Goal: Task Accomplishment & Management: Manage account settings

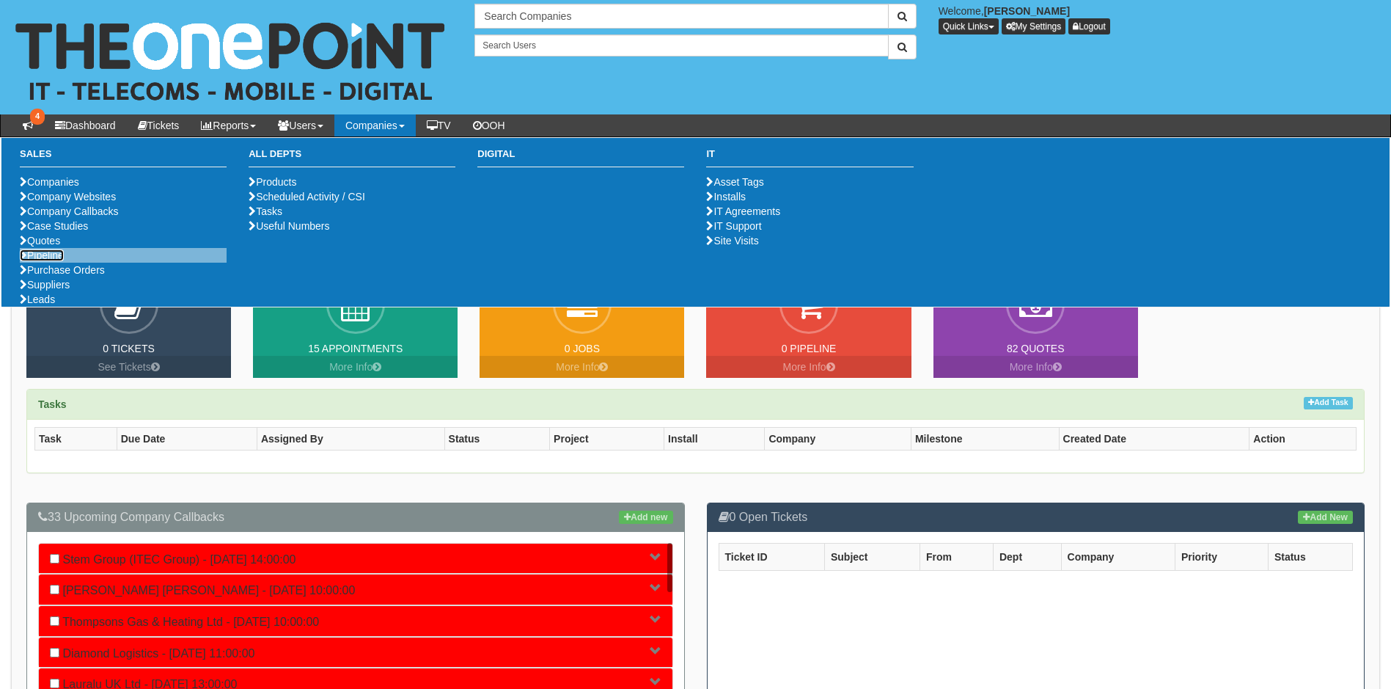
click at [48, 261] on link "Pipeline" at bounding box center [42, 255] width 44 height 12
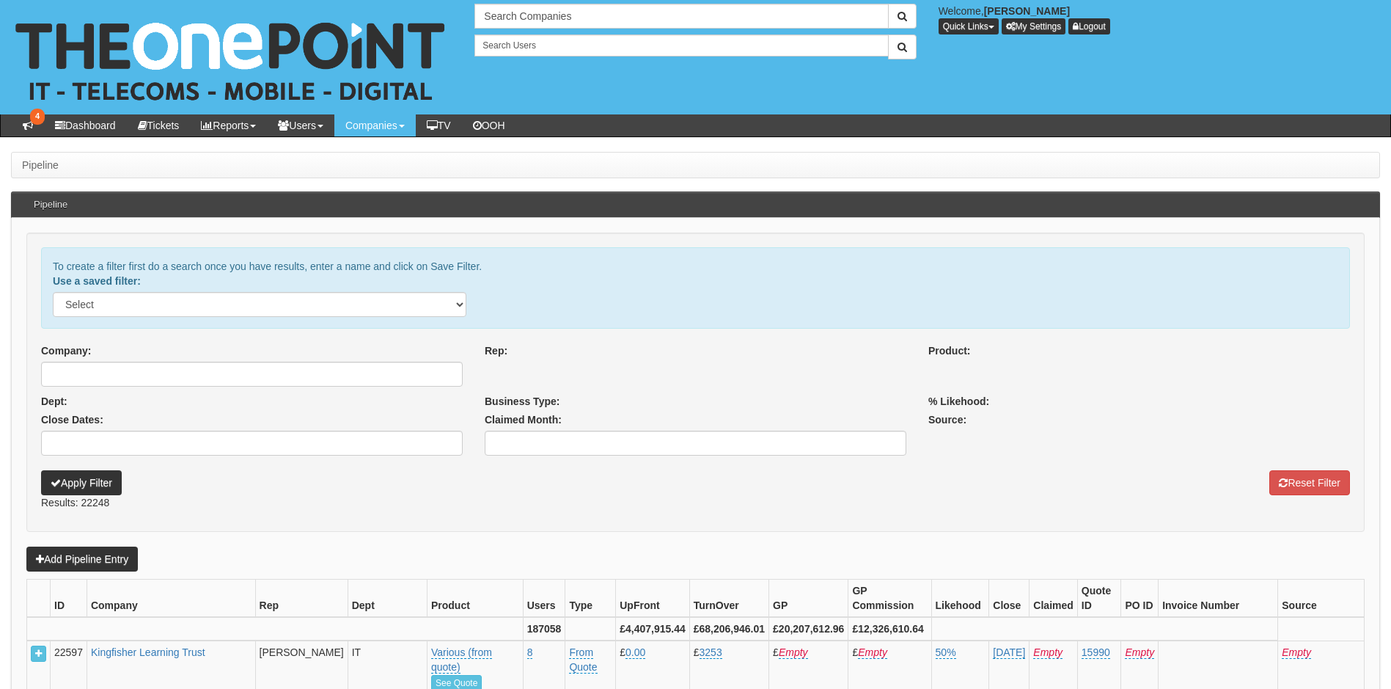
select select
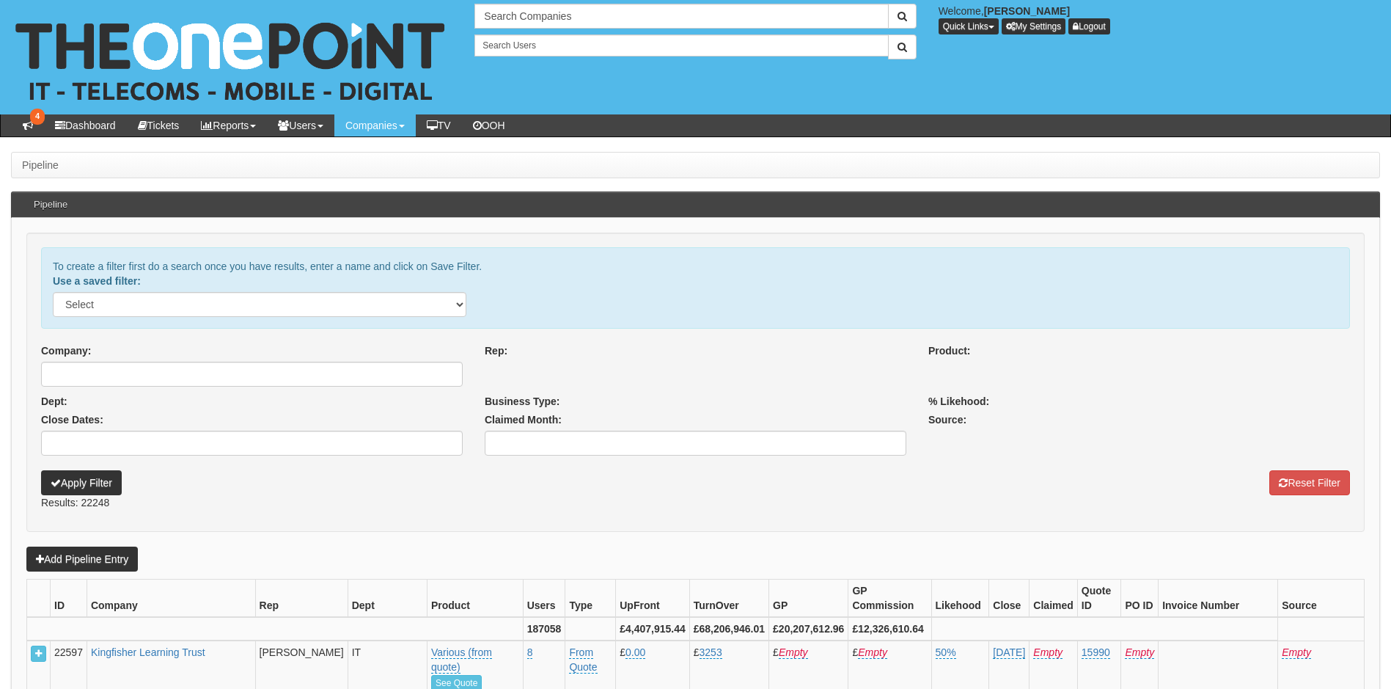
select select
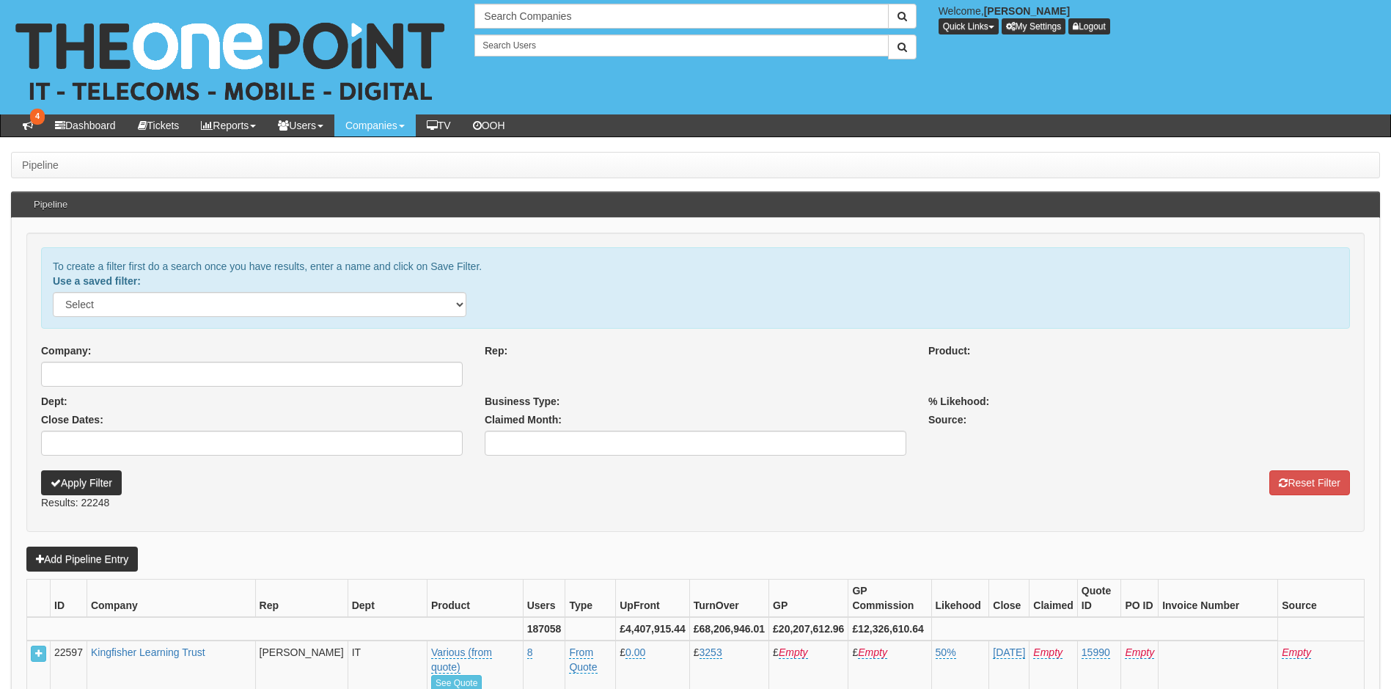
select select
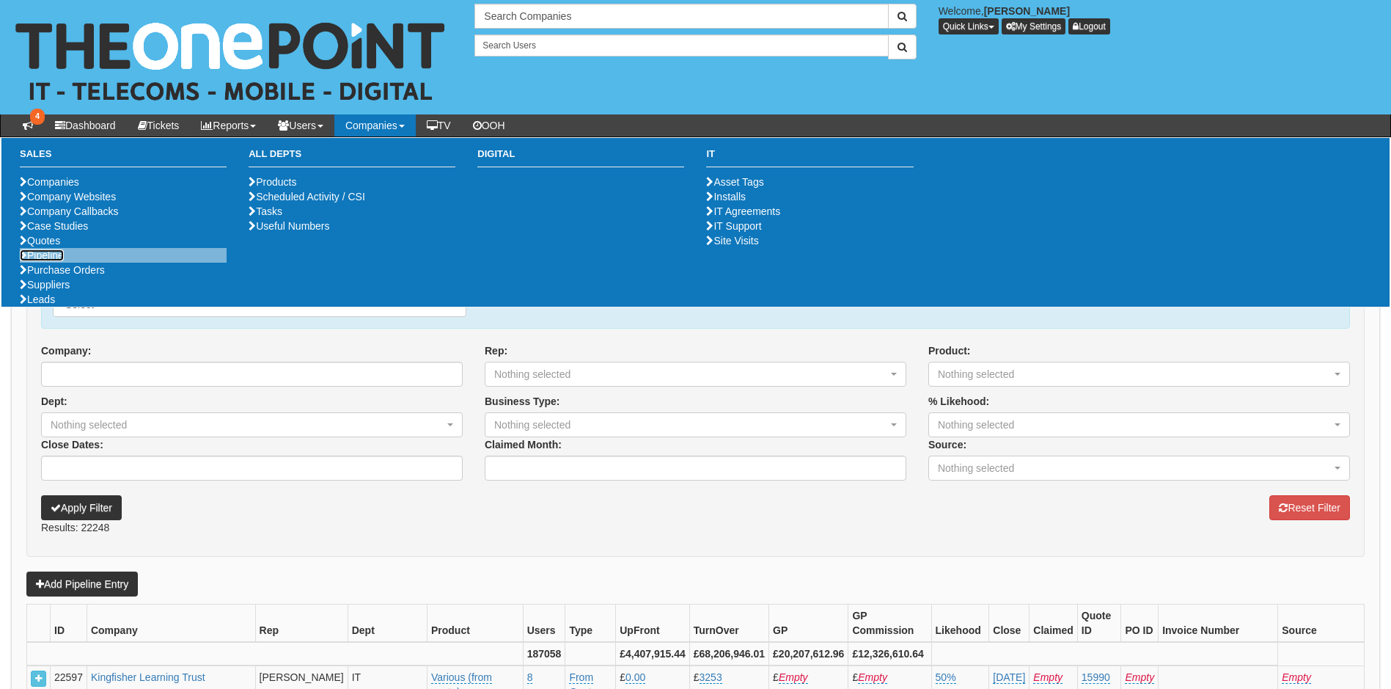
click at [48, 261] on link "Pipeline" at bounding box center [42, 255] width 44 height 12
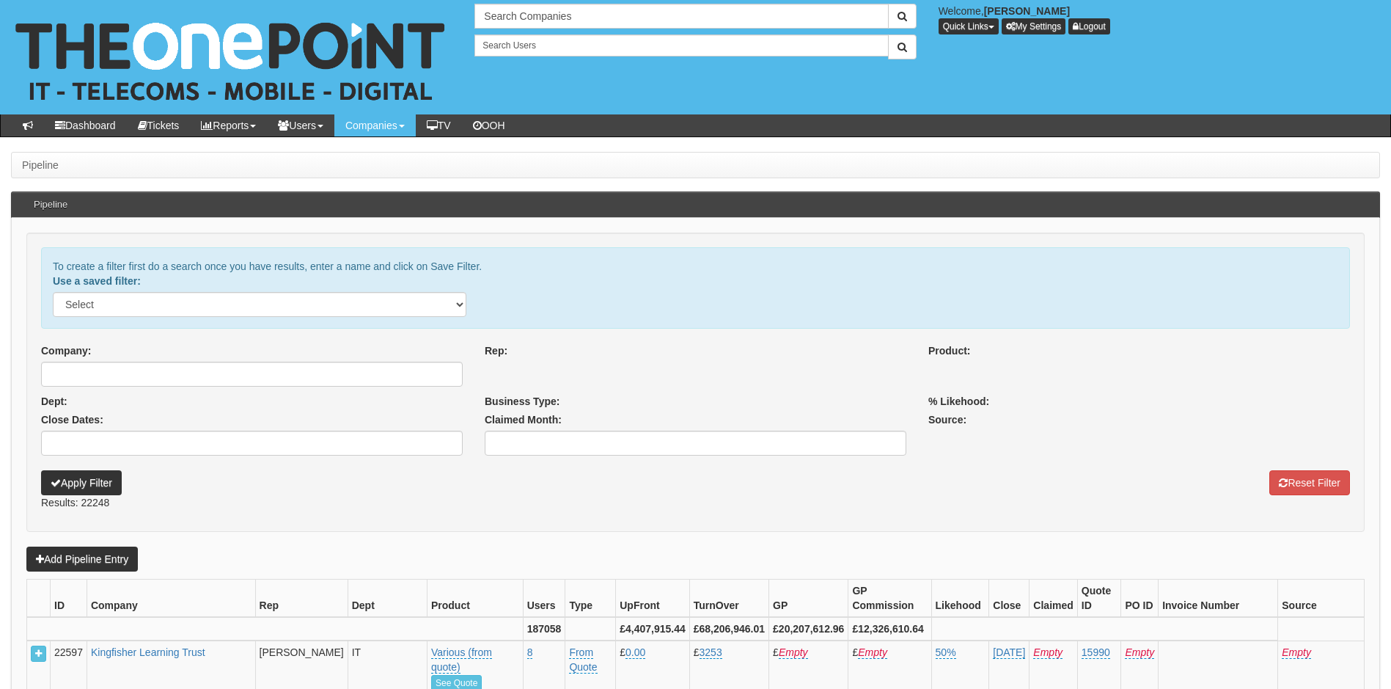
select select
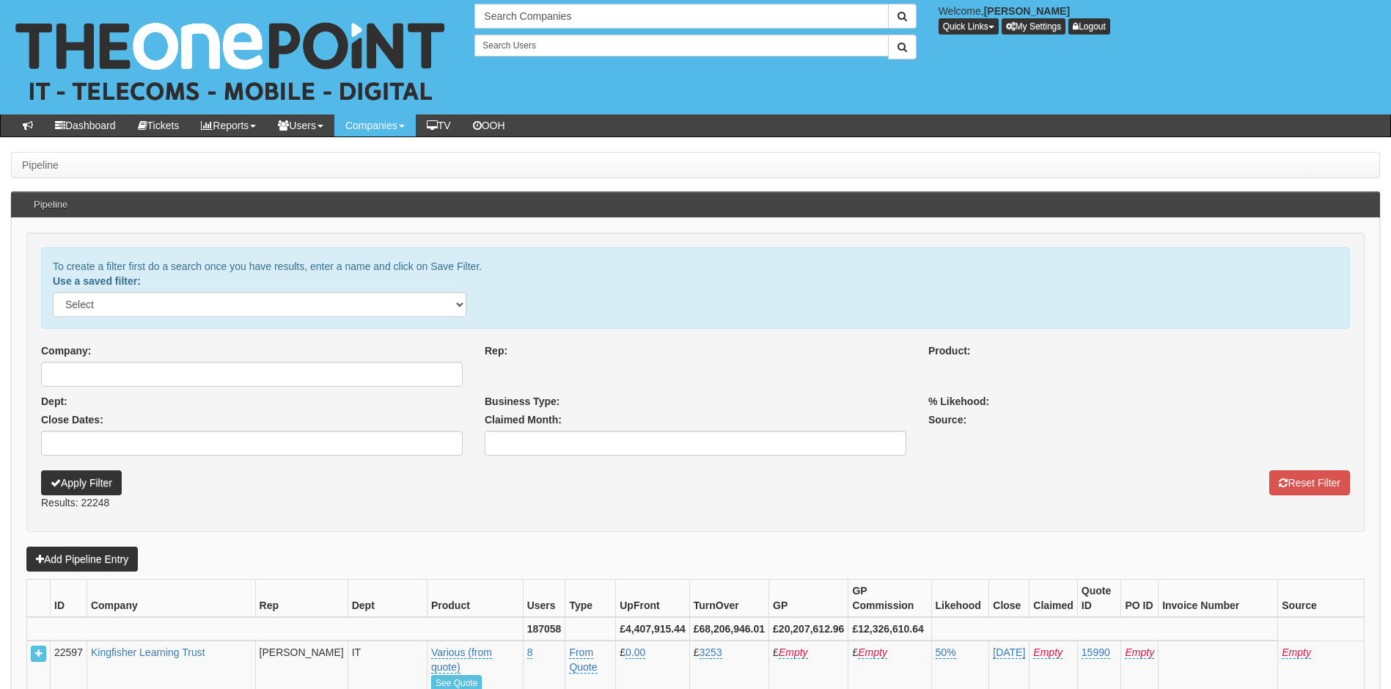
select select
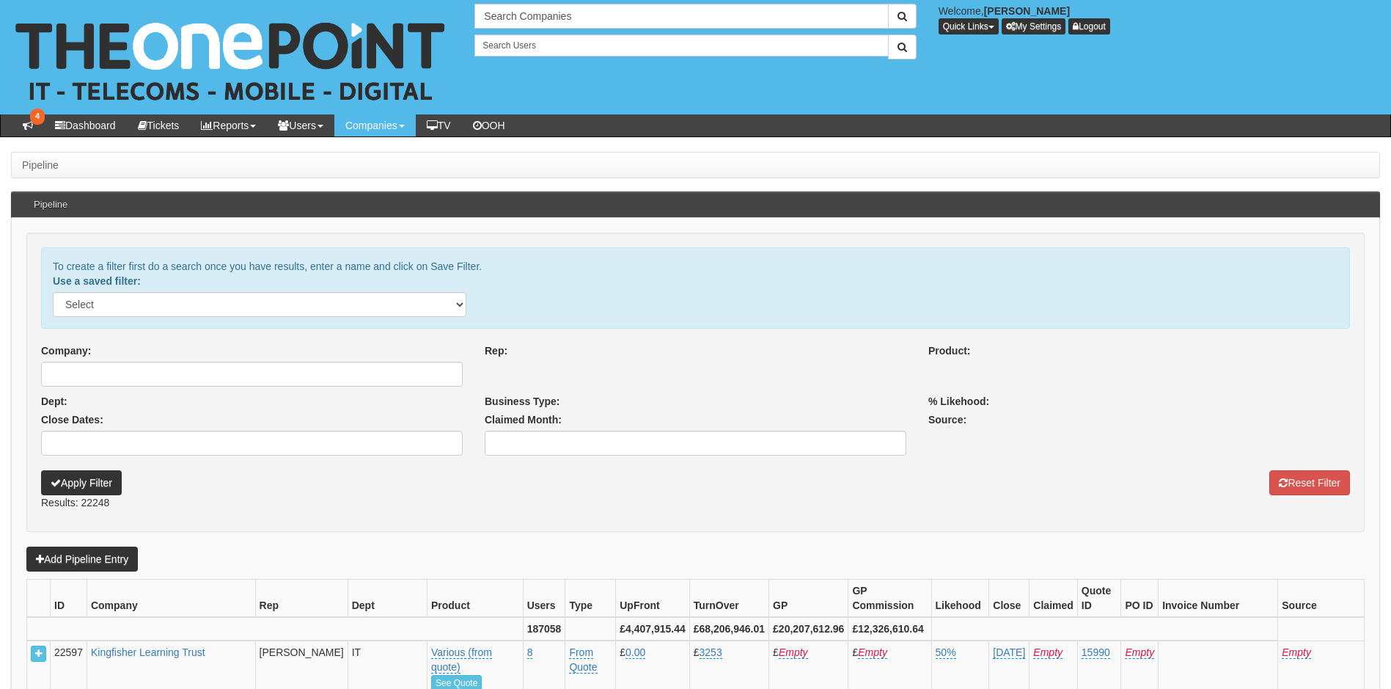
select select
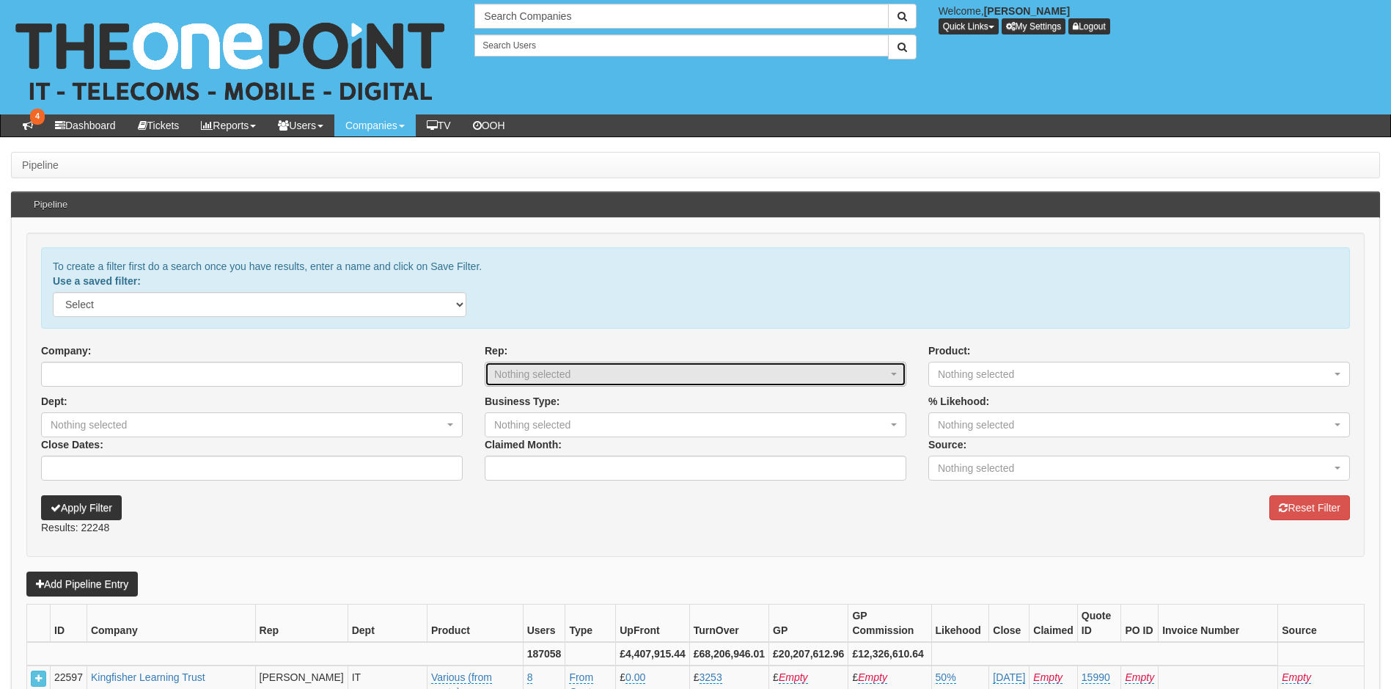
click at [524, 379] on div "Nothing selected" at bounding box center [681, 374] width 375 height 15
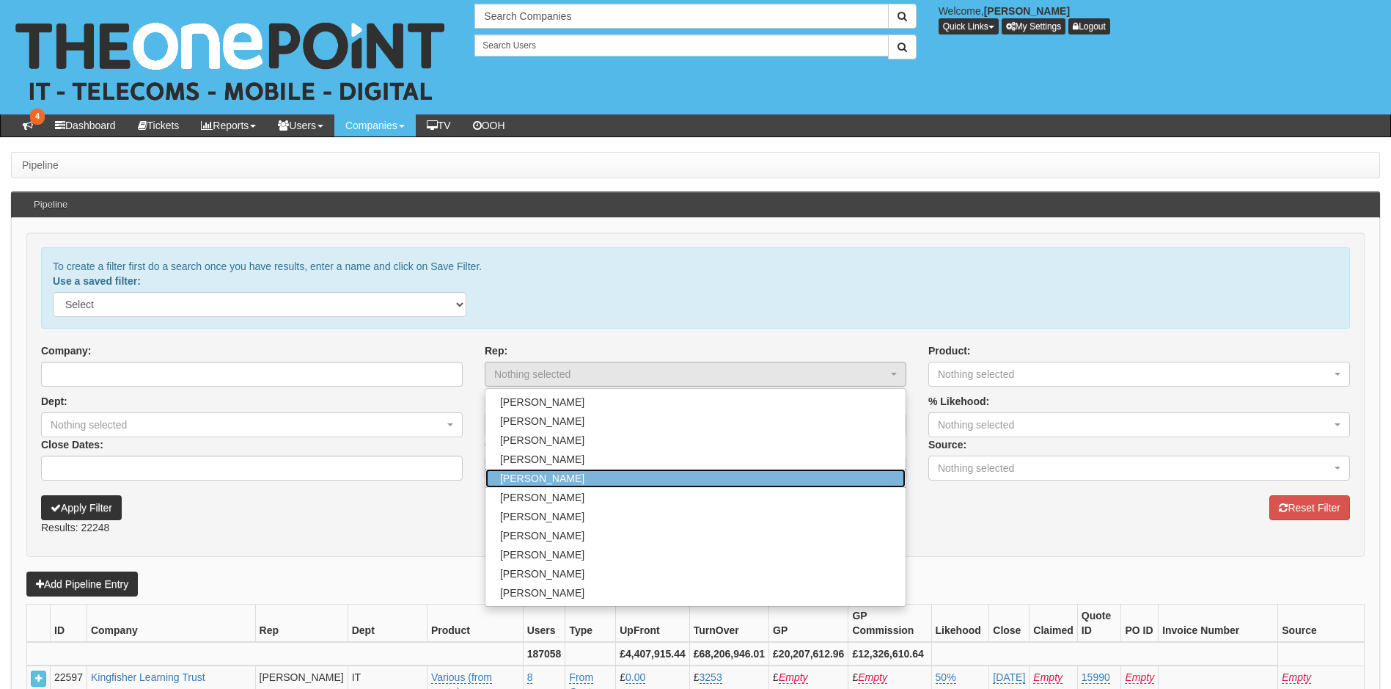
click at [527, 475] on span "[PERSON_NAME]" at bounding box center [542, 478] width 84 height 15
select select "241"
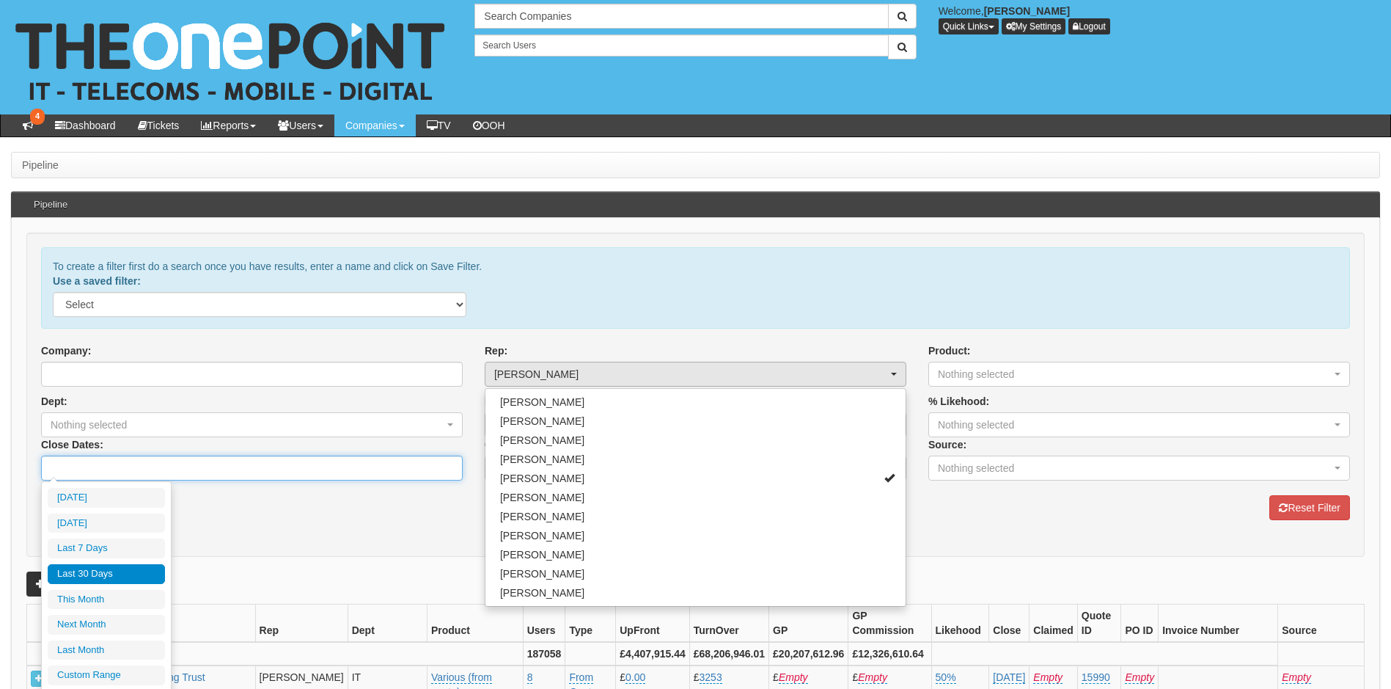
click at [304, 475] on input "Close Dates:" at bounding box center [252, 468] width 422 height 25
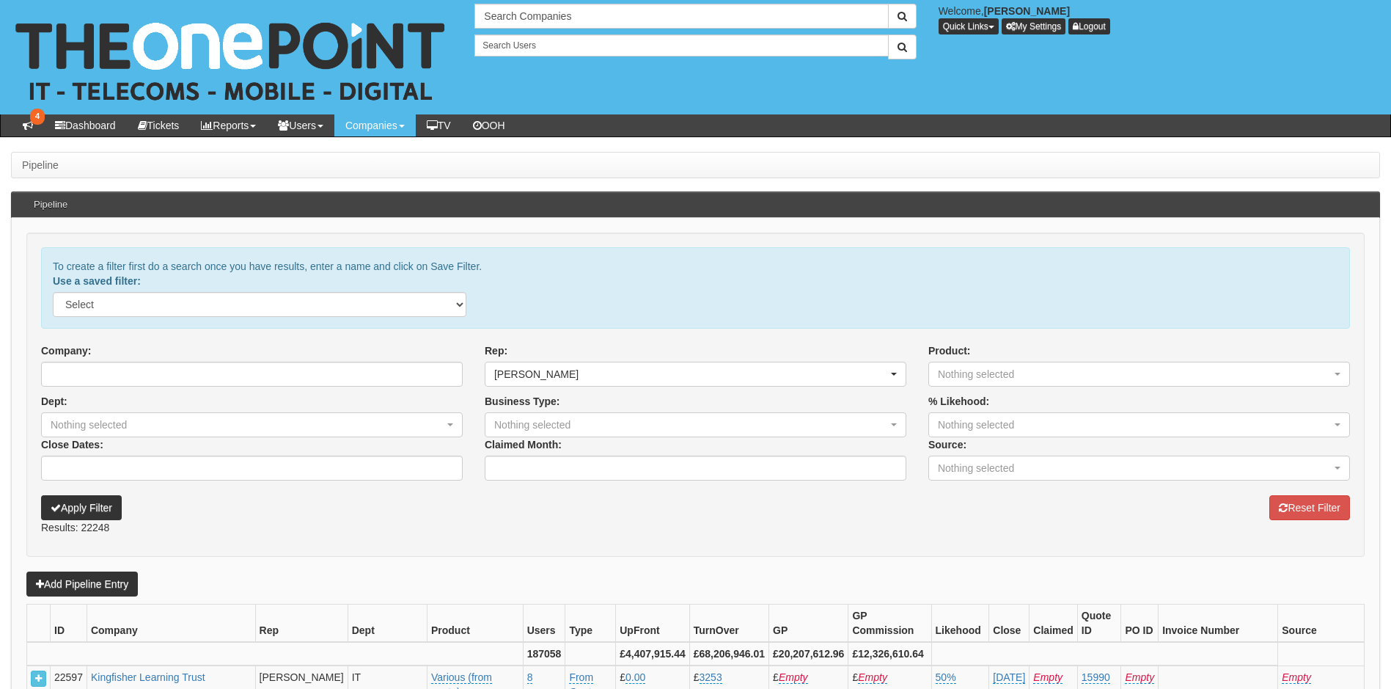
click at [366, 541] on form "To create a filter first do a search once you have results, enter a name and cl…" at bounding box center [695, 395] width 1339 height 324
click at [335, 378] on input "Company:" at bounding box center [252, 374] width 422 height 25
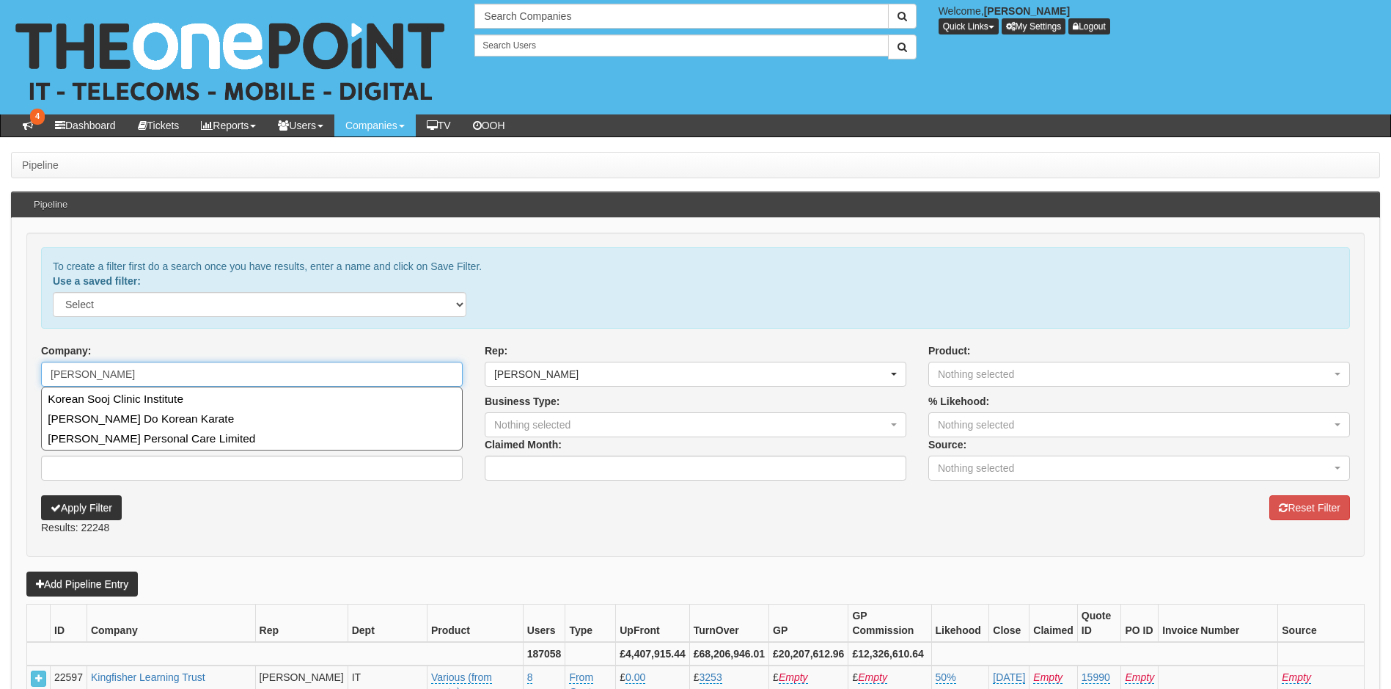
click at [41, 495] on button "Apply Filter" at bounding box center [81, 507] width 81 height 25
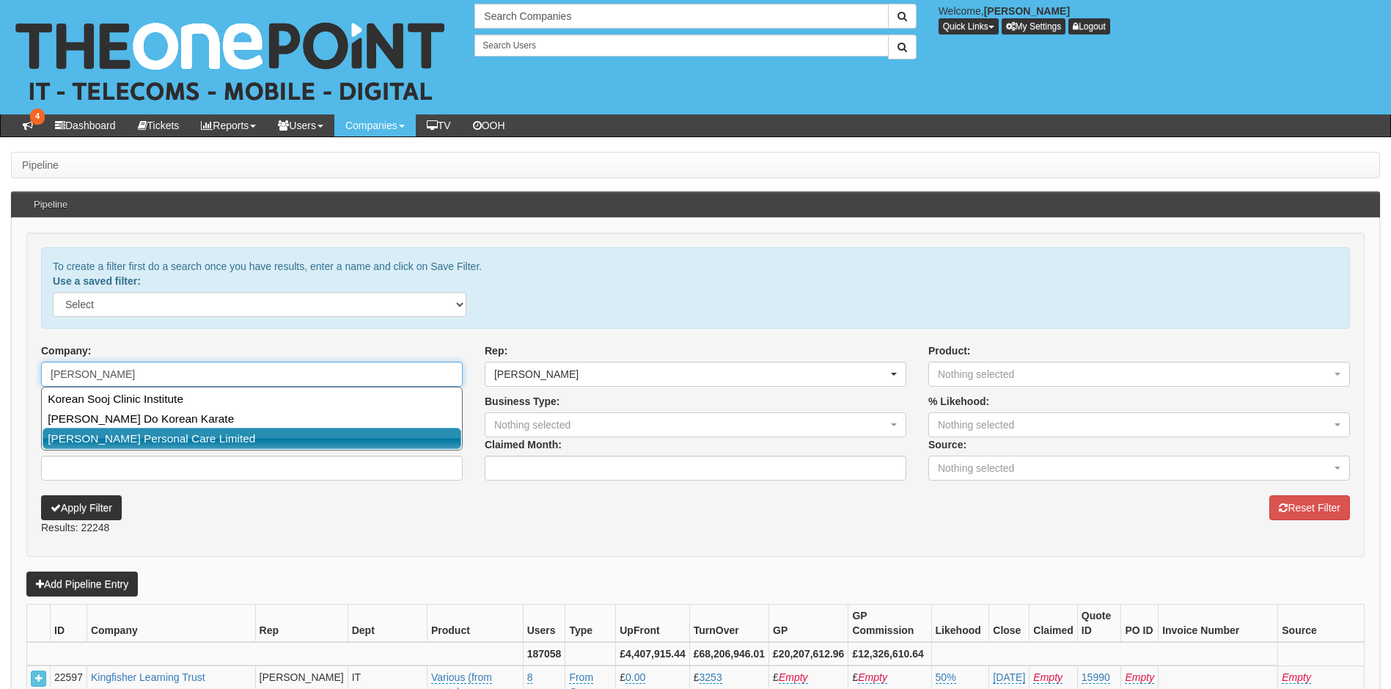
click at [188, 444] on link "[PERSON_NAME] Personal Care Limited" at bounding box center [252, 438] width 419 height 21
type input "[PERSON_NAME] Personal Care Limited"
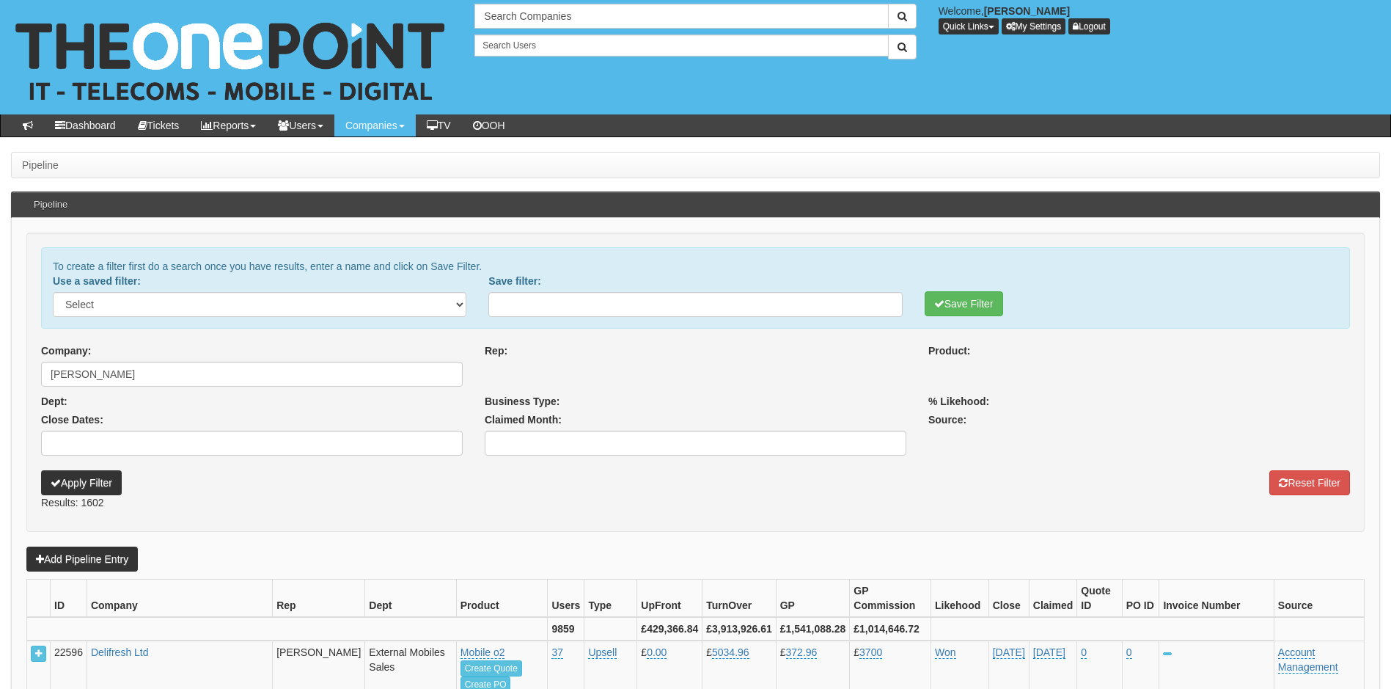
select select
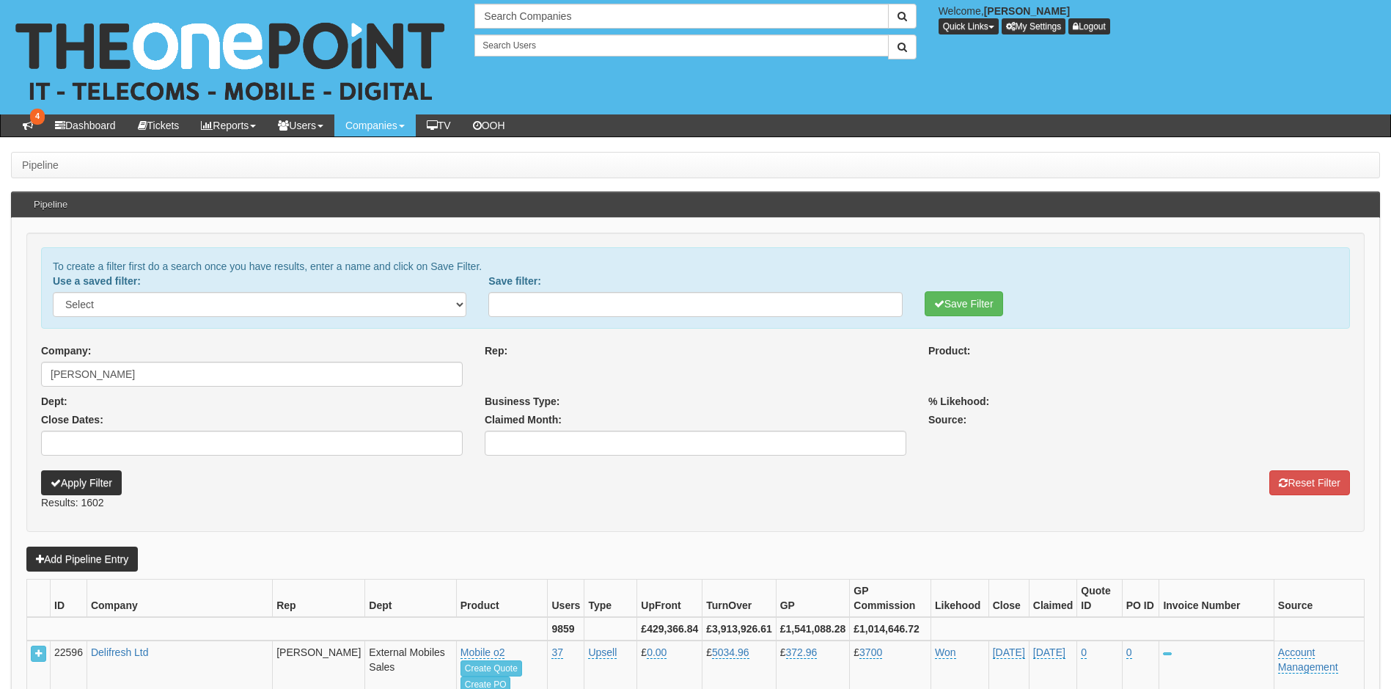
select select
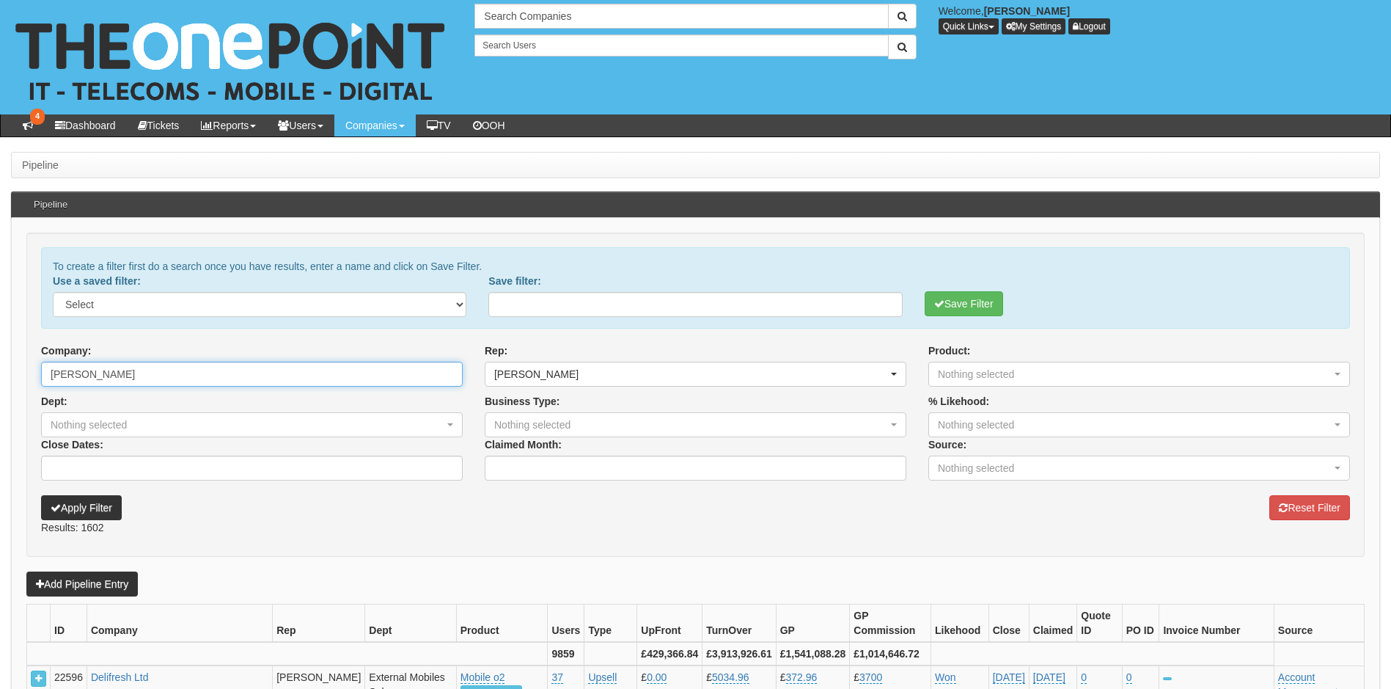
click at [124, 378] on input "orean" at bounding box center [252, 374] width 422 height 25
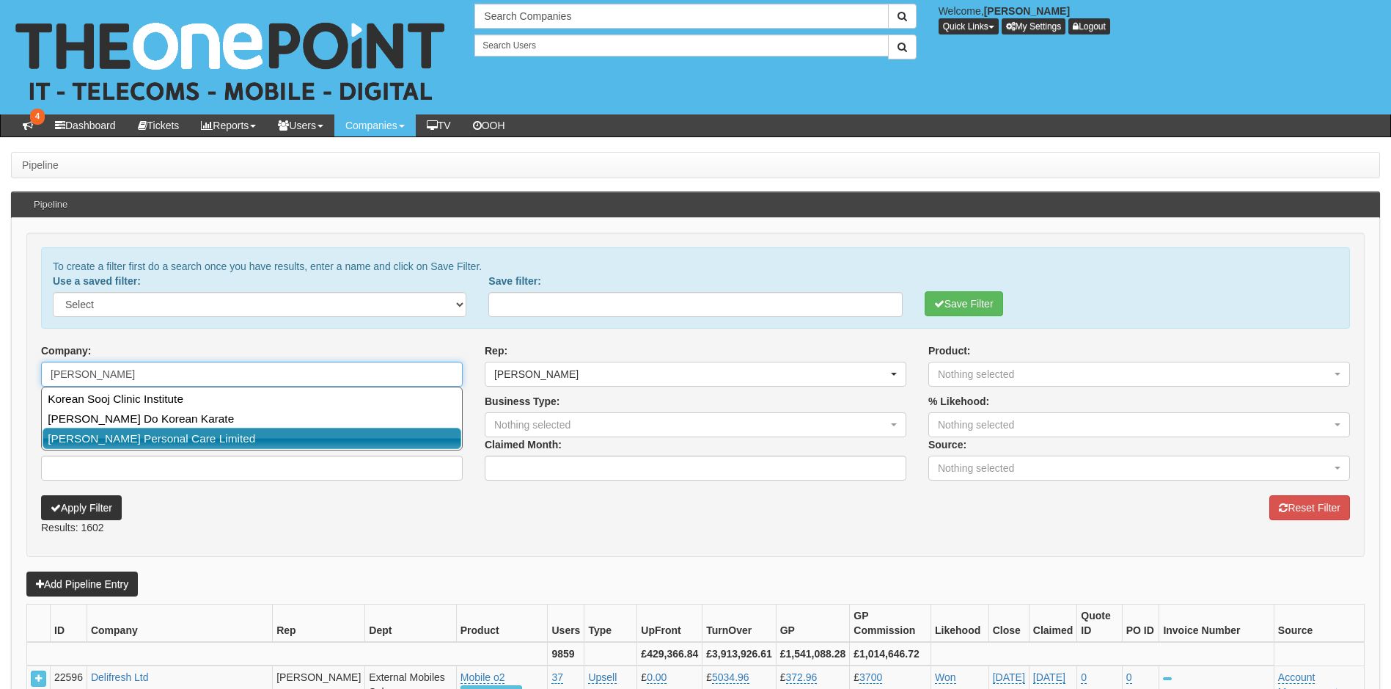
click at [118, 441] on link "[PERSON_NAME] Personal Care Limited" at bounding box center [252, 438] width 419 height 21
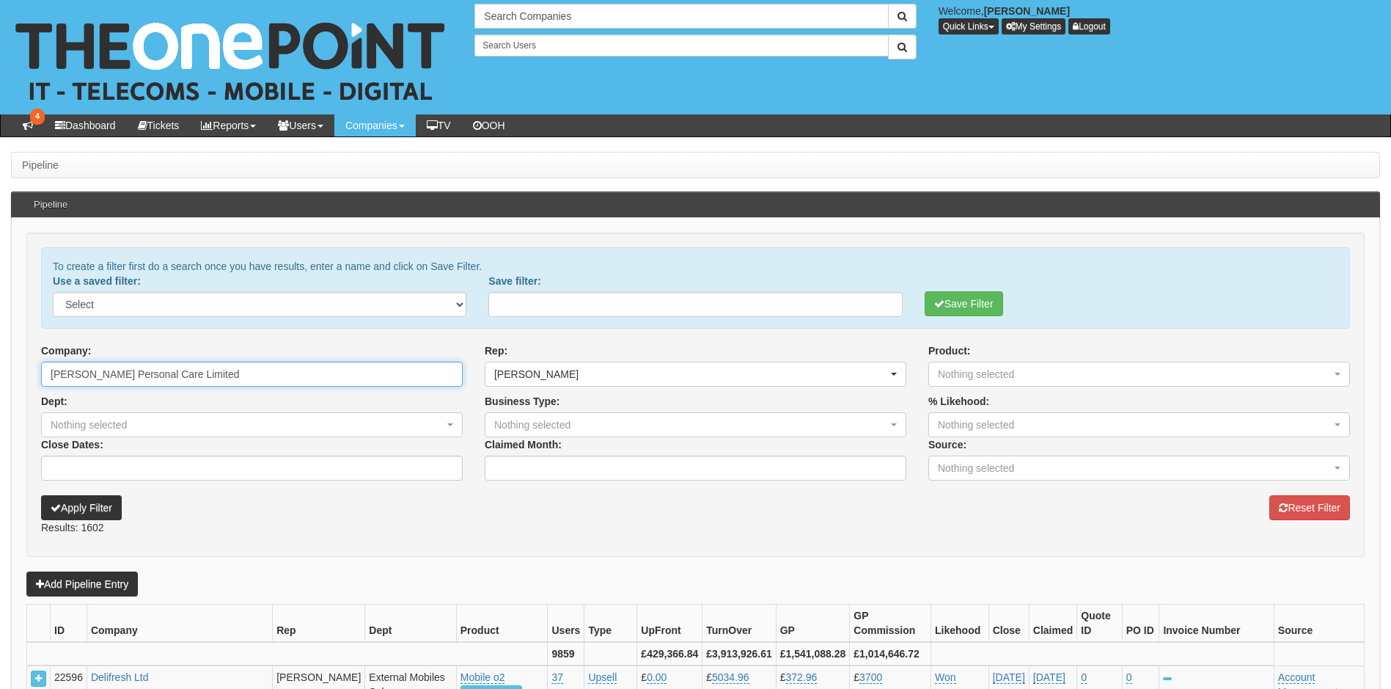
type input "[PERSON_NAME] Personal Care Limited"
click at [87, 507] on button "Apply Filter" at bounding box center [81, 507] width 81 height 25
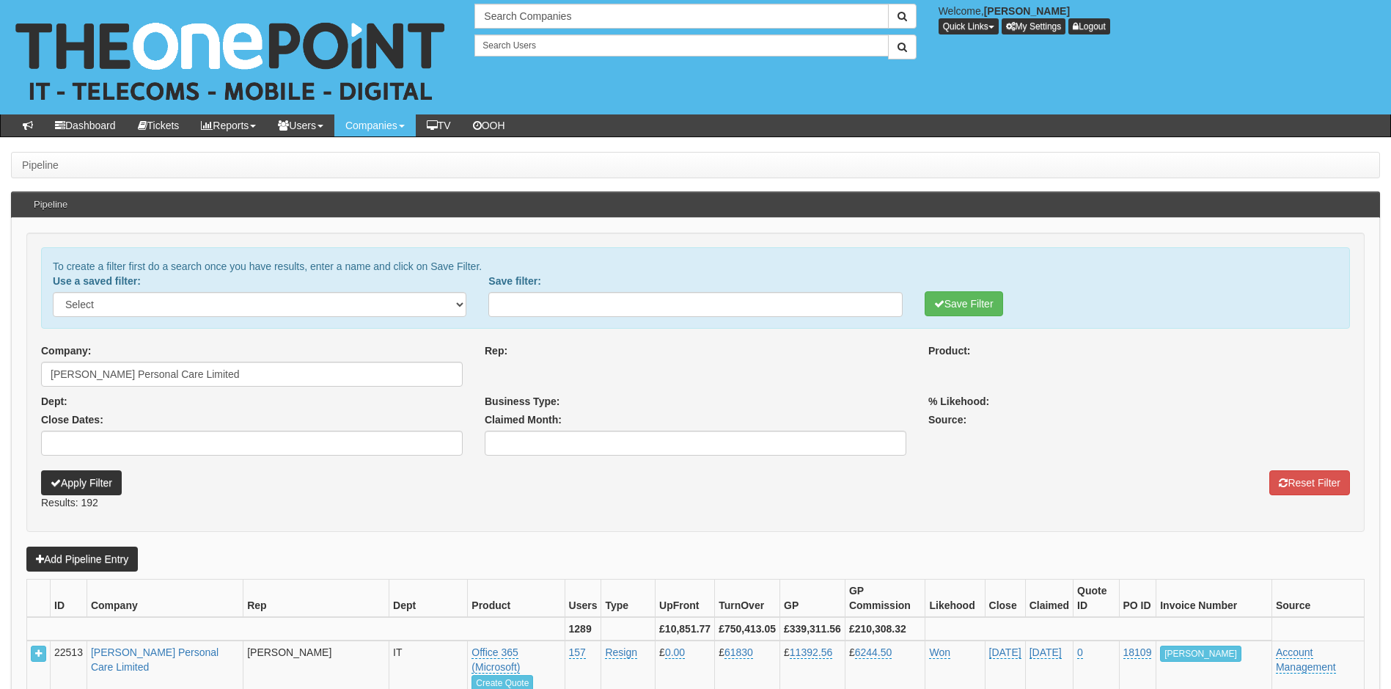
select select
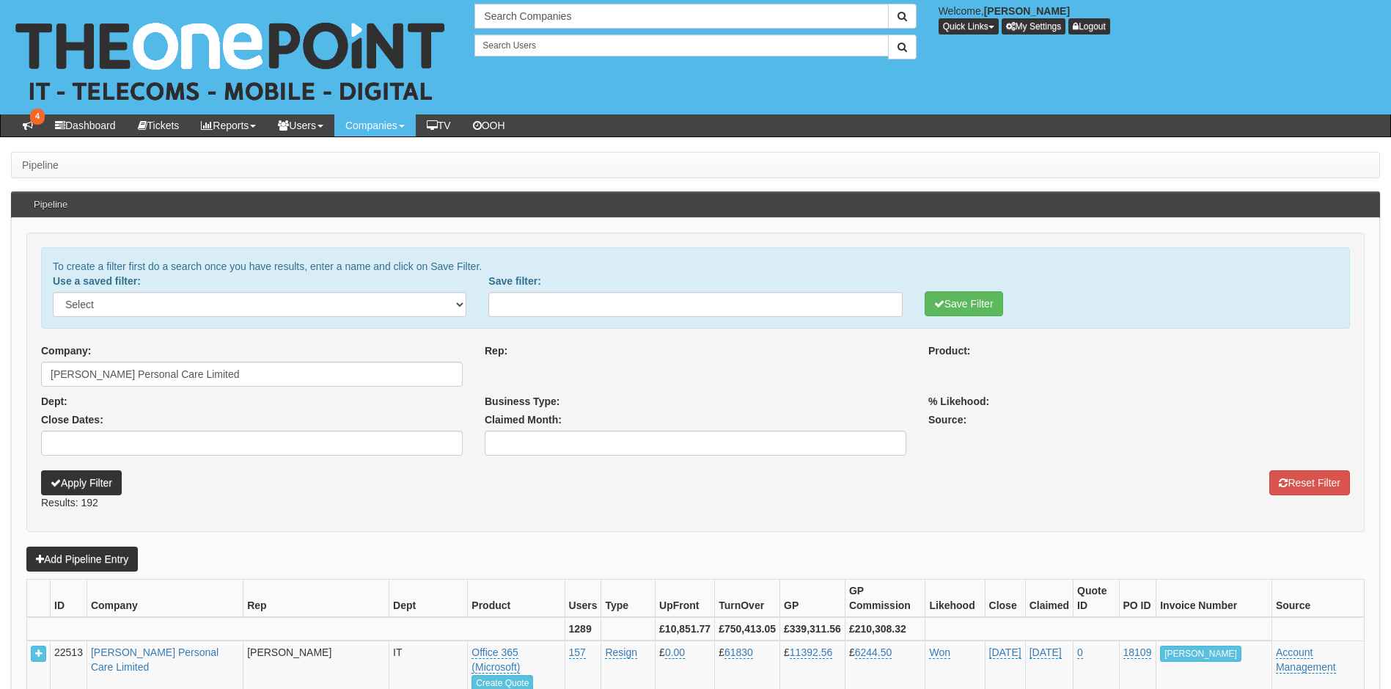
select select
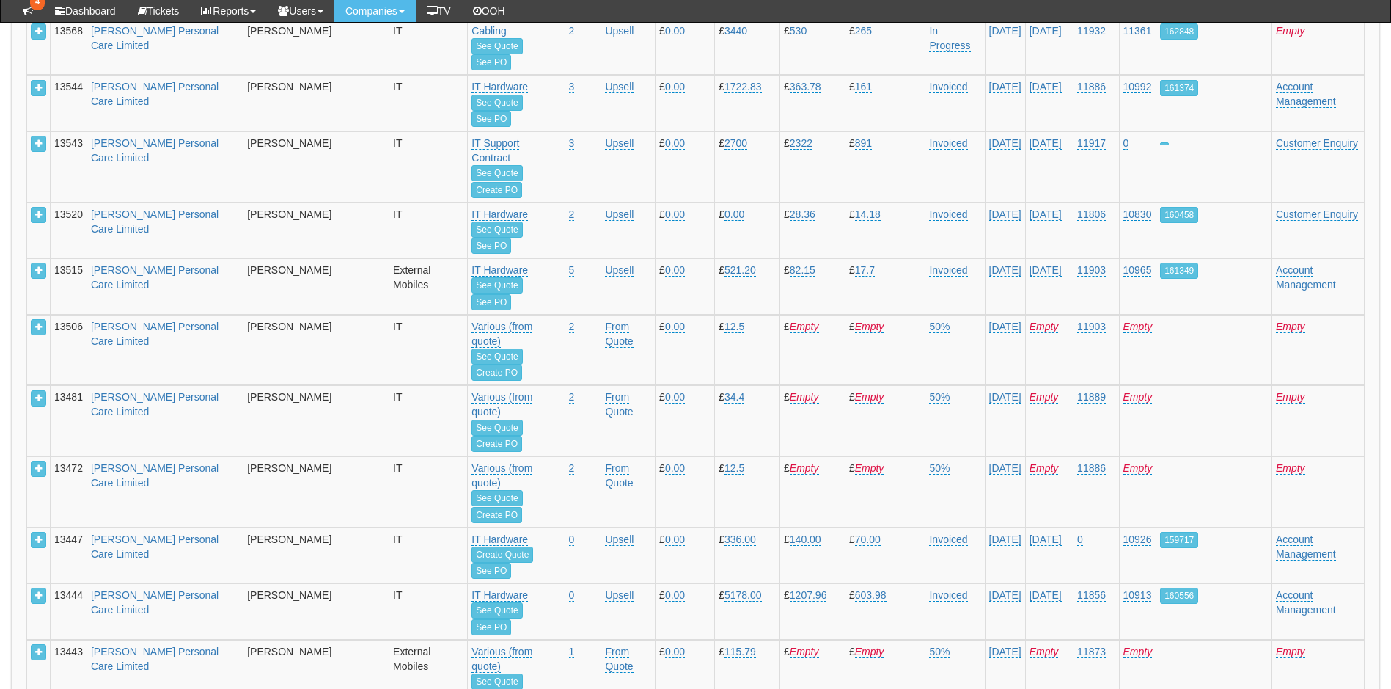
scroll to position [6219, 0]
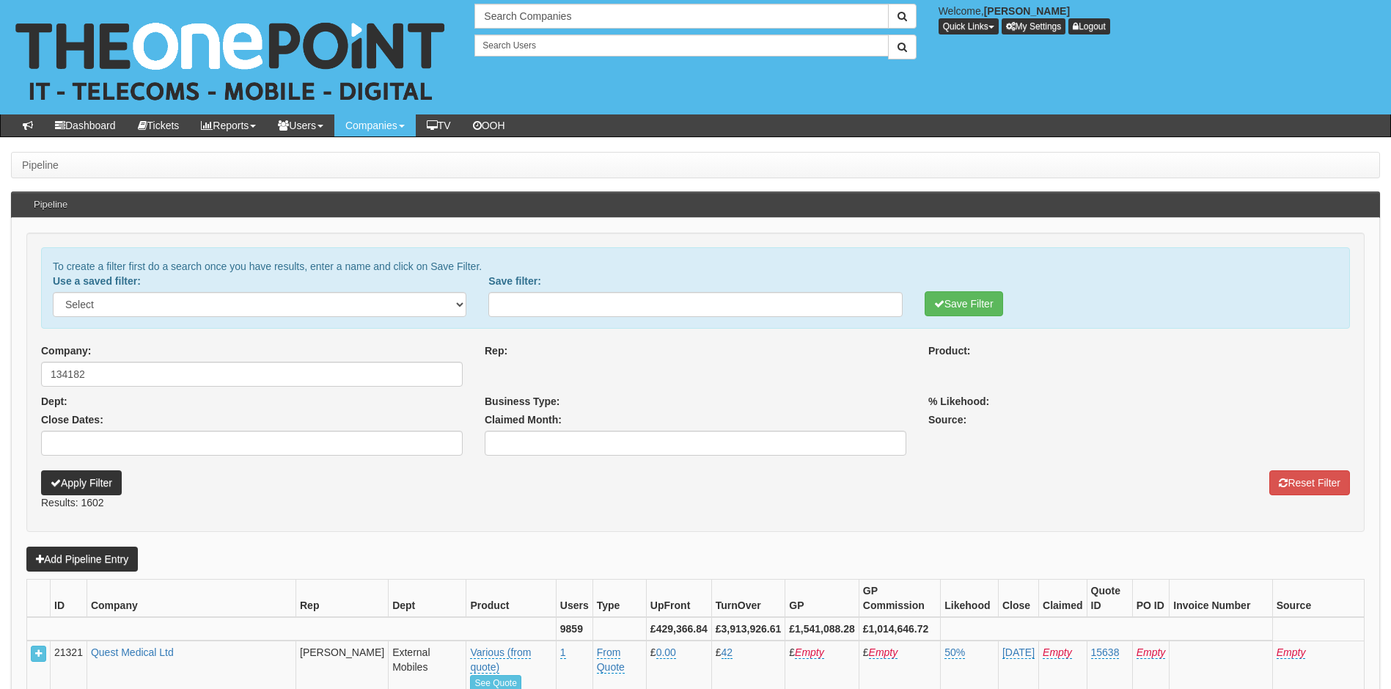
select select
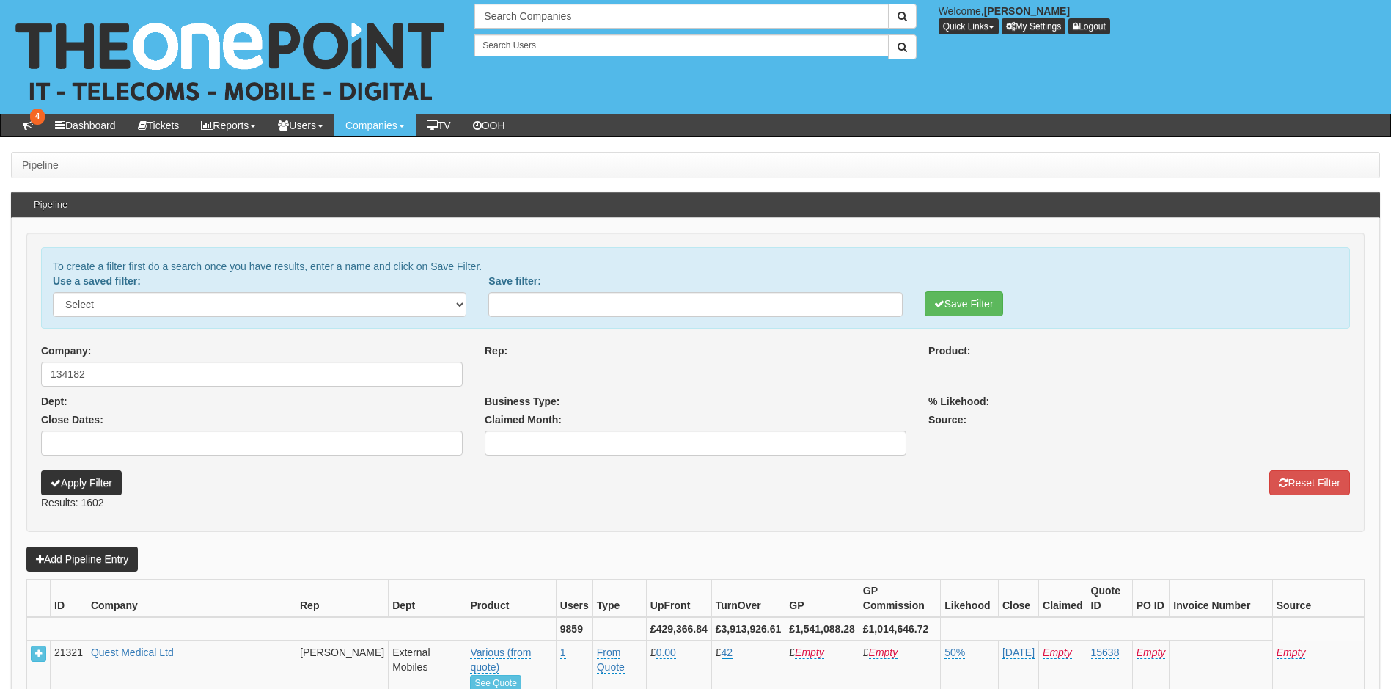
select select
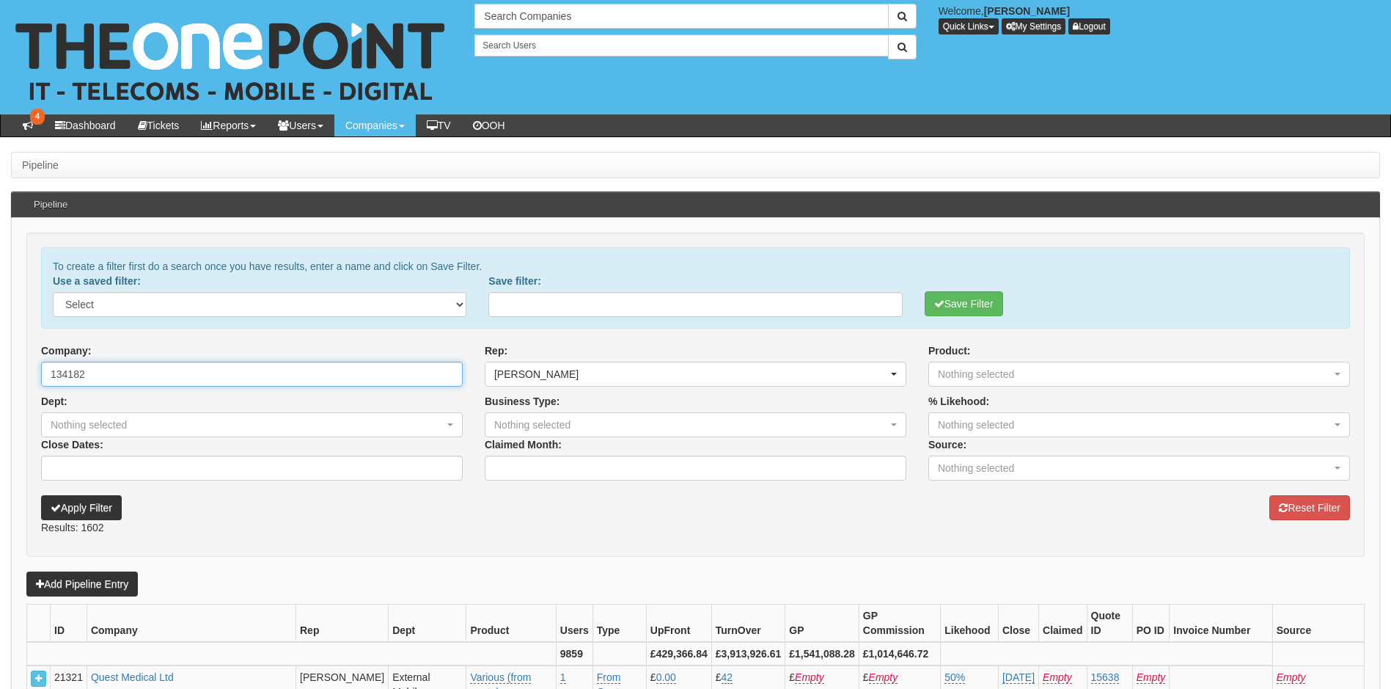
click at [271, 370] on input "134182" at bounding box center [252, 374] width 422 height 25
type input "1"
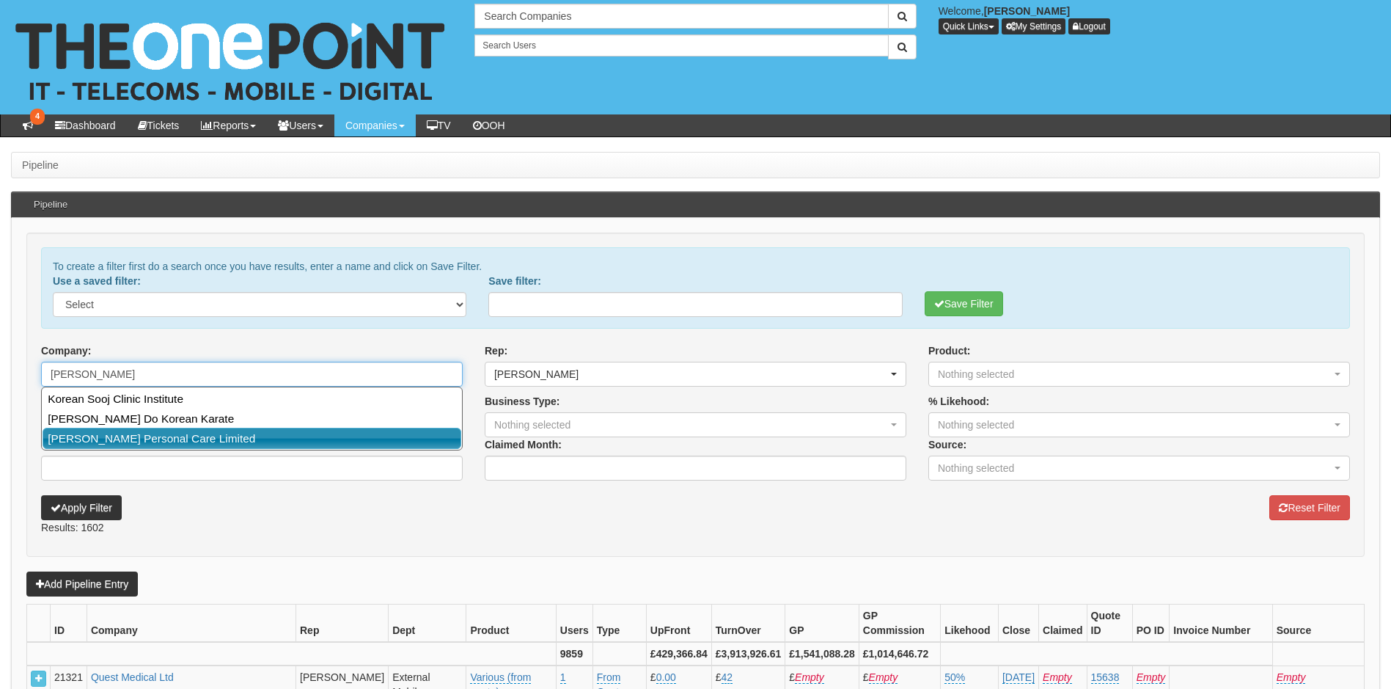
click at [161, 440] on link "[PERSON_NAME] Personal Care Limited" at bounding box center [252, 438] width 419 height 21
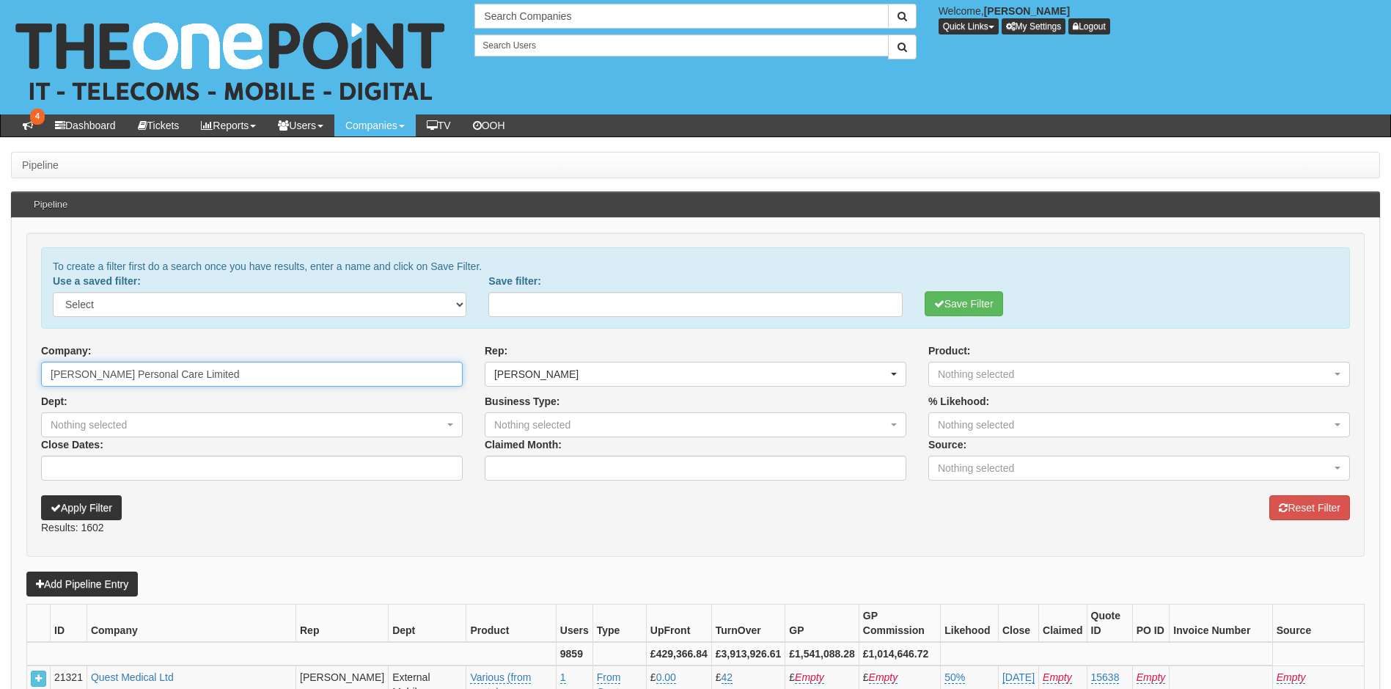
type input "[PERSON_NAME] Personal Care Limited"
click at [81, 508] on button "Apply Filter" at bounding box center [81, 507] width 81 height 25
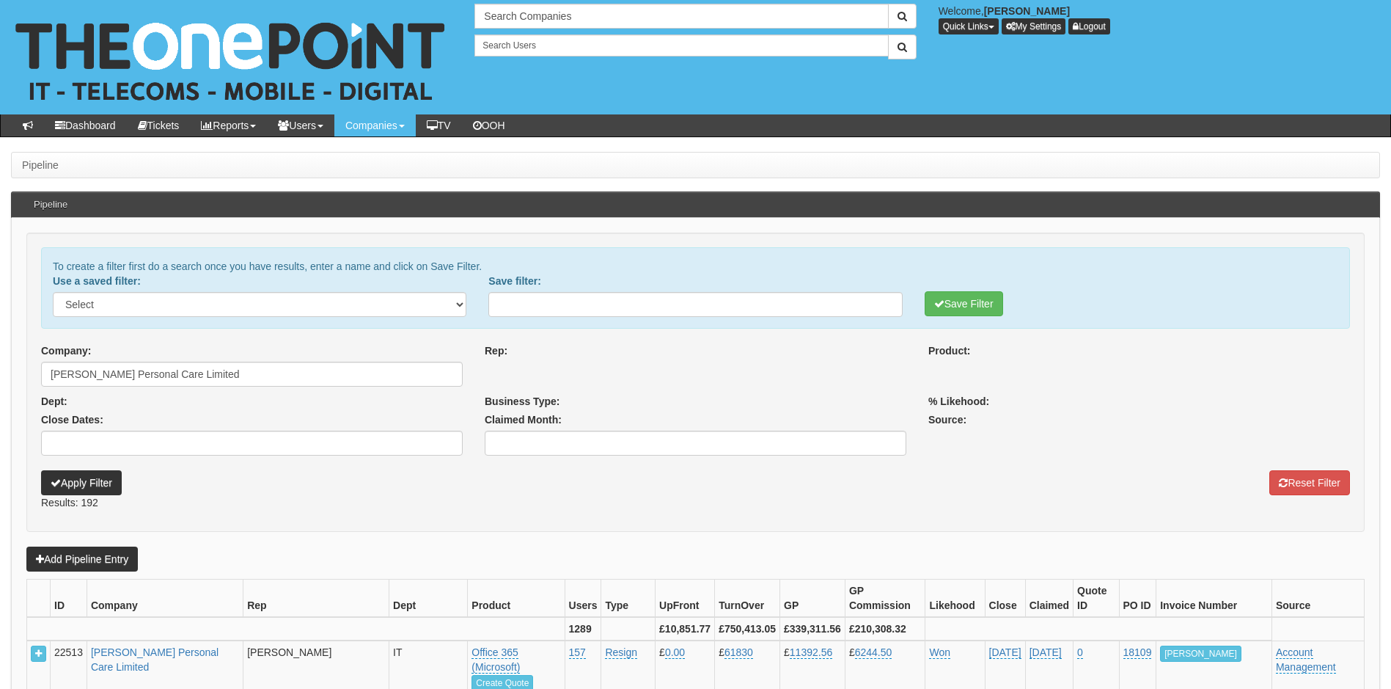
select select
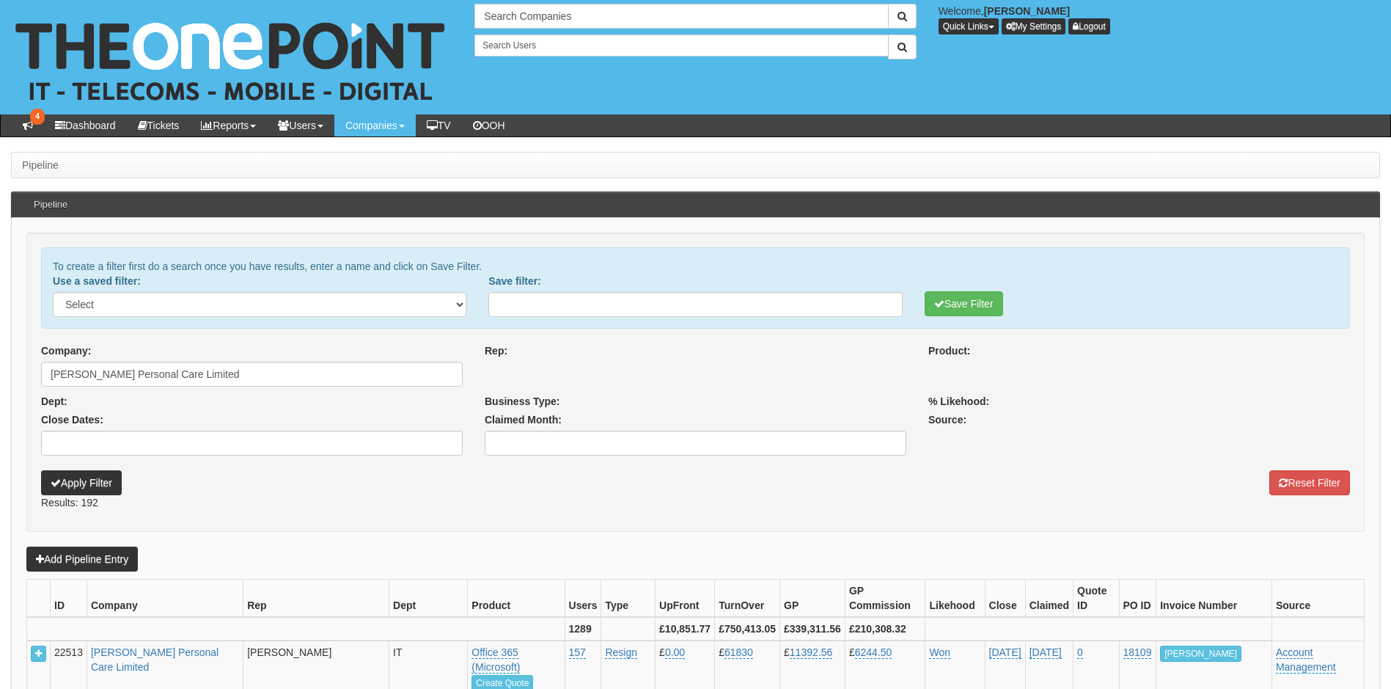
select select
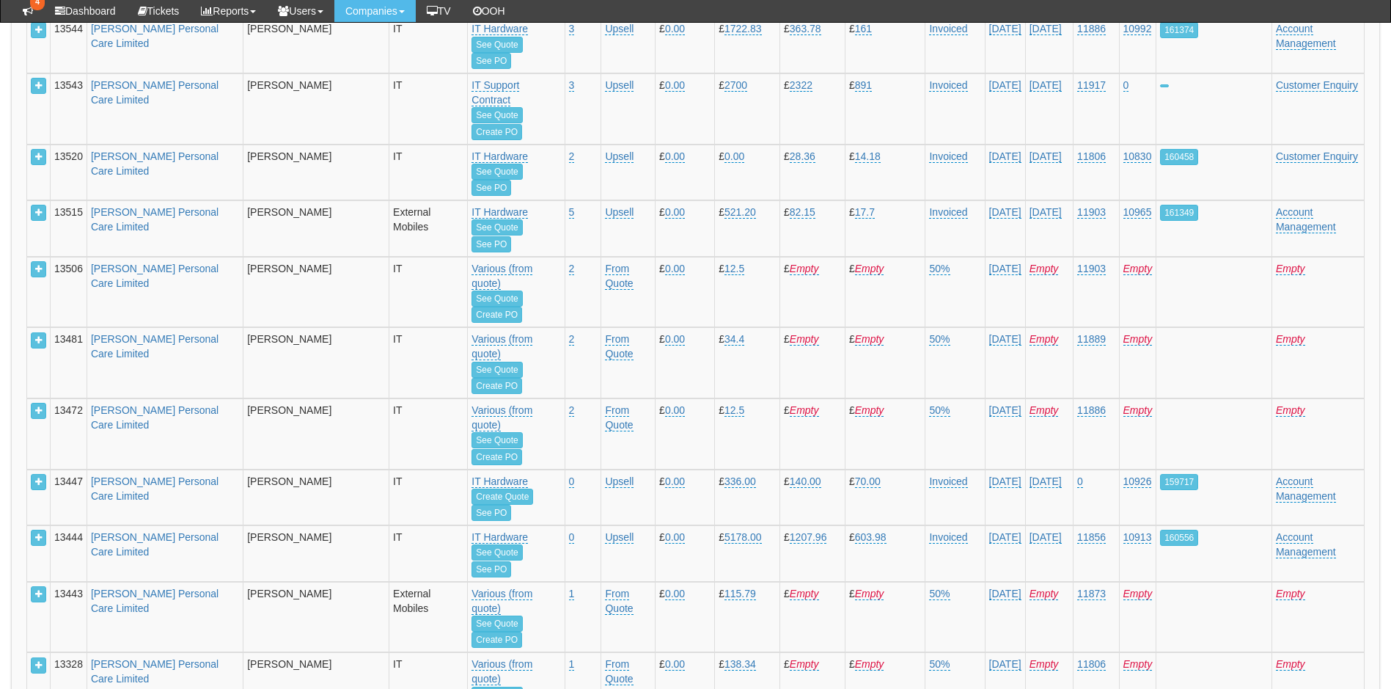
scroll to position [6219, 0]
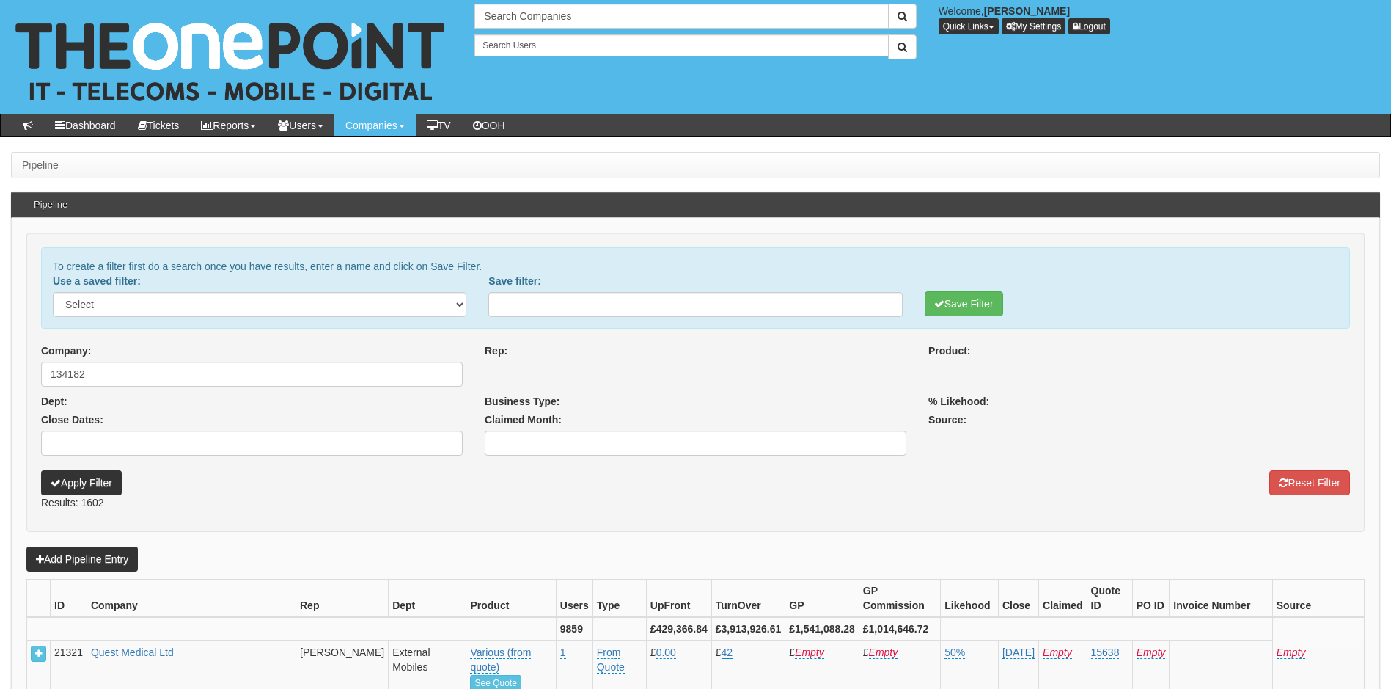
select select
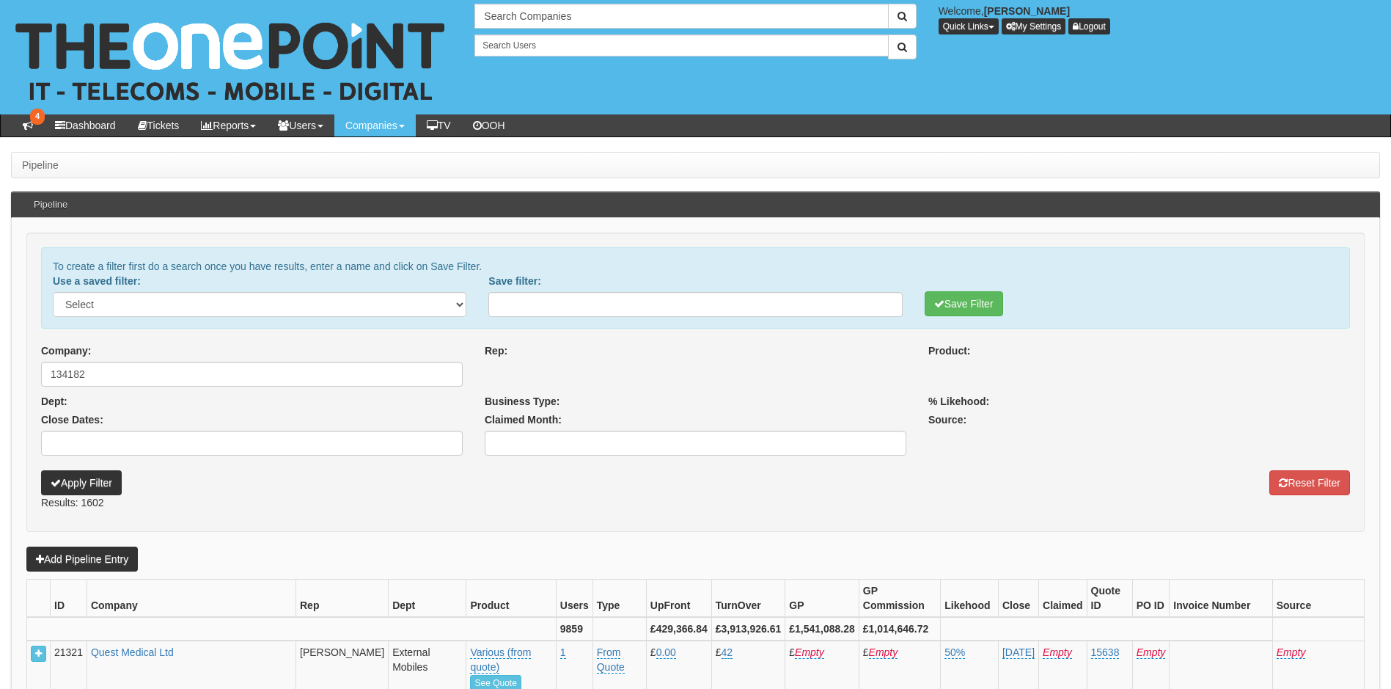
select select
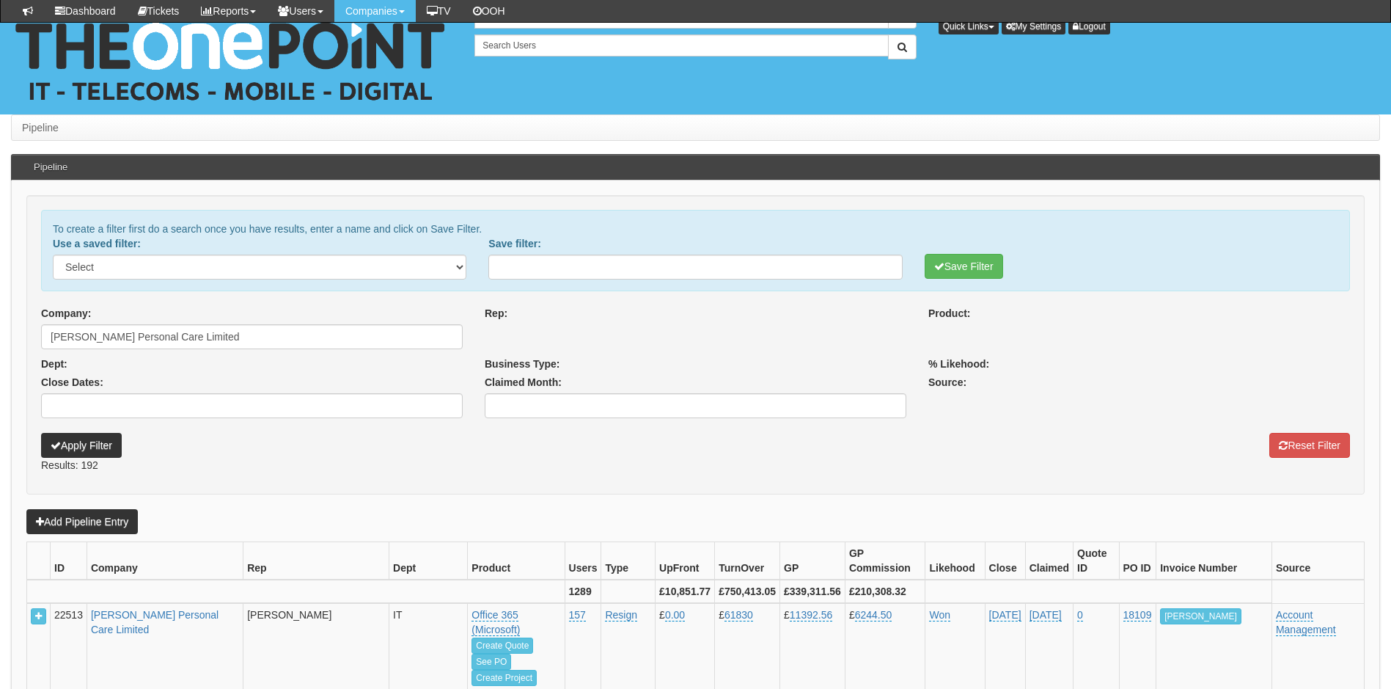
select select
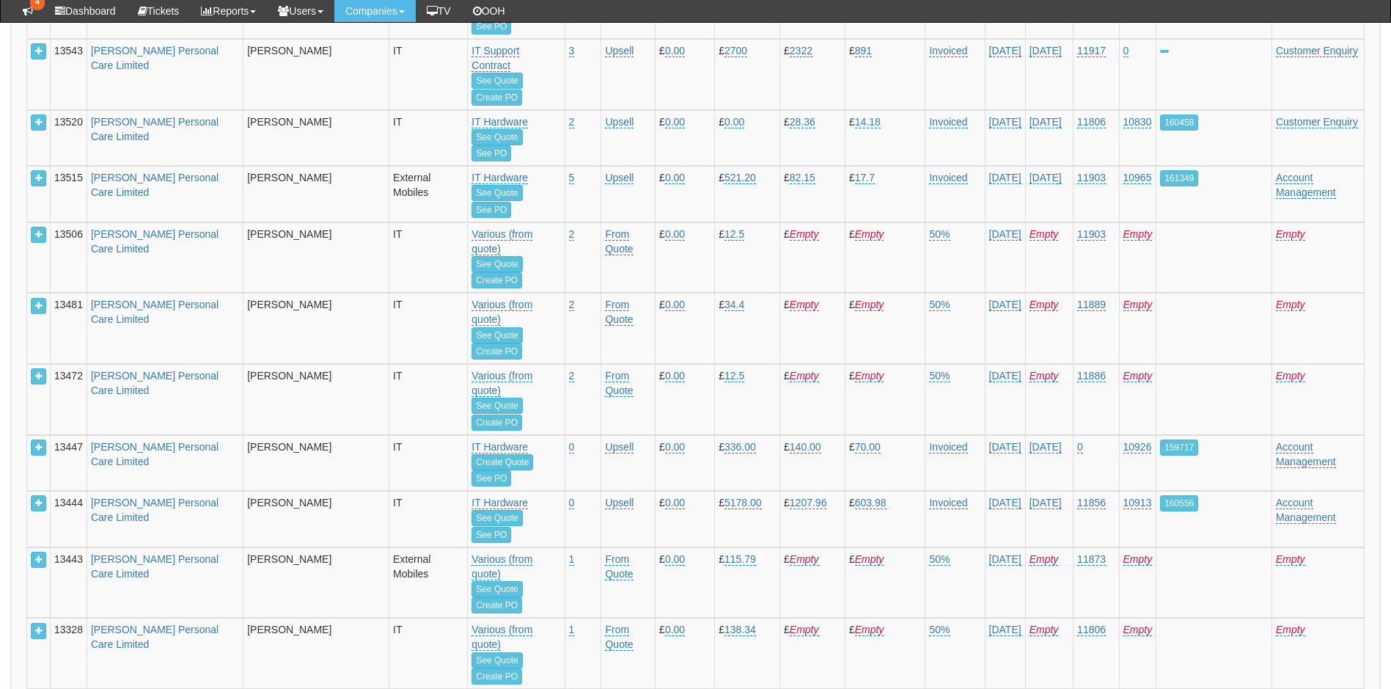
scroll to position [6219, 0]
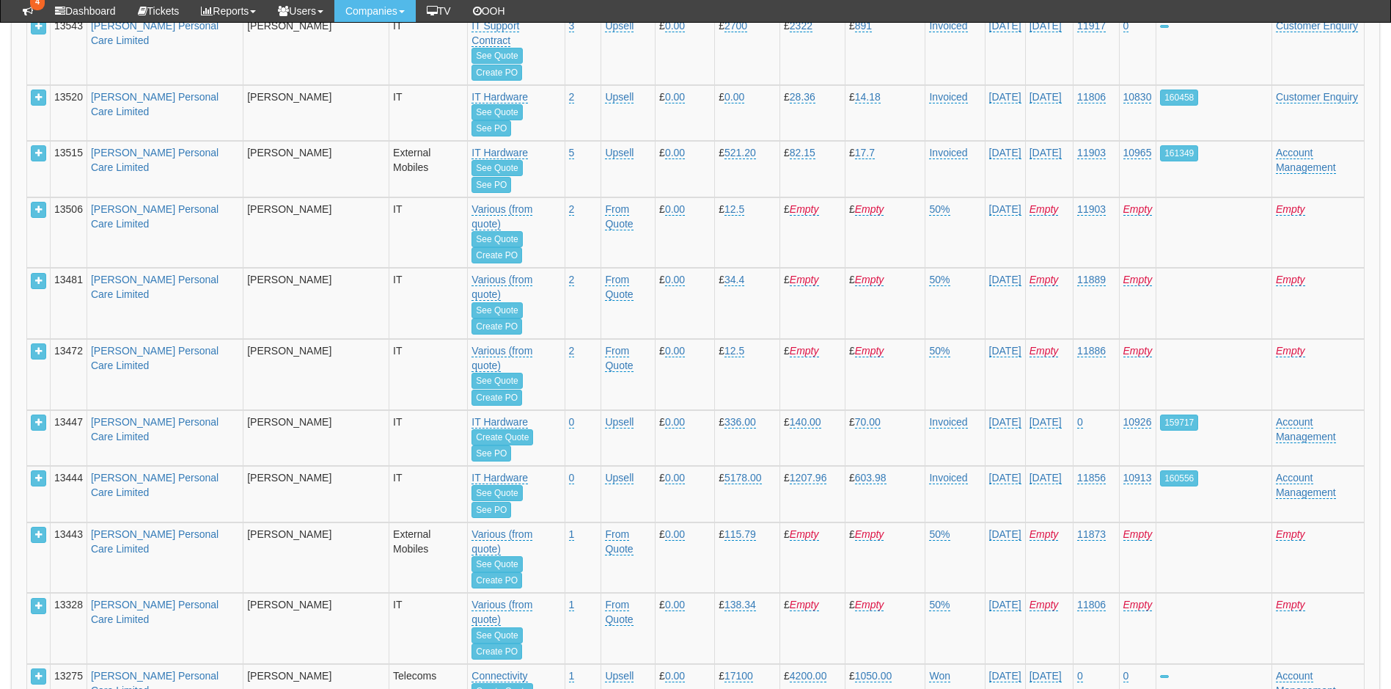
select select
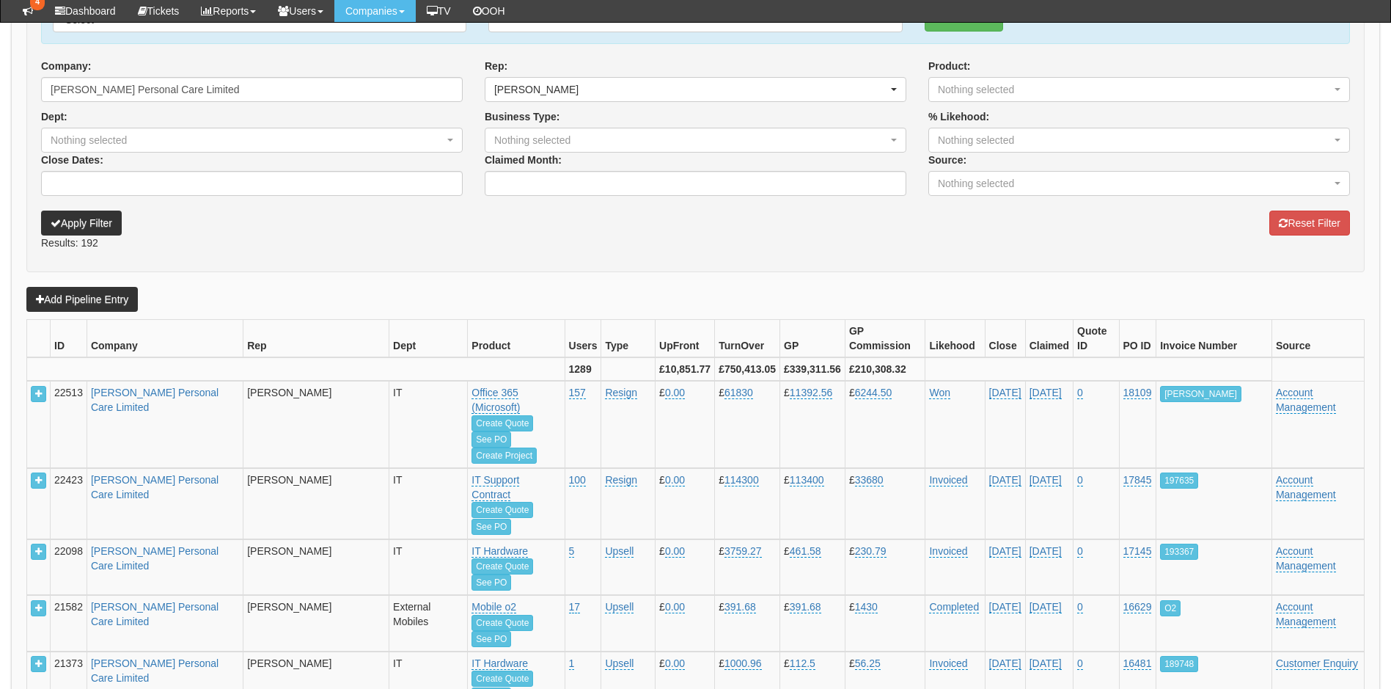
scroll to position [232, 0]
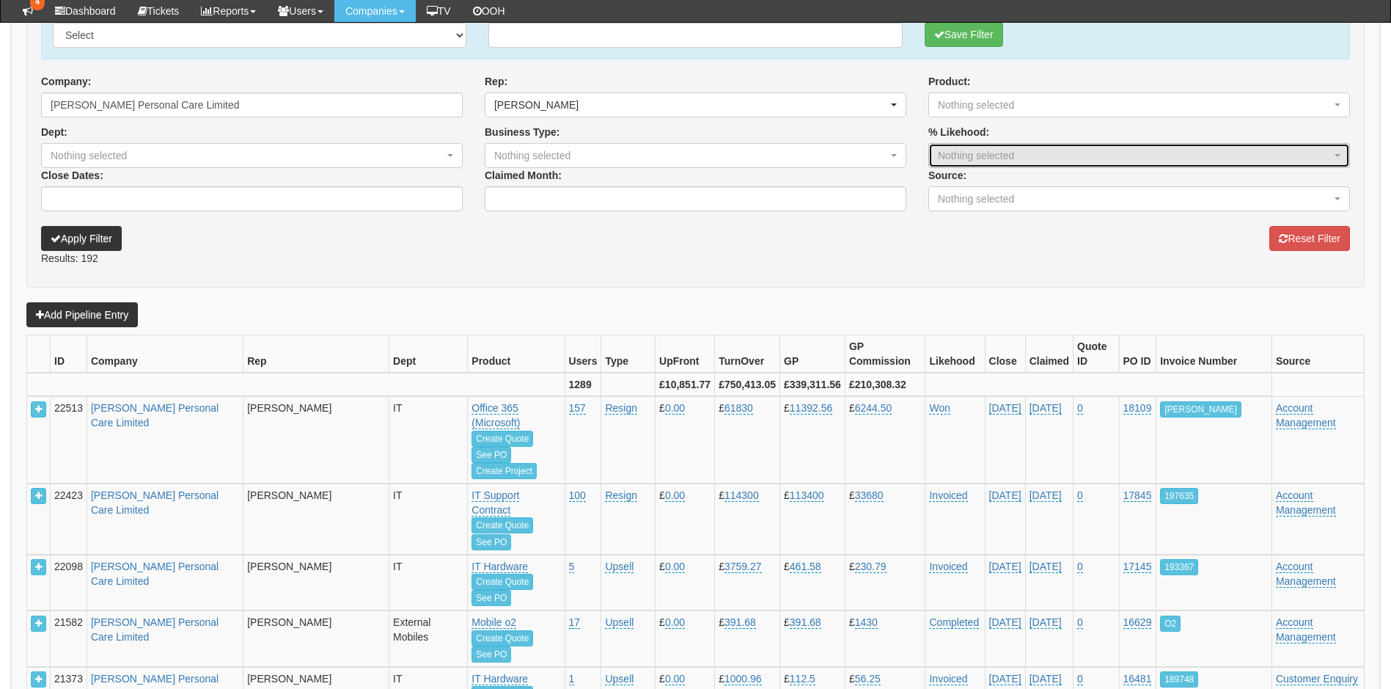
click at [967, 161] on div "Nothing selected" at bounding box center [1125, 155] width 375 height 15
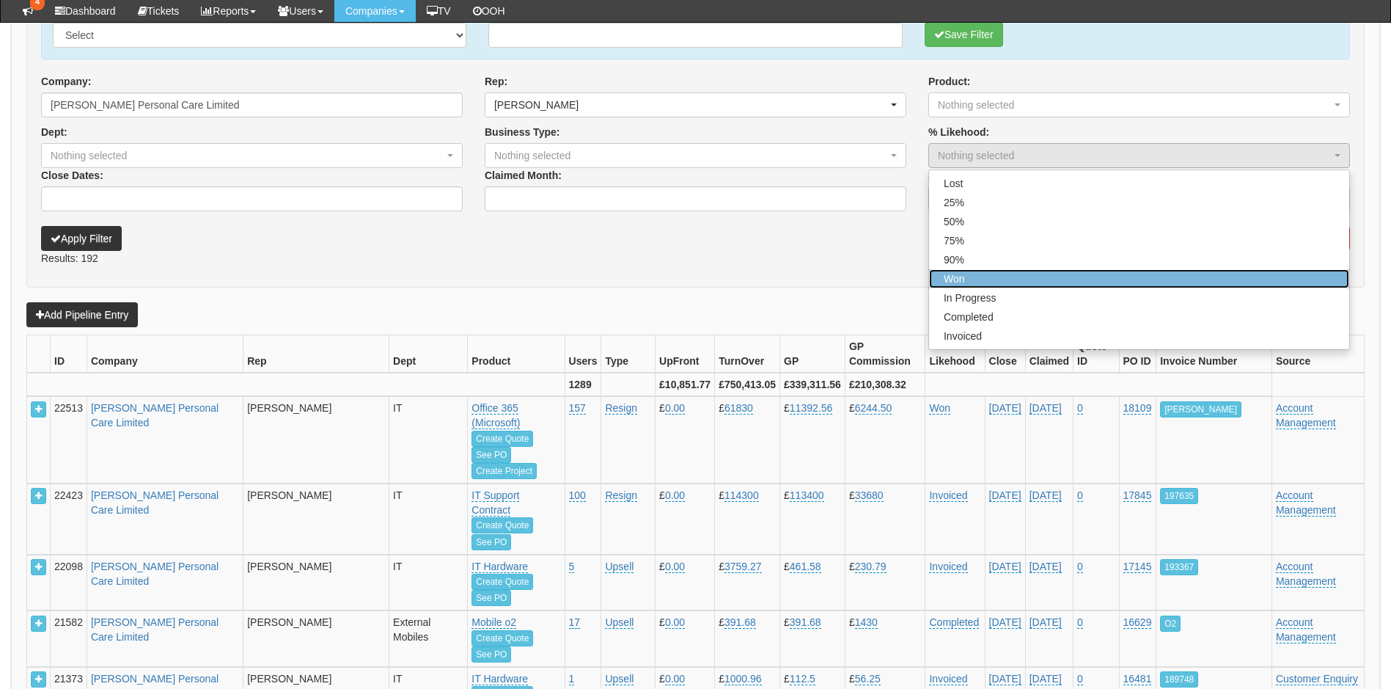
click at [957, 280] on span "Won" at bounding box center [954, 278] width 21 height 15
select select "1"
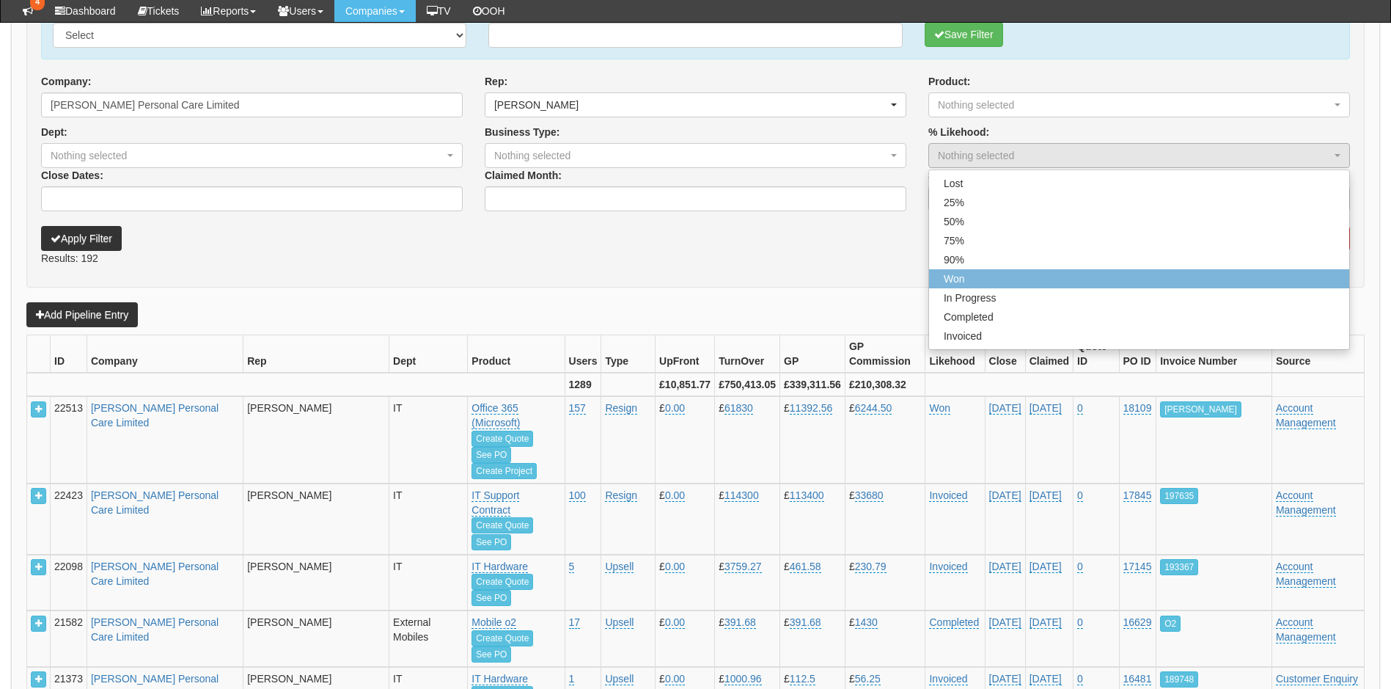
scroll to position [50, 0]
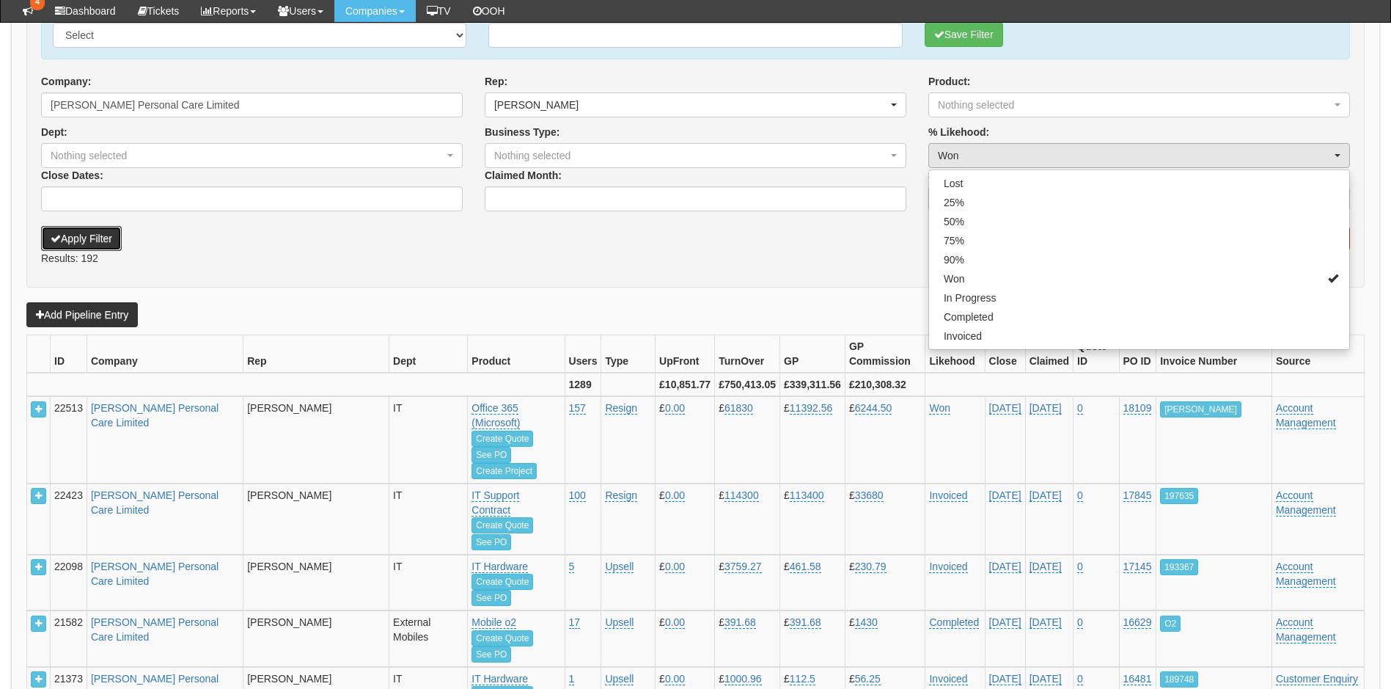
click at [96, 238] on button "Apply Filter" at bounding box center [81, 238] width 81 height 25
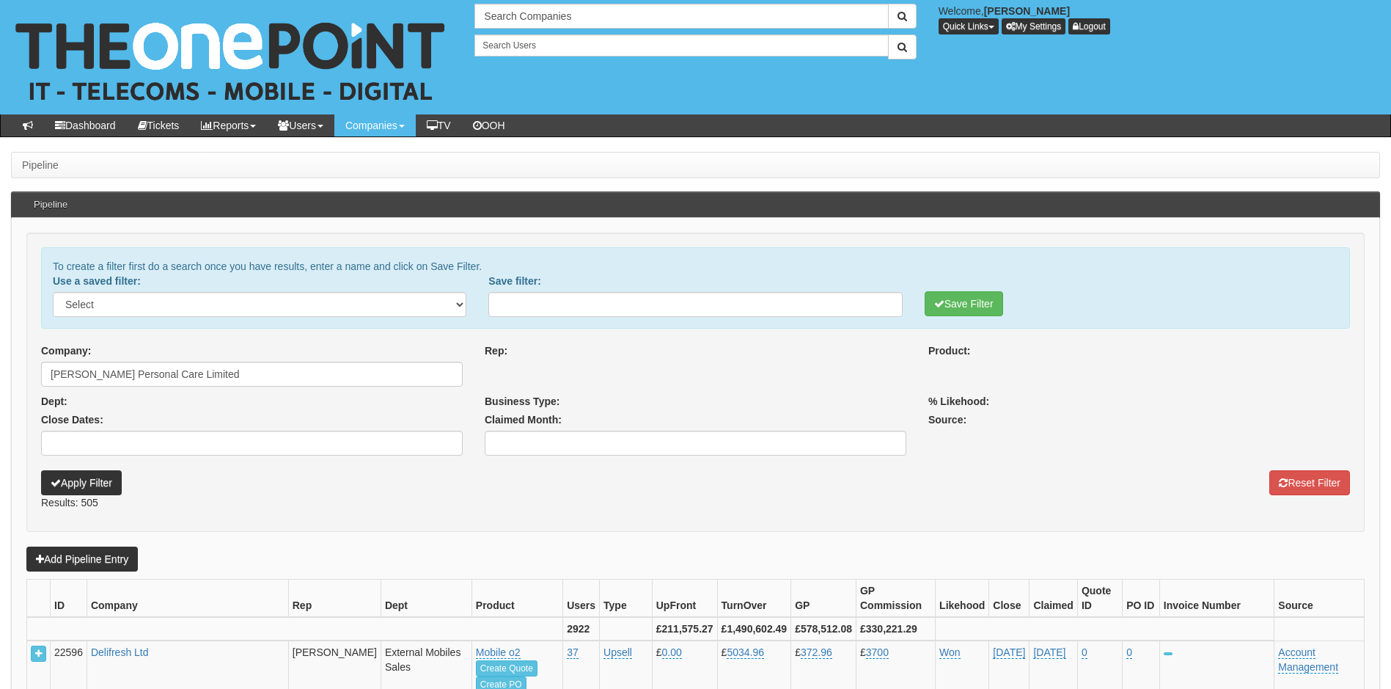
select select
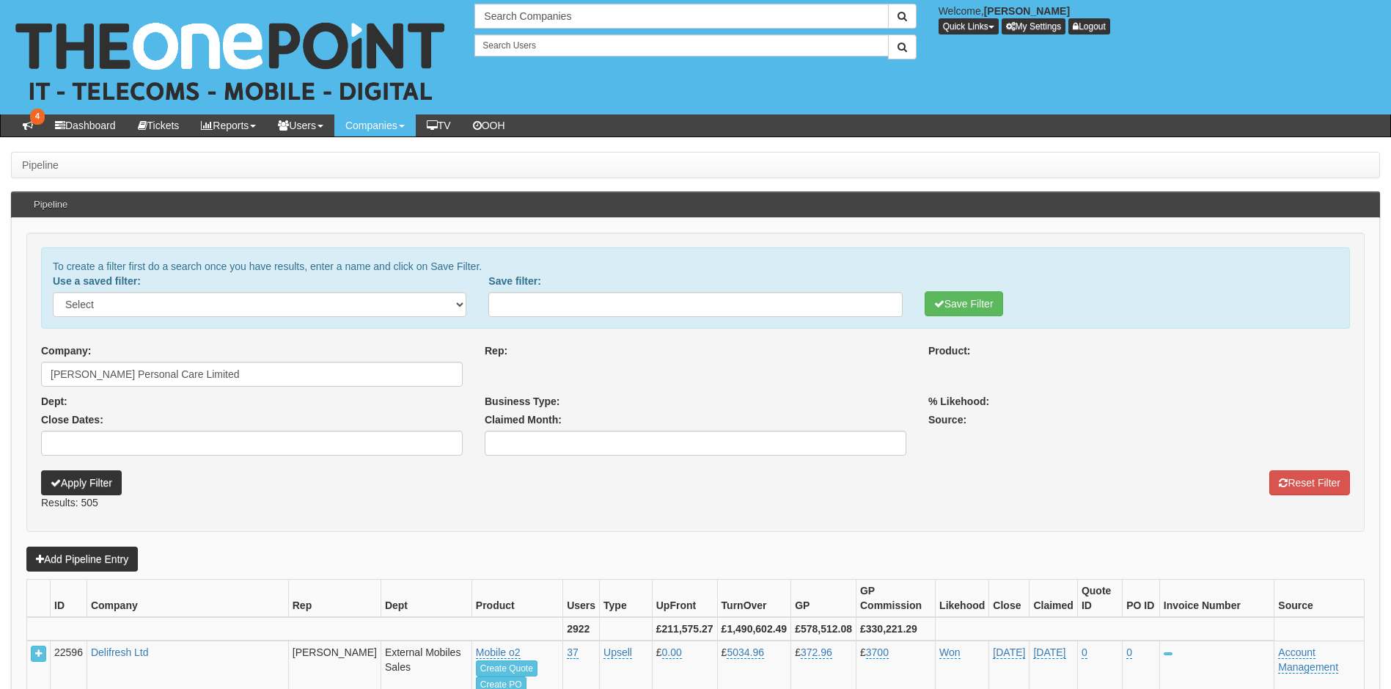
select select
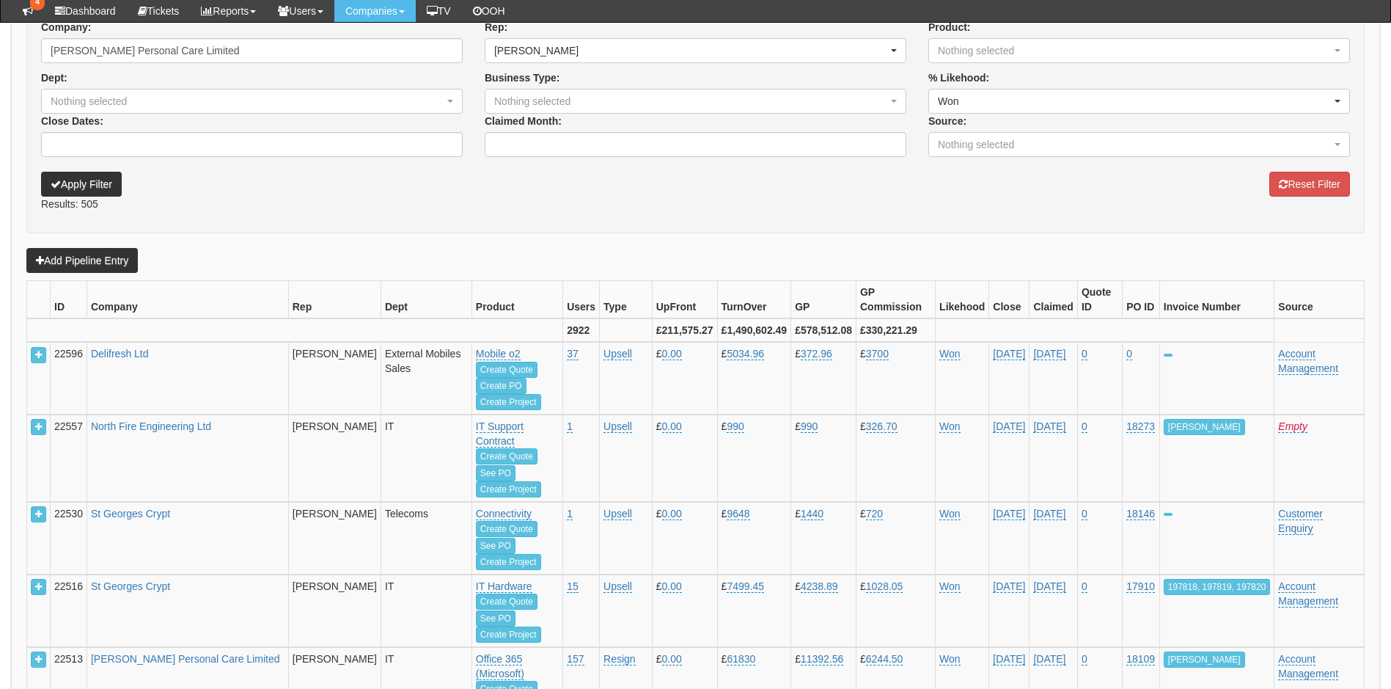
scroll to position [39, 0]
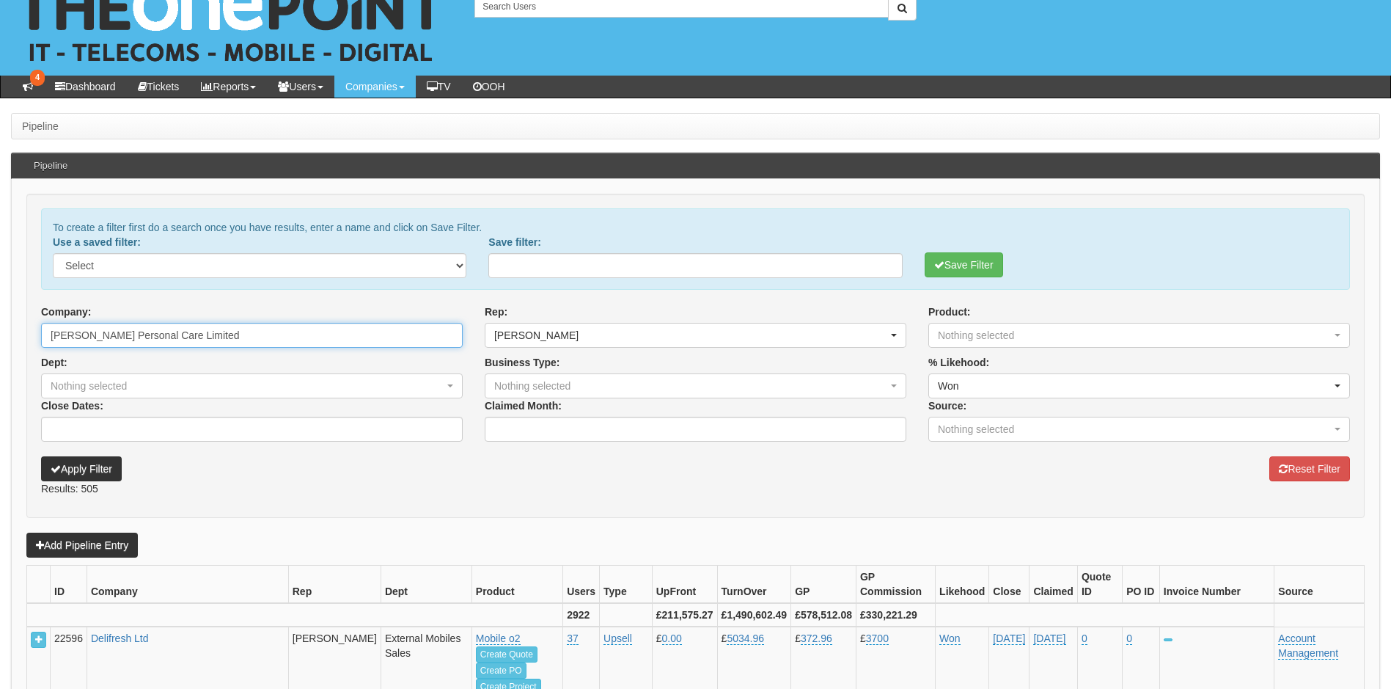
click at [191, 343] on input "[PERSON_NAME] Personal Care Limited" at bounding box center [252, 335] width 422 height 25
click at [94, 464] on button "Apply Filter" at bounding box center [81, 468] width 81 height 25
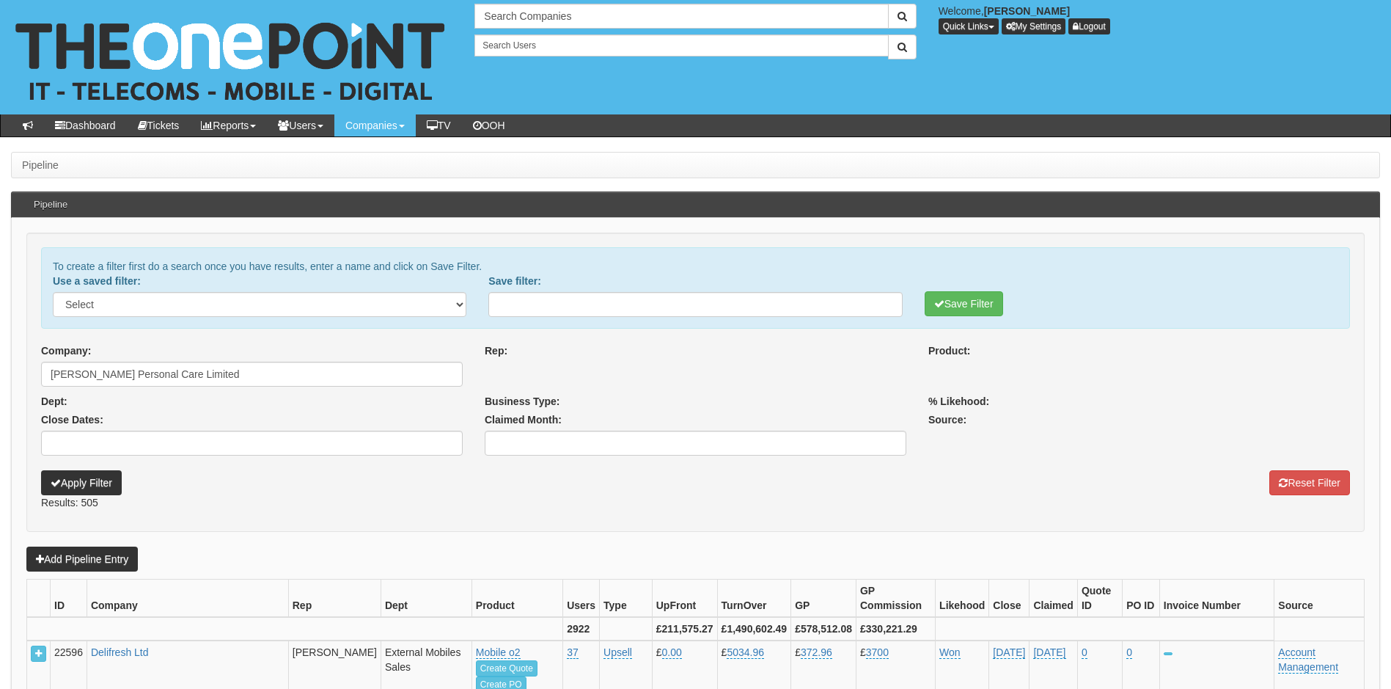
select select
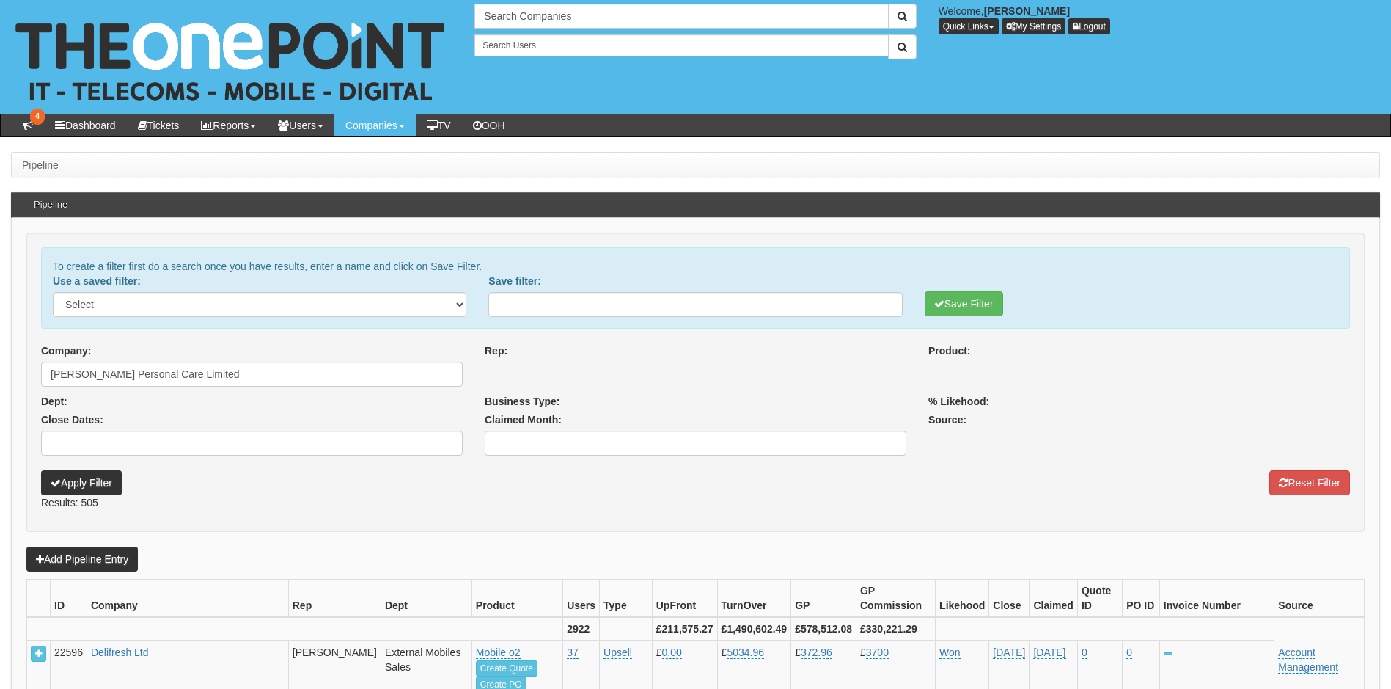
select select
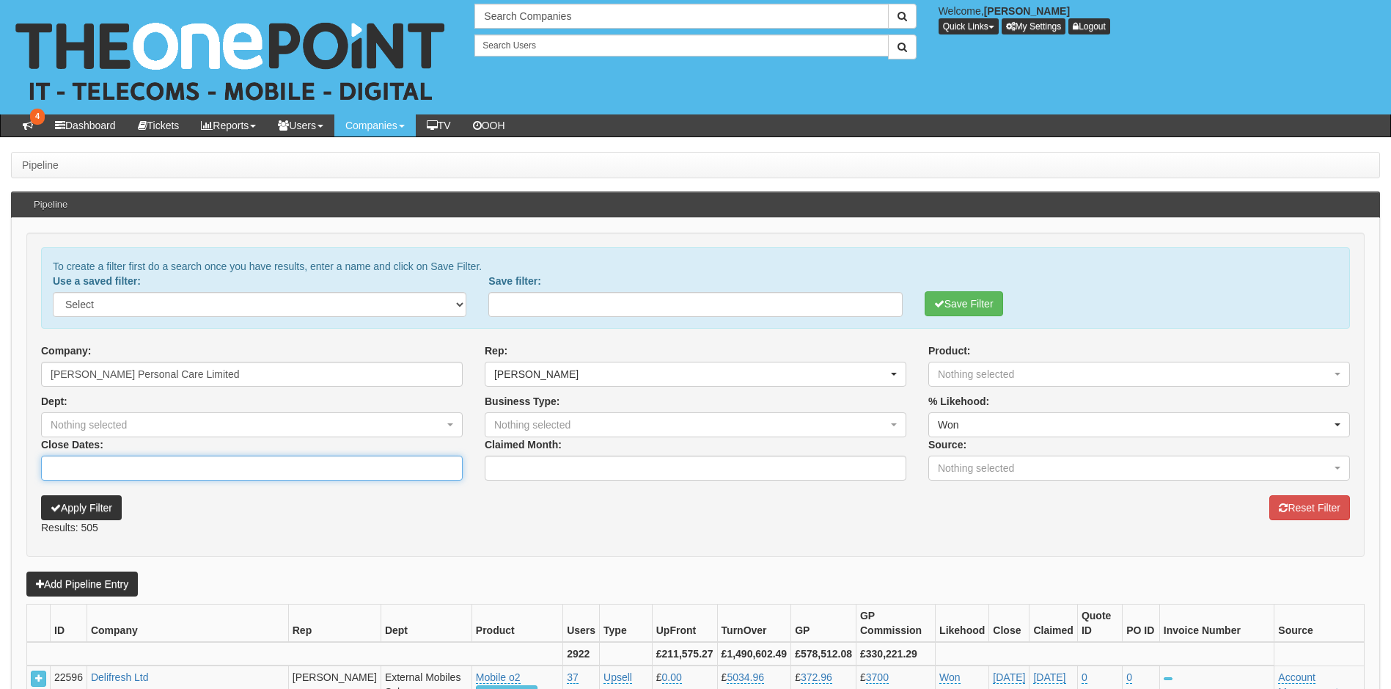
click at [113, 472] on input "Close Dates:" at bounding box center [252, 468] width 422 height 25
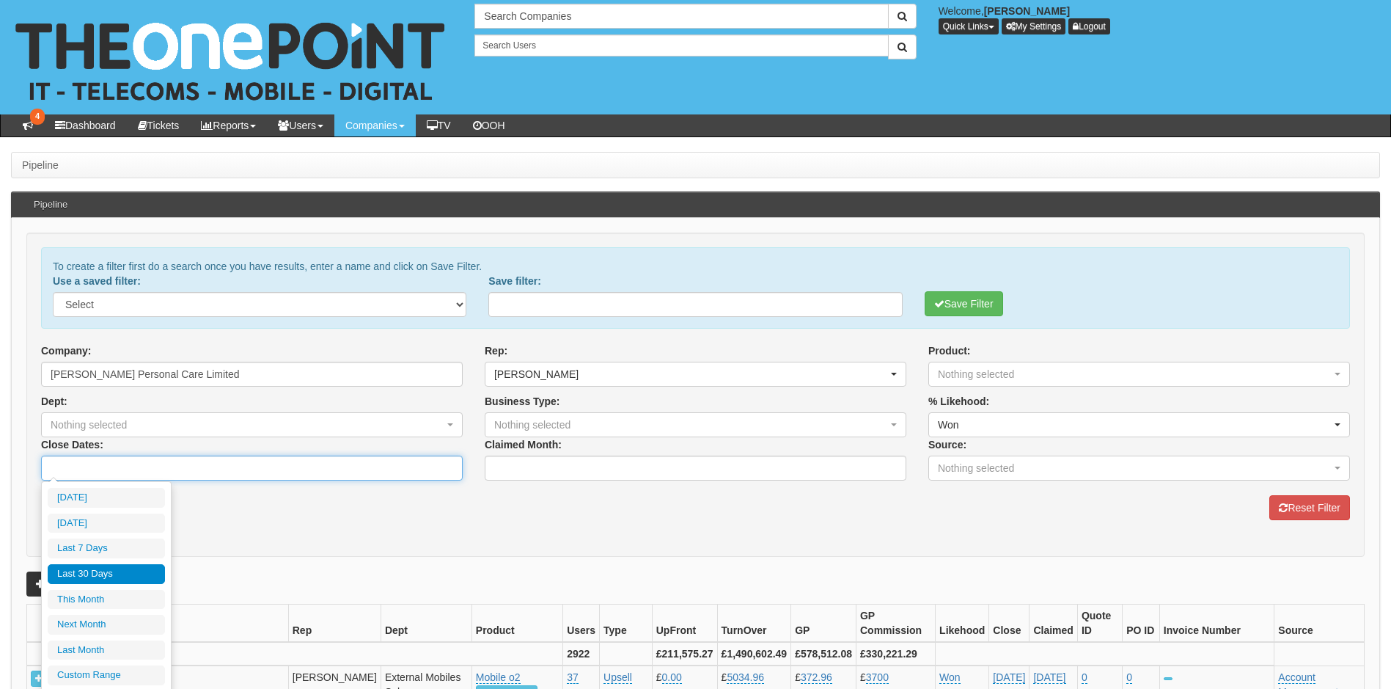
type input "0"
type input "0000-01-01"
type input "01"
type input "0001-01-01"
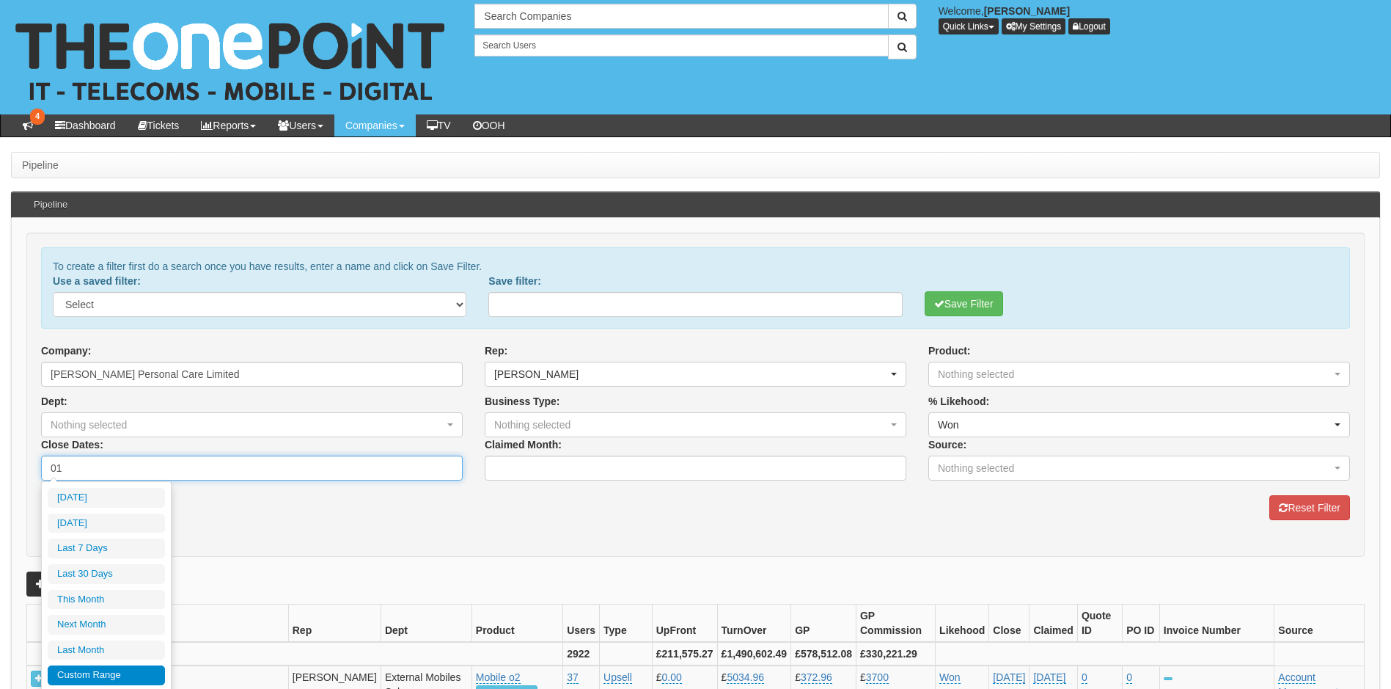
type input "0001-01-01"
type input "2025-08-14"
type input "2025-08-13"
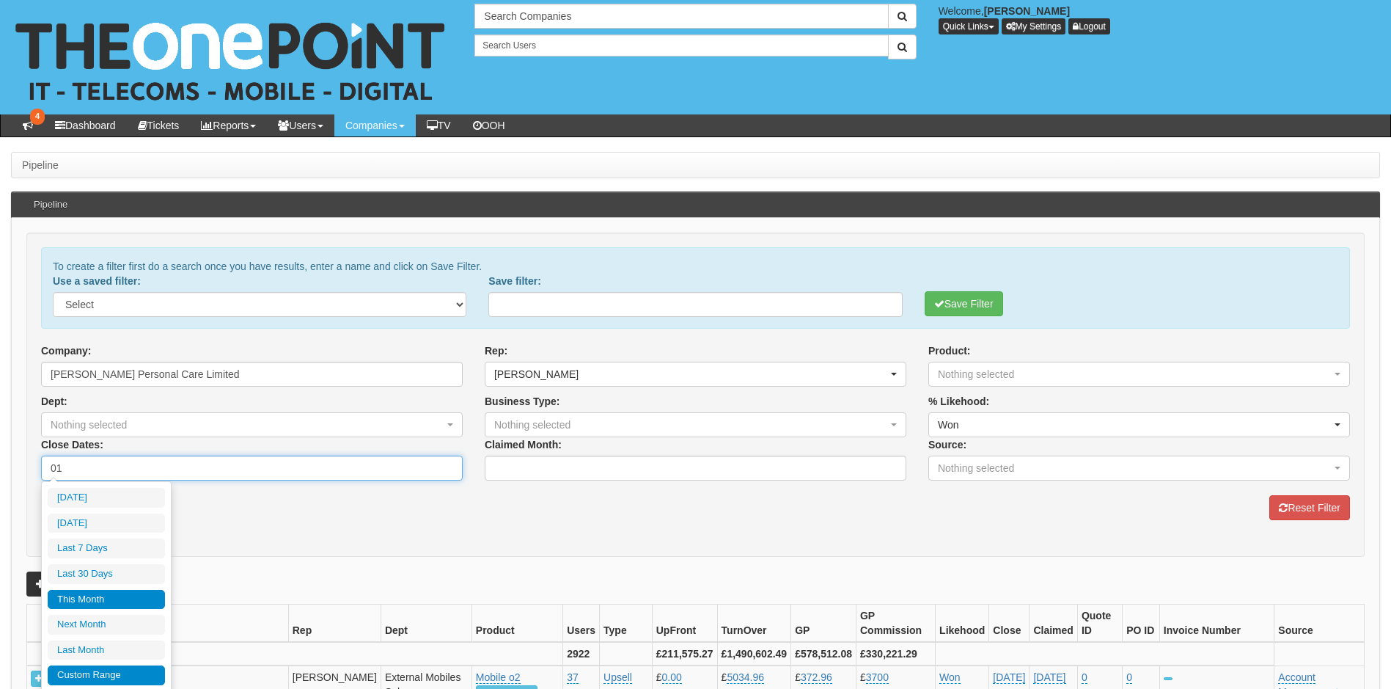
type input "2025-08-08"
type input "2025-08-14"
type input "0001-01-01"
type input "2025-08-01"
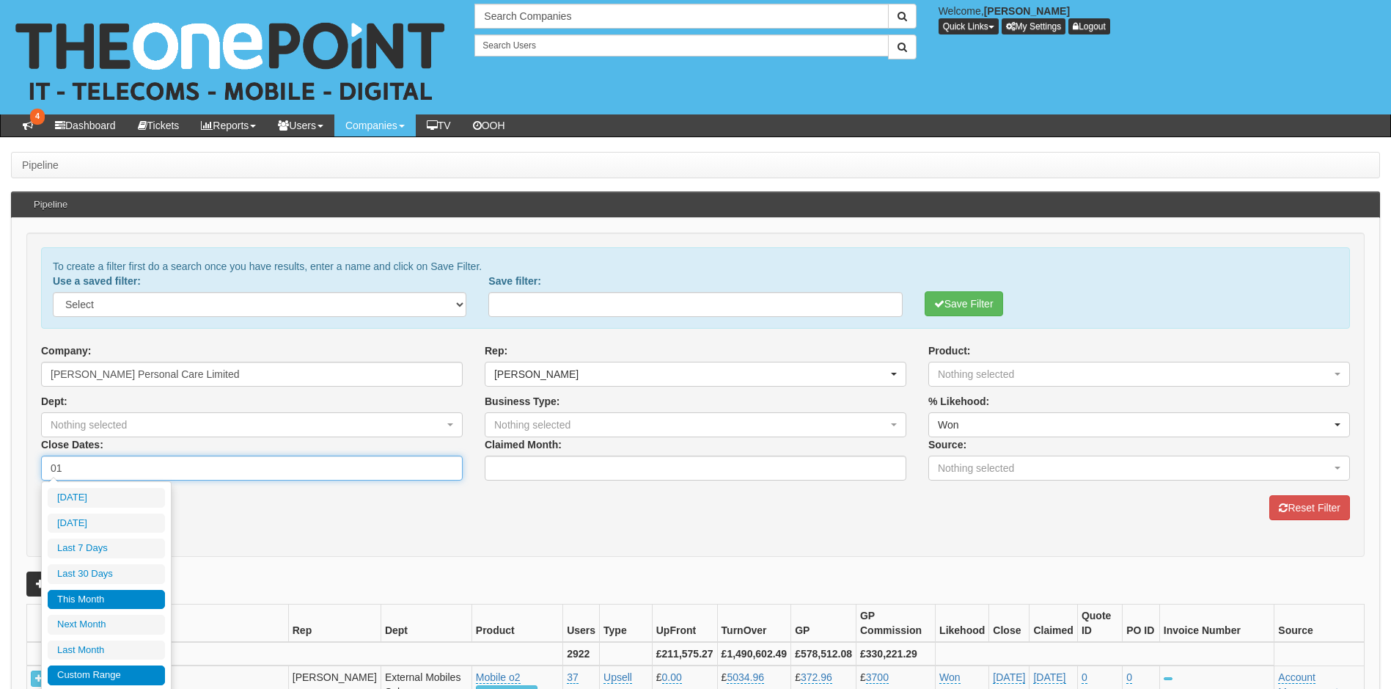
type input "2025-08-31"
type input "2025-09-01"
type input "2025-09-30"
type input "0001-01-01"
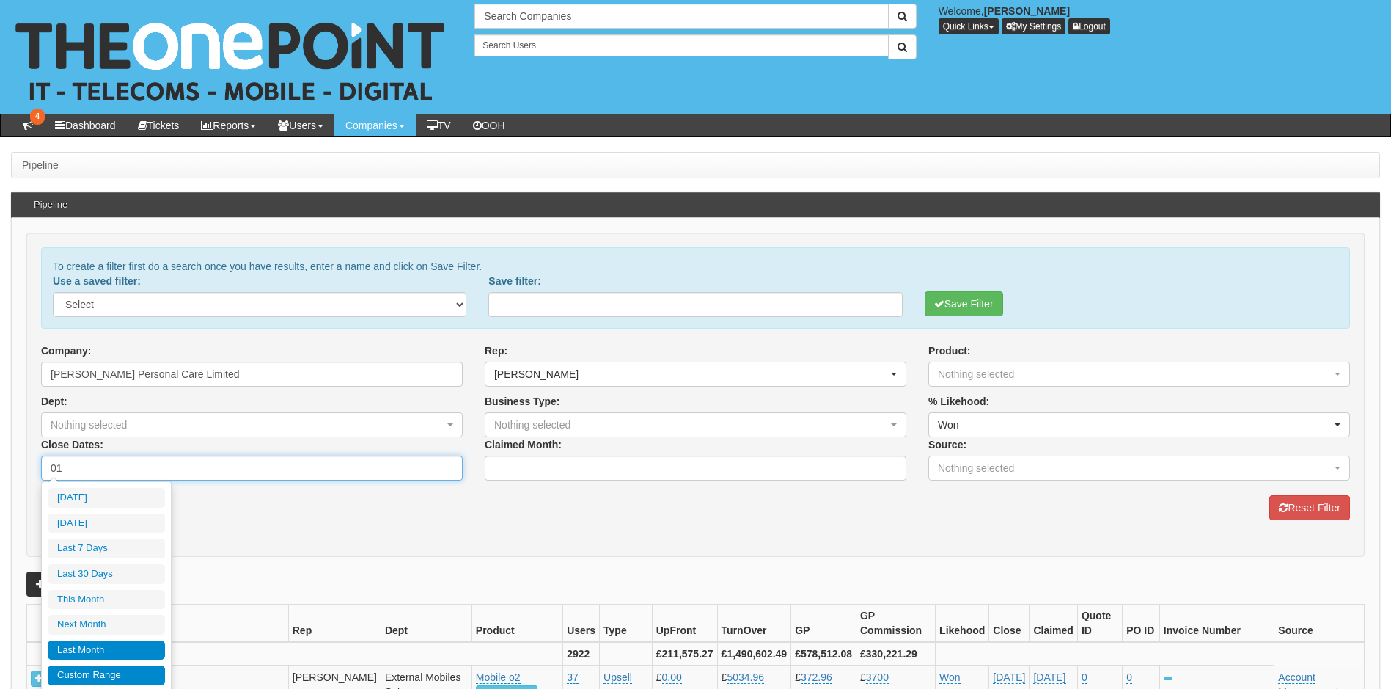
type input "2025-07-01"
type input "2025-07-31"
type input "0001-01-01"
type input "01"
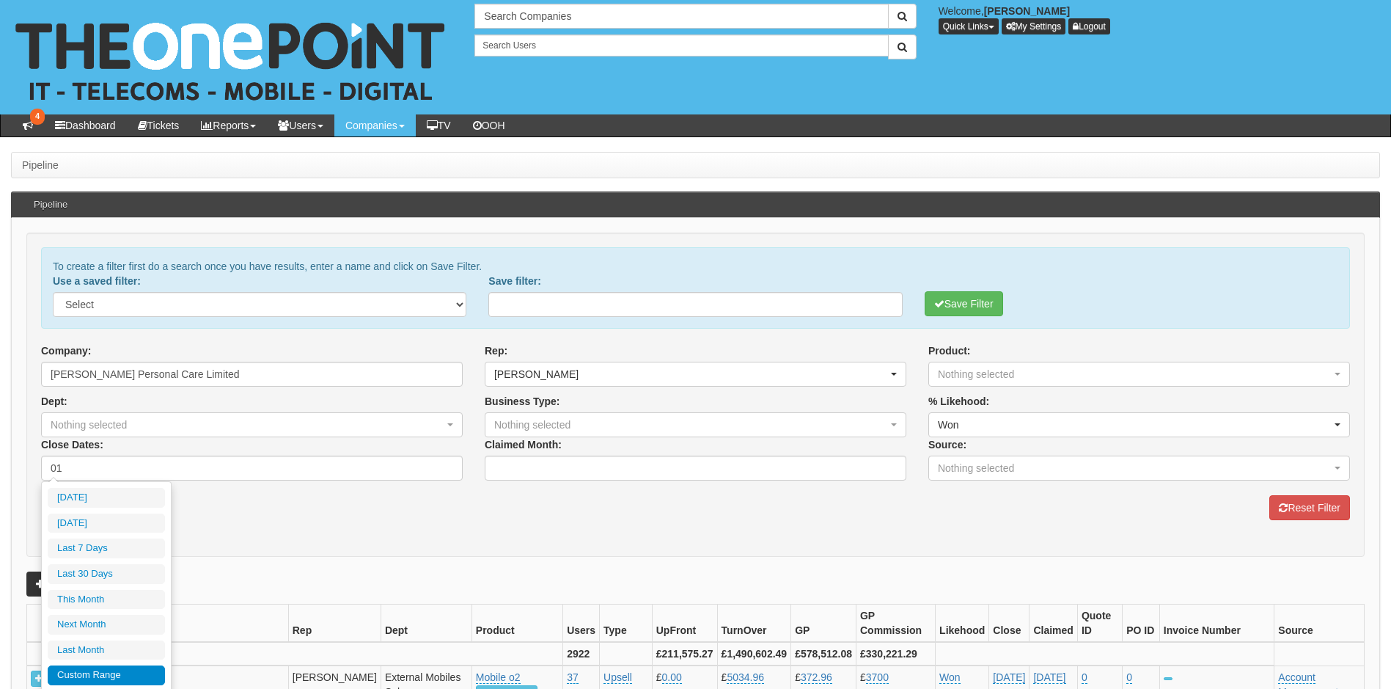
click at [90, 674] on li "Custom Range" at bounding box center [106, 675] width 117 height 20
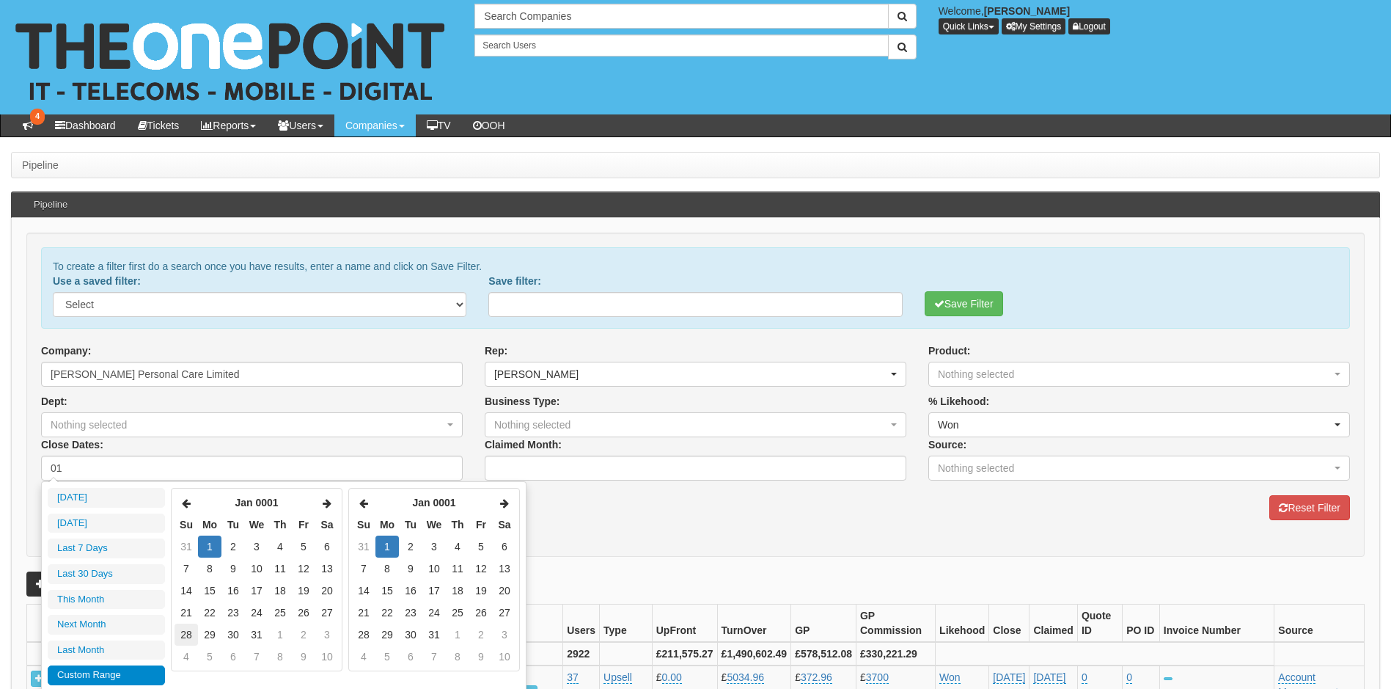
type input "2025-07-01"
type input "2025-07-31"
type input "0001-01-01"
click at [191, 508] on th at bounding box center [186, 502] width 23 height 22
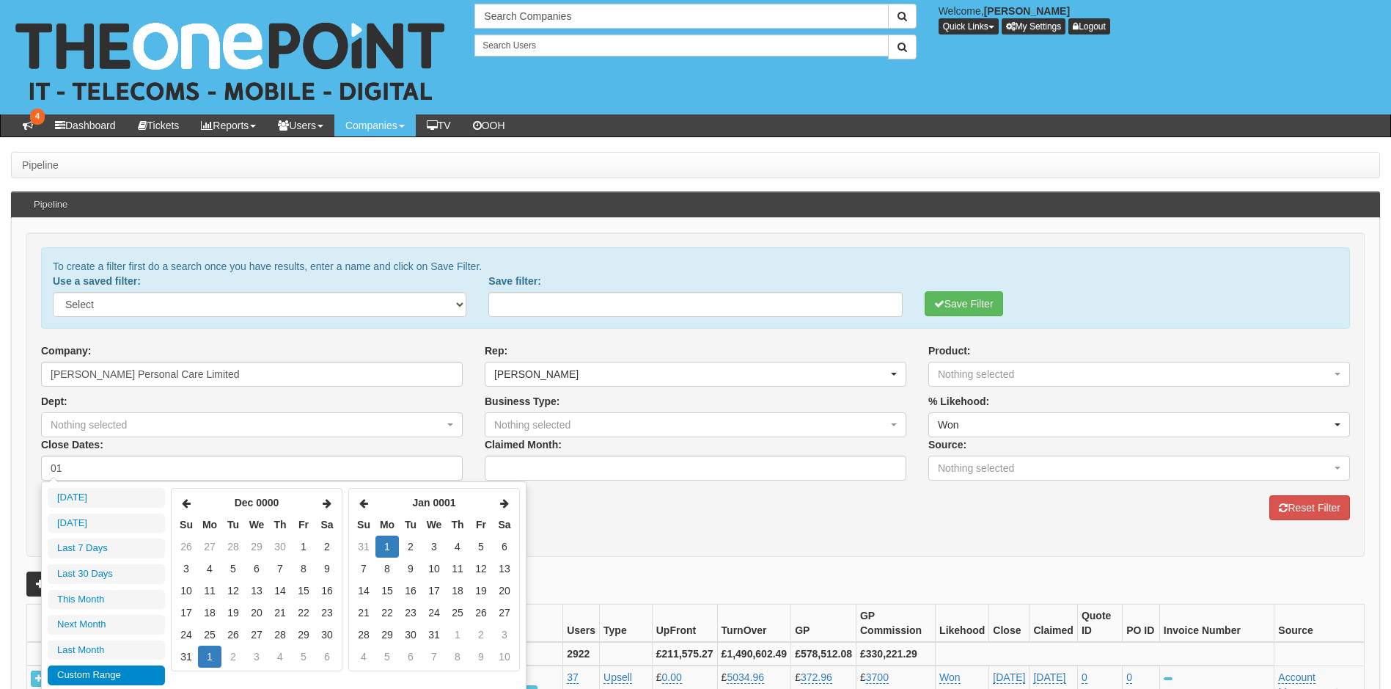
click at [191, 508] on th at bounding box center [186, 502] width 23 height 22
click at [326, 502] on icon at bounding box center [327, 503] width 9 height 10
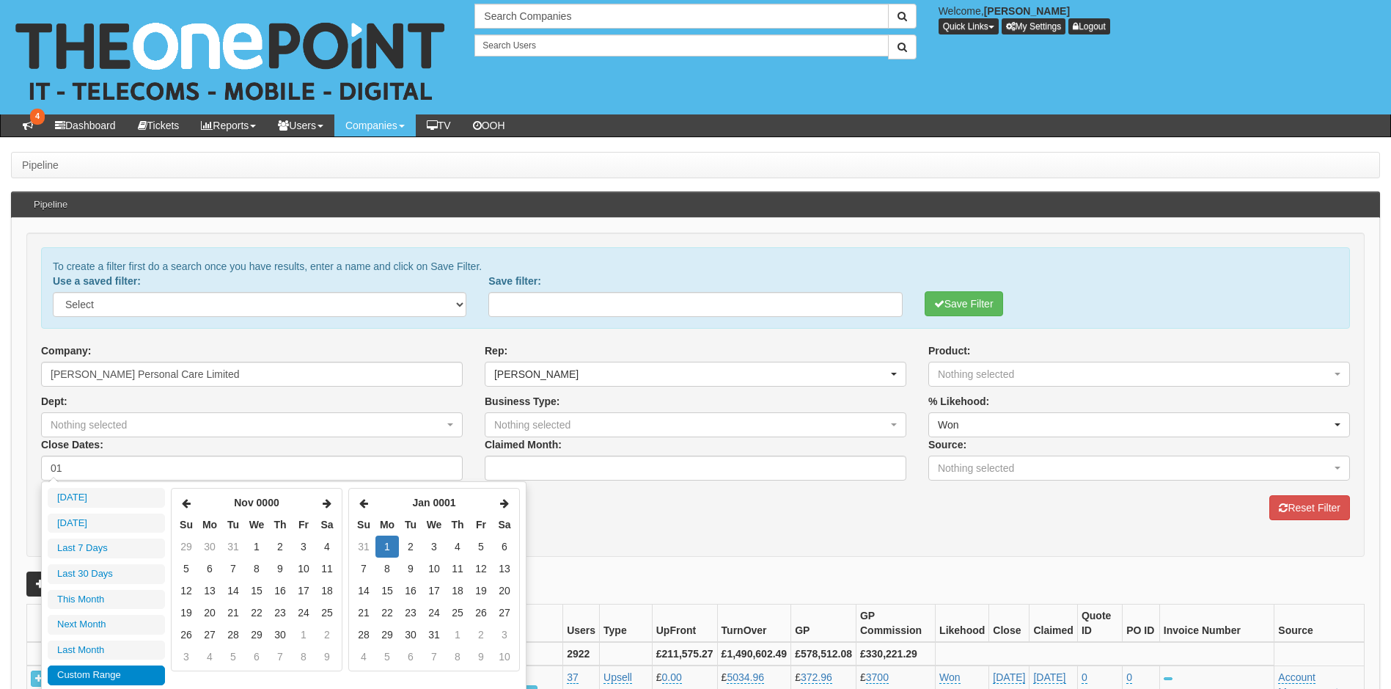
click at [326, 502] on icon at bounding box center [327, 503] width 9 height 10
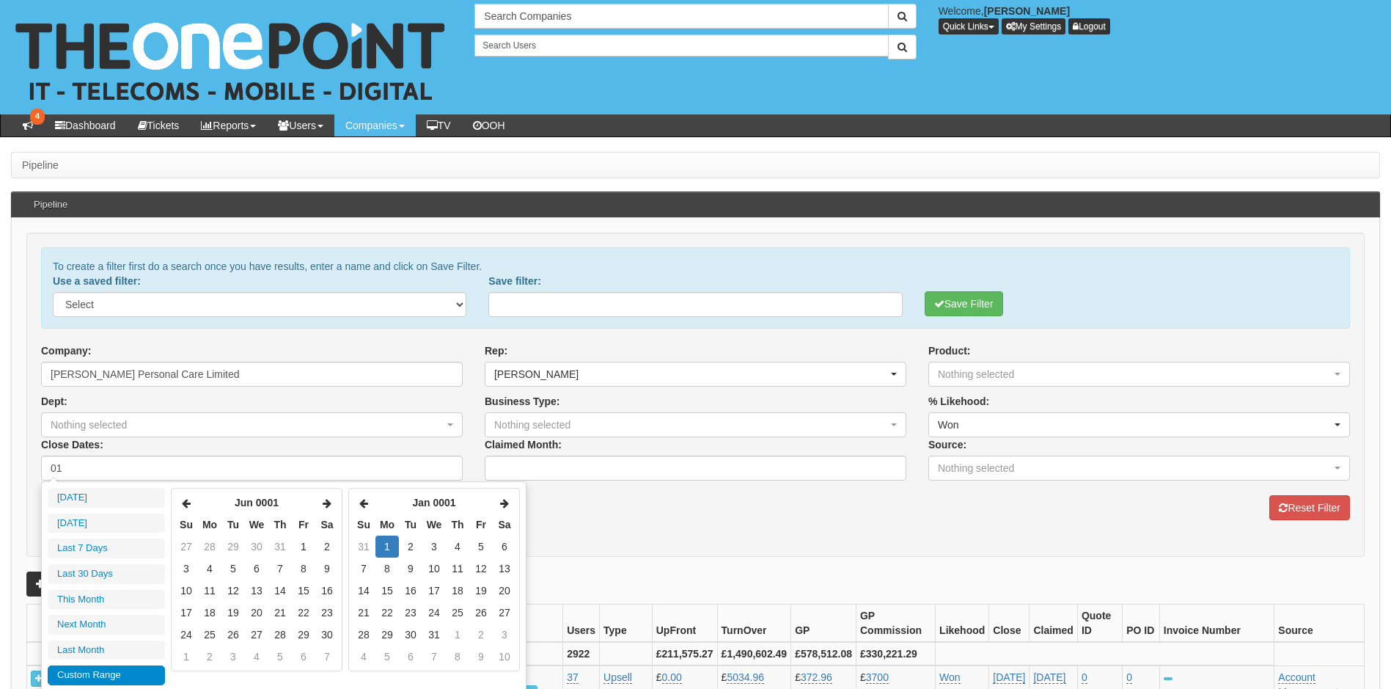
click at [326, 502] on icon at bounding box center [327, 503] width 9 height 10
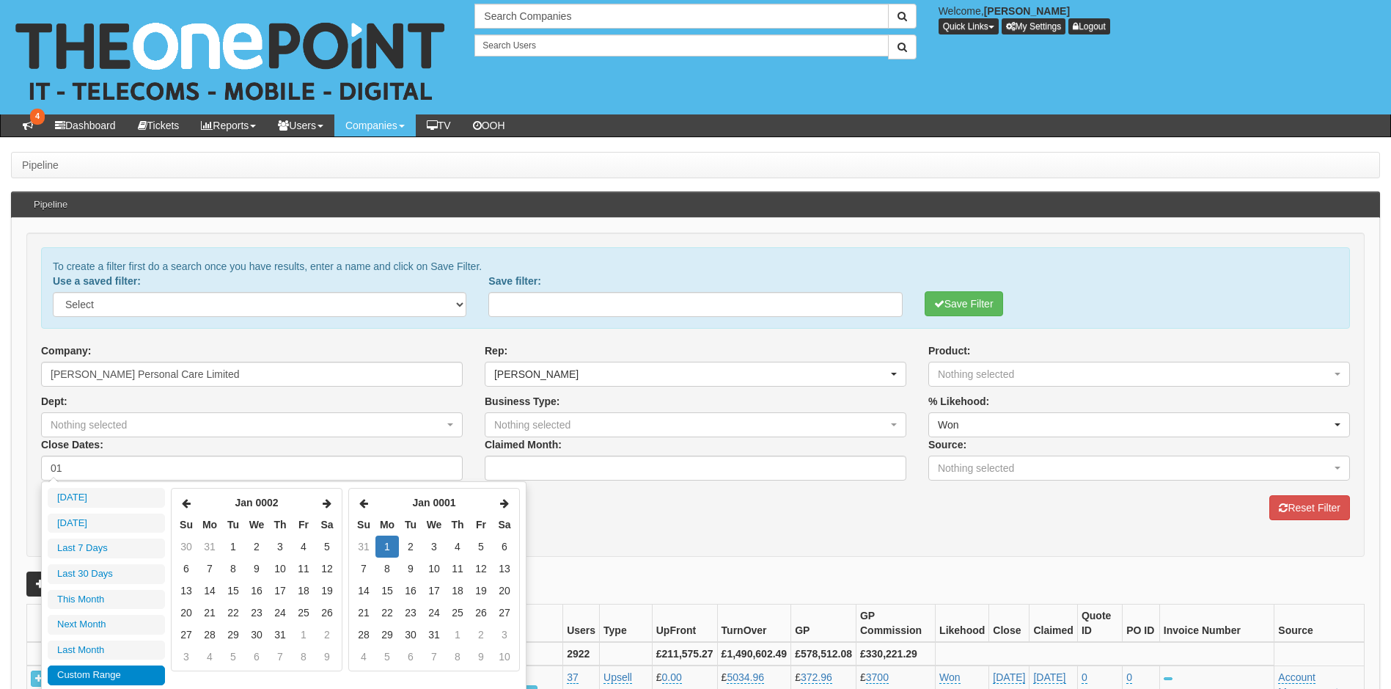
click at [326, 502] on icon at bounding box center [327, 503] width 9 height 10
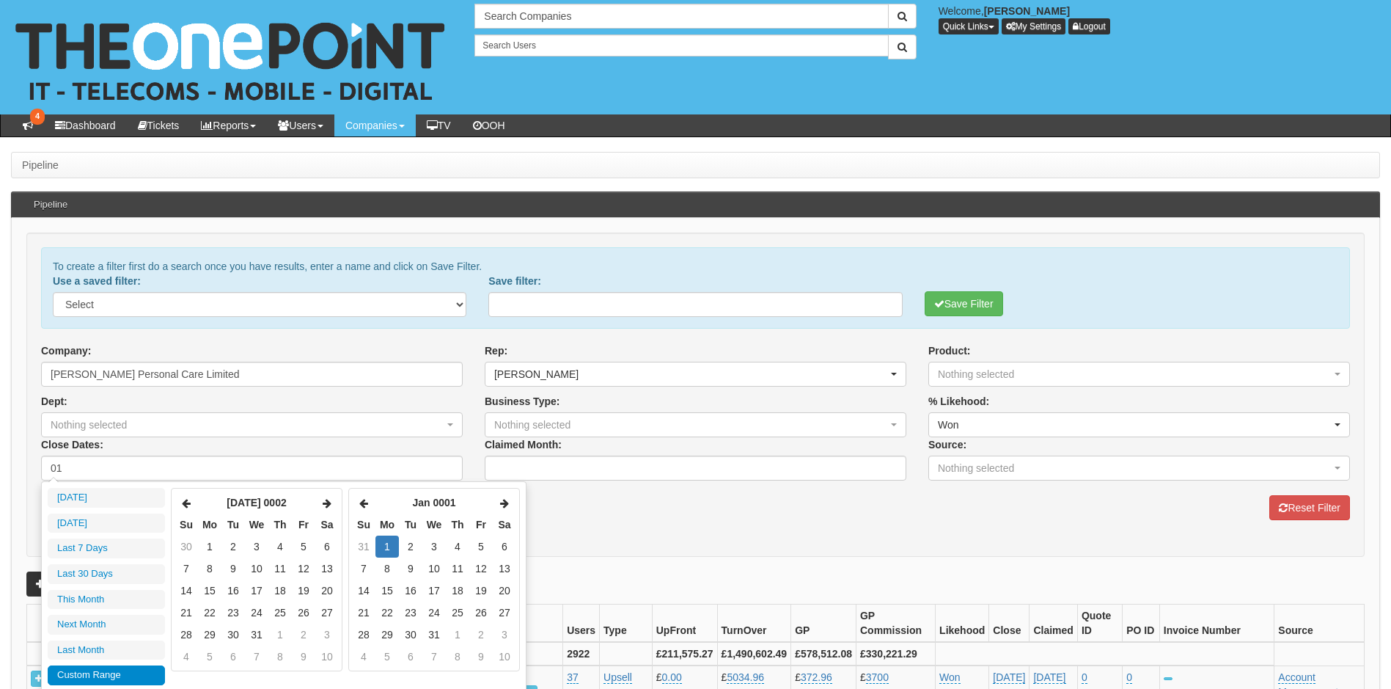
click at [326, 502] on icon at bounding box center [327, 503] width 9 height 10
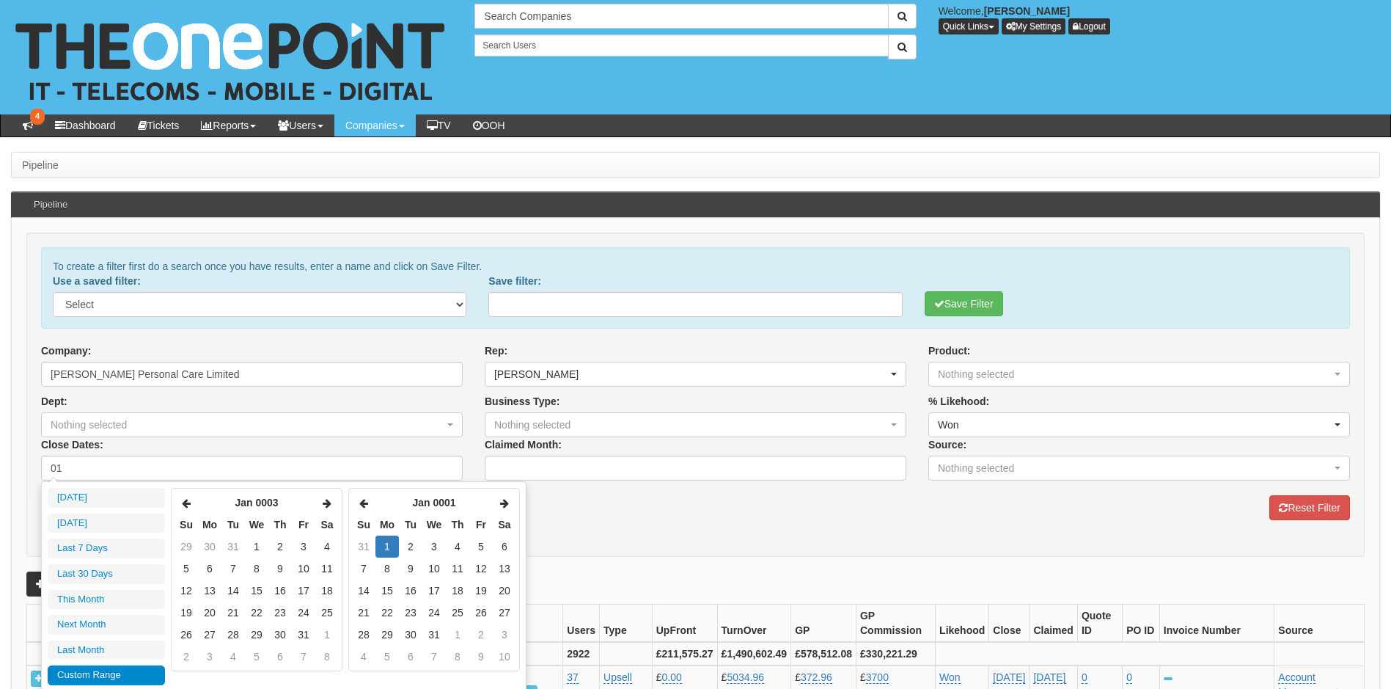
click at [326, 502] on icon at bounding box center [327, 503] width 9 height 10
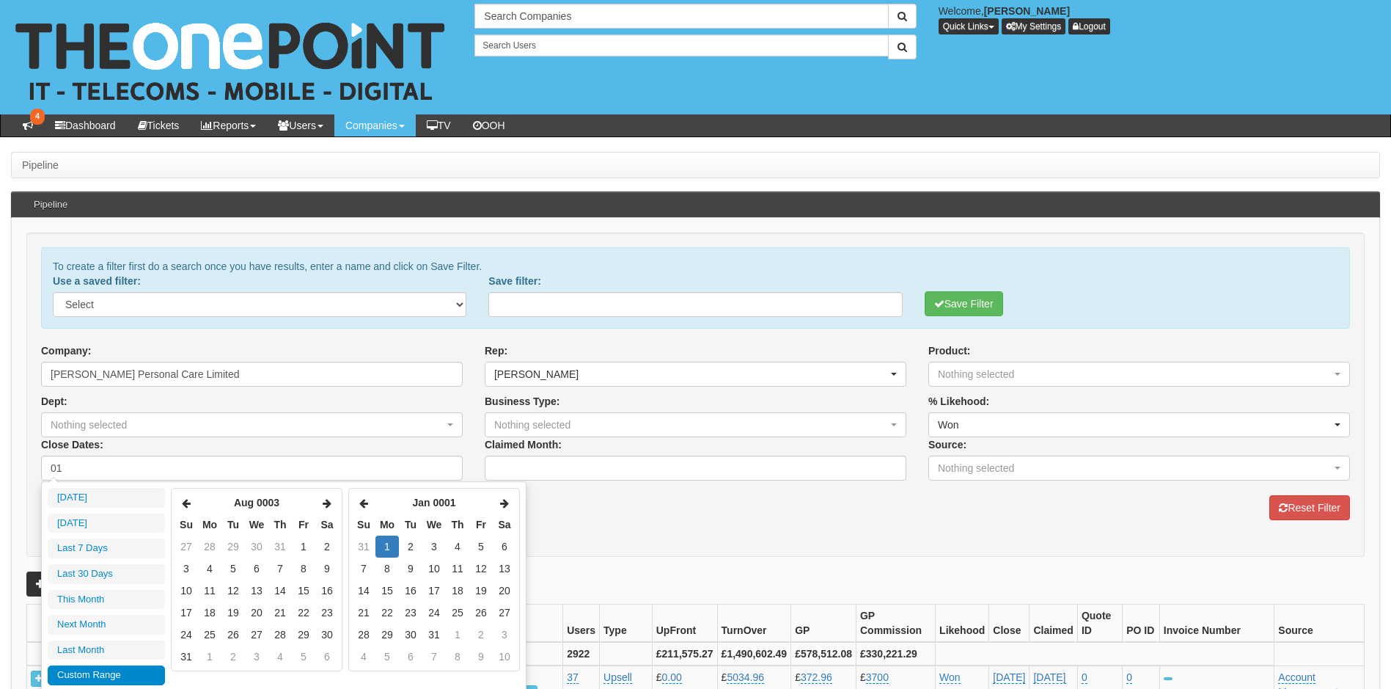
click at [326, 502] on icon at bounding box center [327, 503] width 9 height 10
type input "2025-08-14"
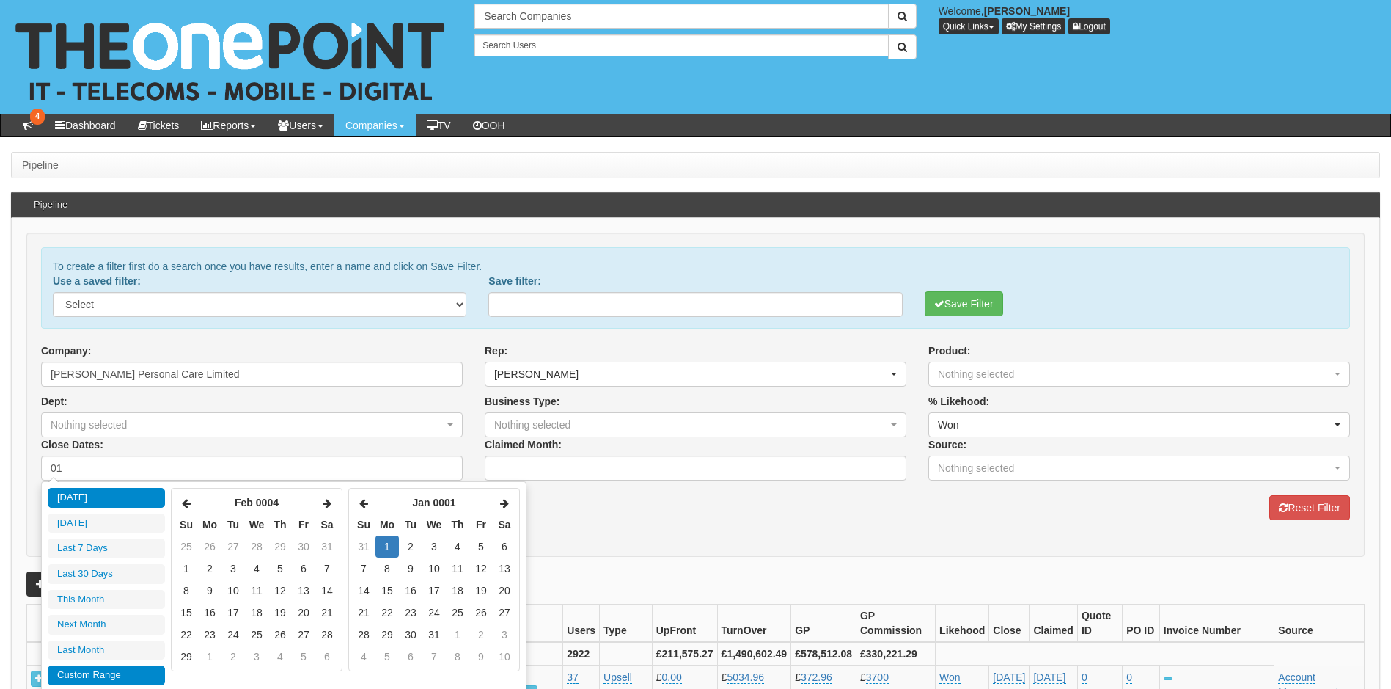
type input "2025-08-14"
type input "0001-01-01"
click at [104, 479] on input "01" at bounding box center [252, 468] width 422 height 25
type input "01/0"
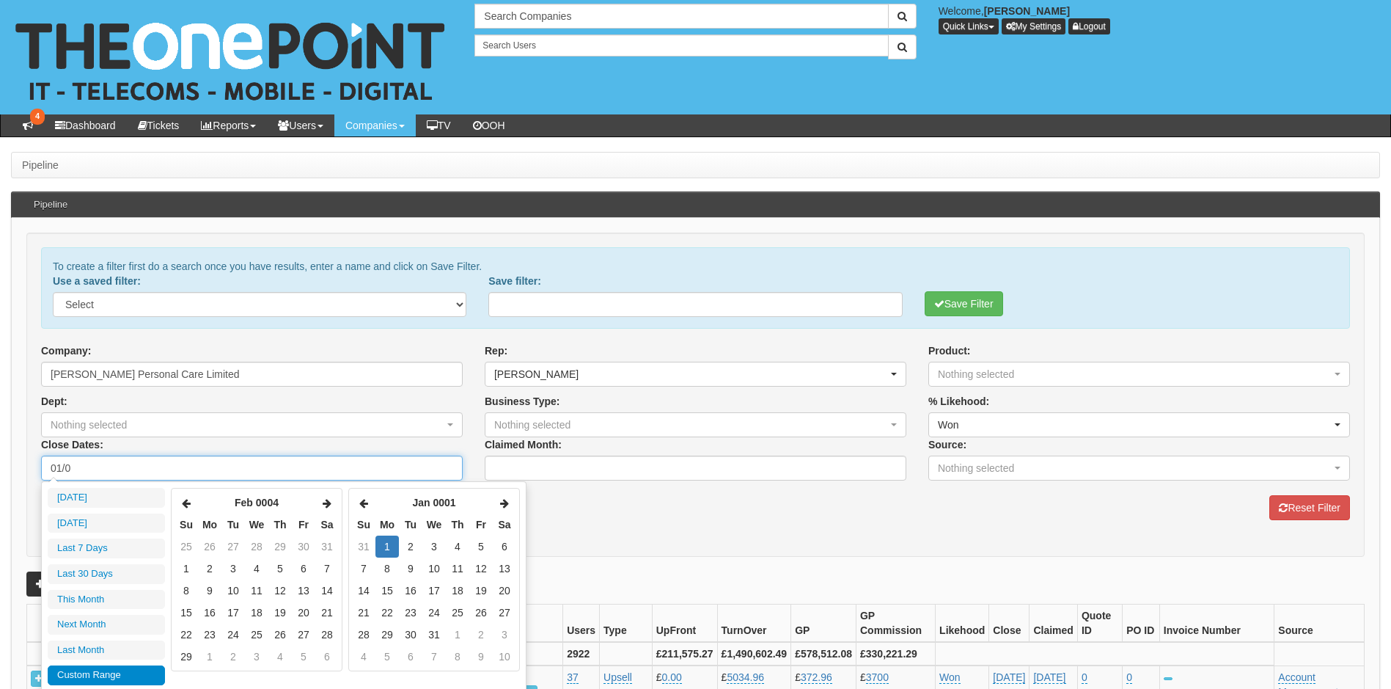
type input "Invalid date"
type input "01/06"
type input "0001-06-01"
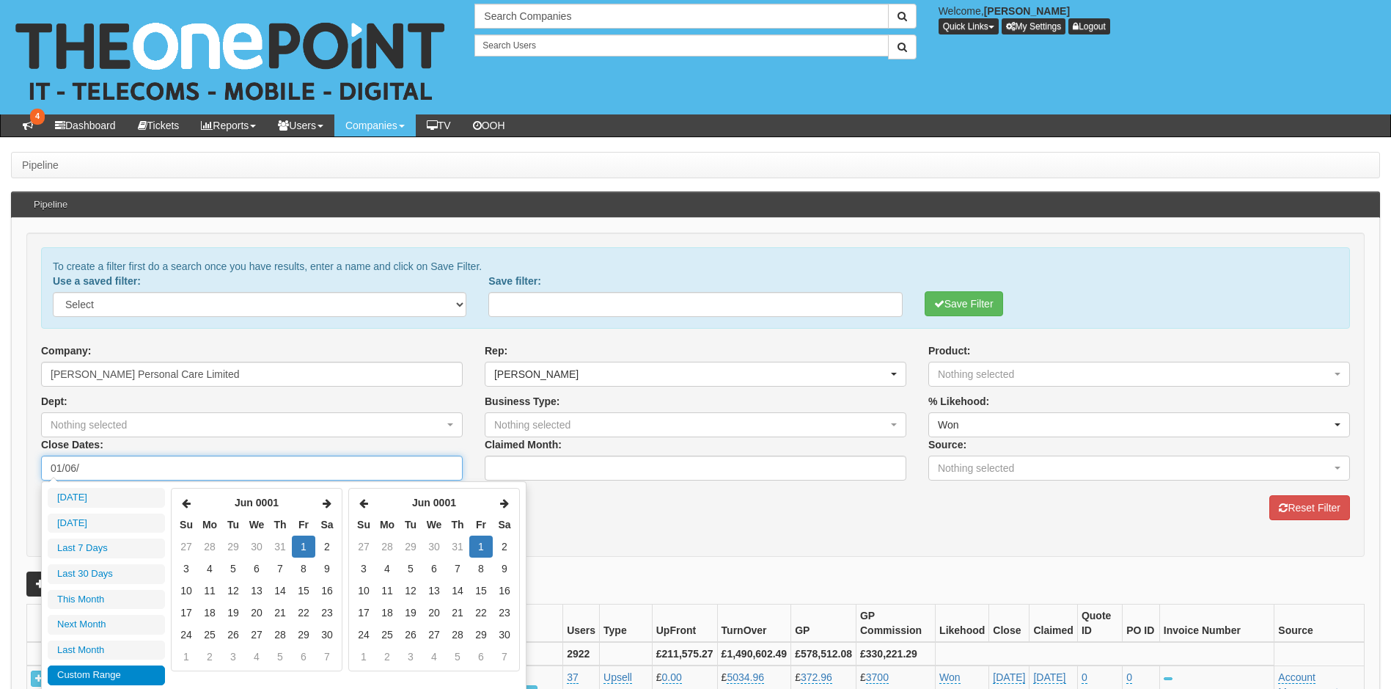
type input "01/06/2"
type input "0001-06-02"
type input "01/06/20"
type input "0001-06-20"
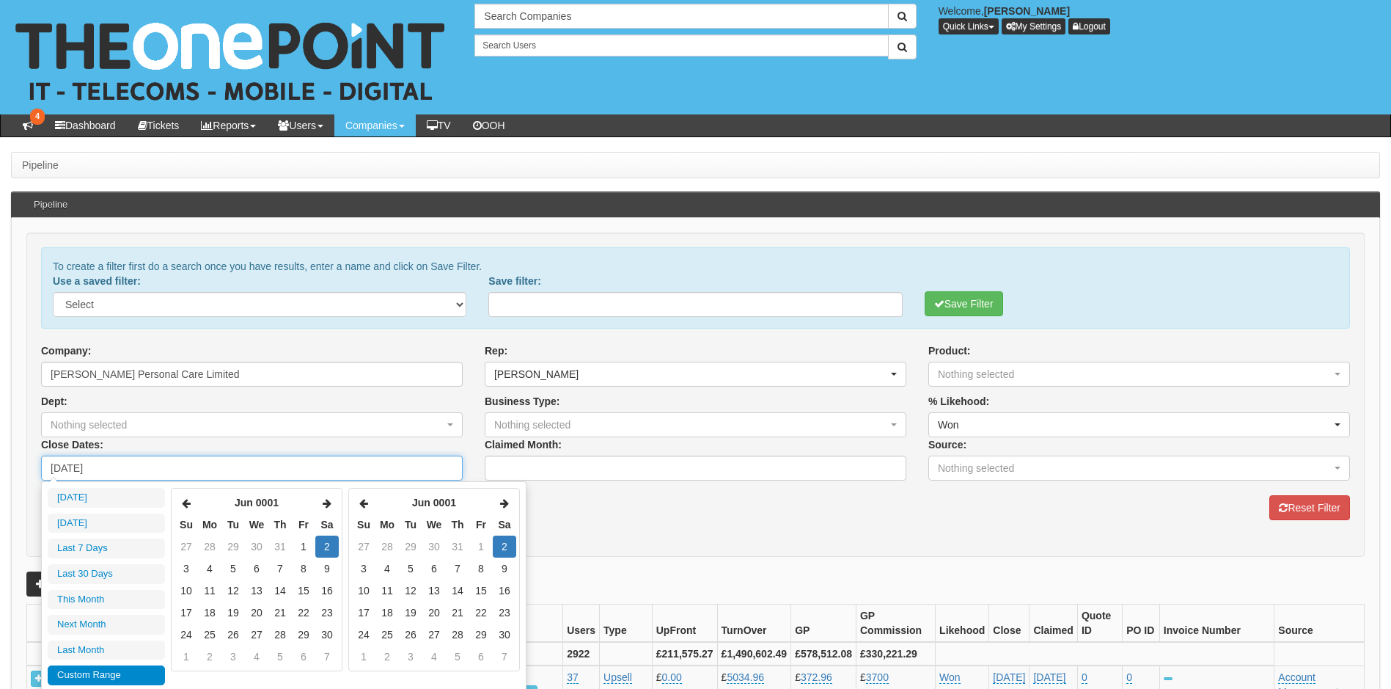
type input "0001-06-20"
type input "01/06/2"
type input "0001-06-02"
type input "01/06/"
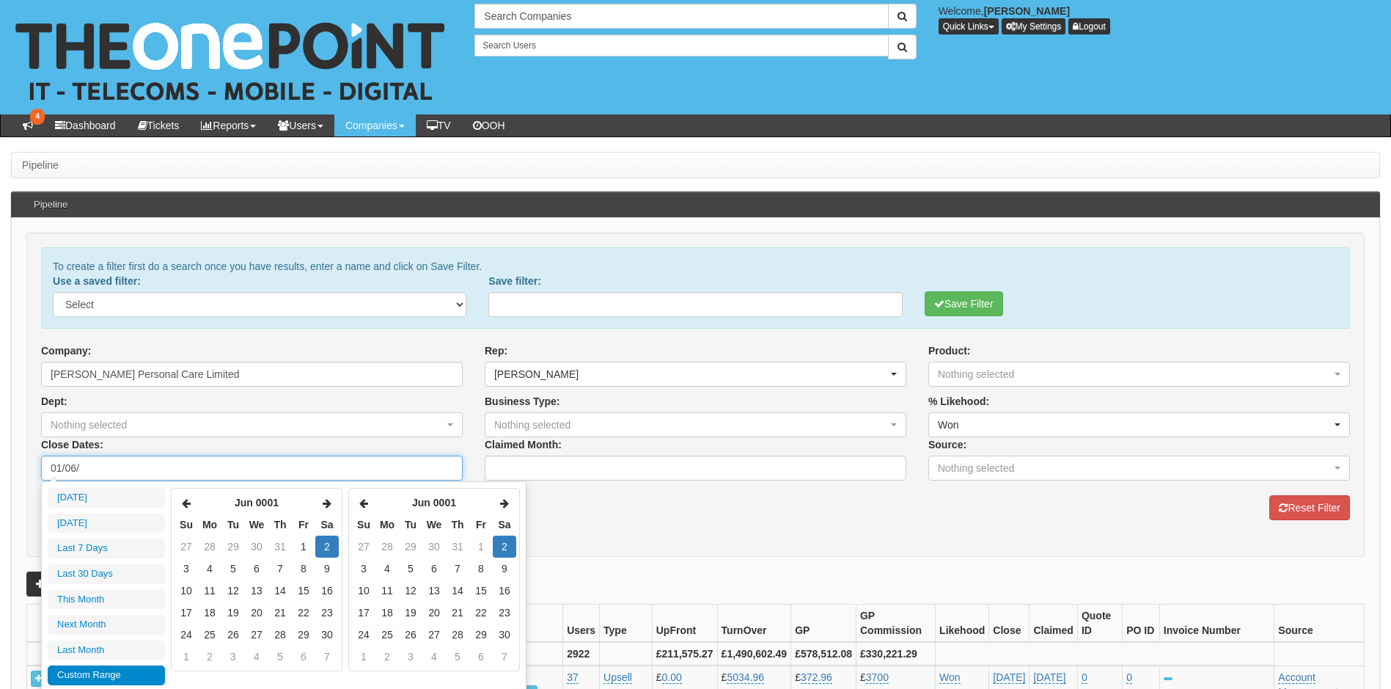
type input "0001-06-01"
type input "01/0"
type input "Invalid date"
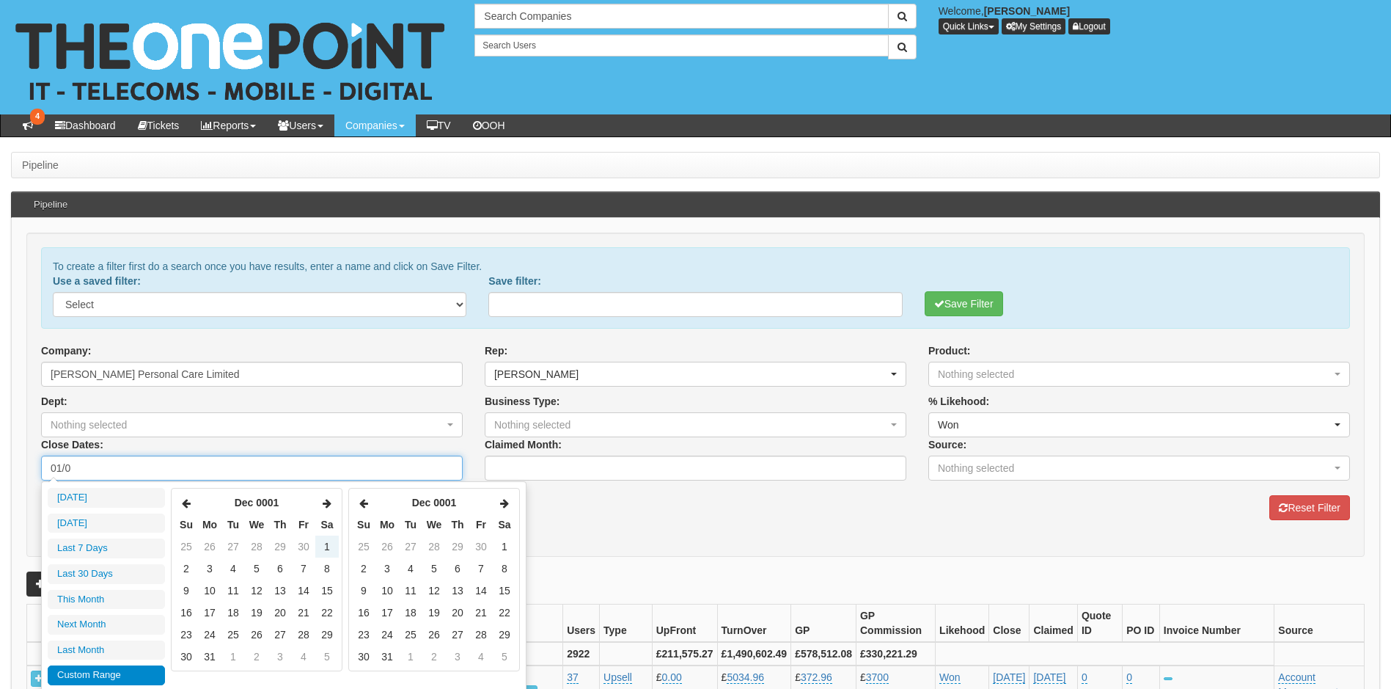
type input "01/"
type input "0001-01-01"
type input "01/0"
type input "Invalid date"
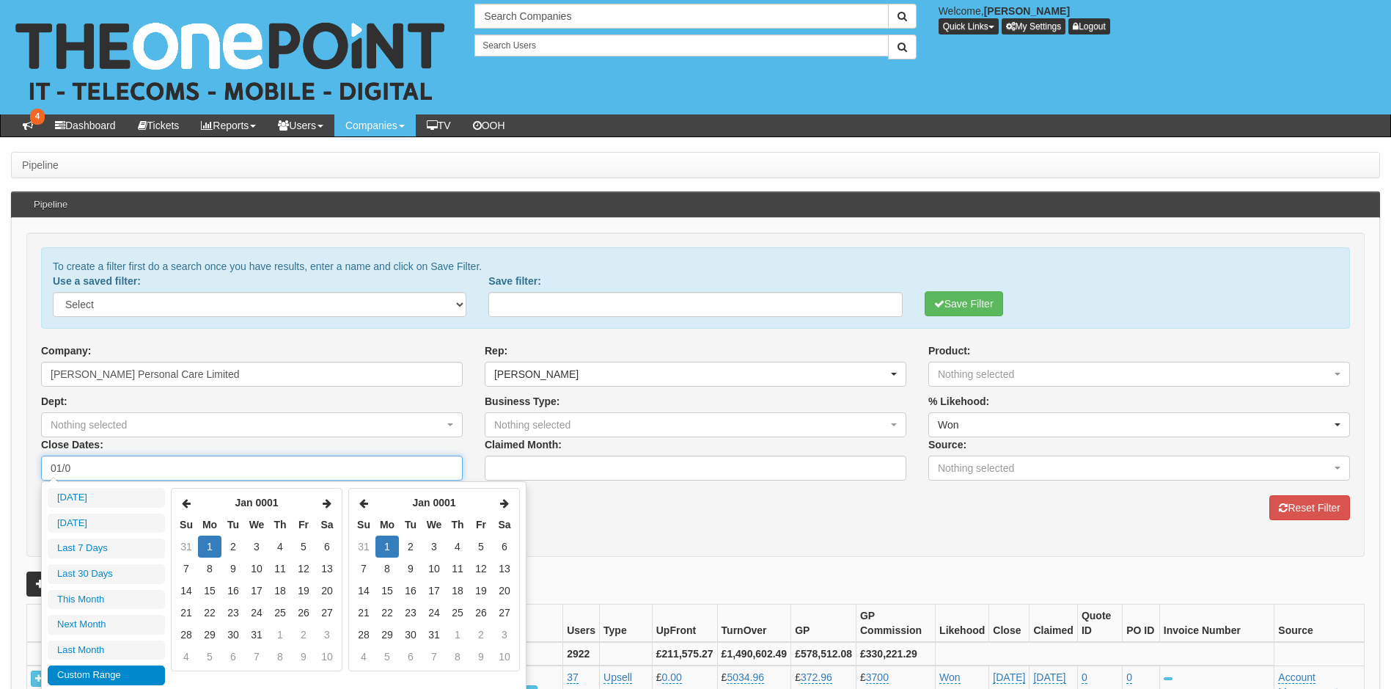
type input "Invalid date"
type input "01/06"
type input "0001-06-01"
type input "01/06/2"
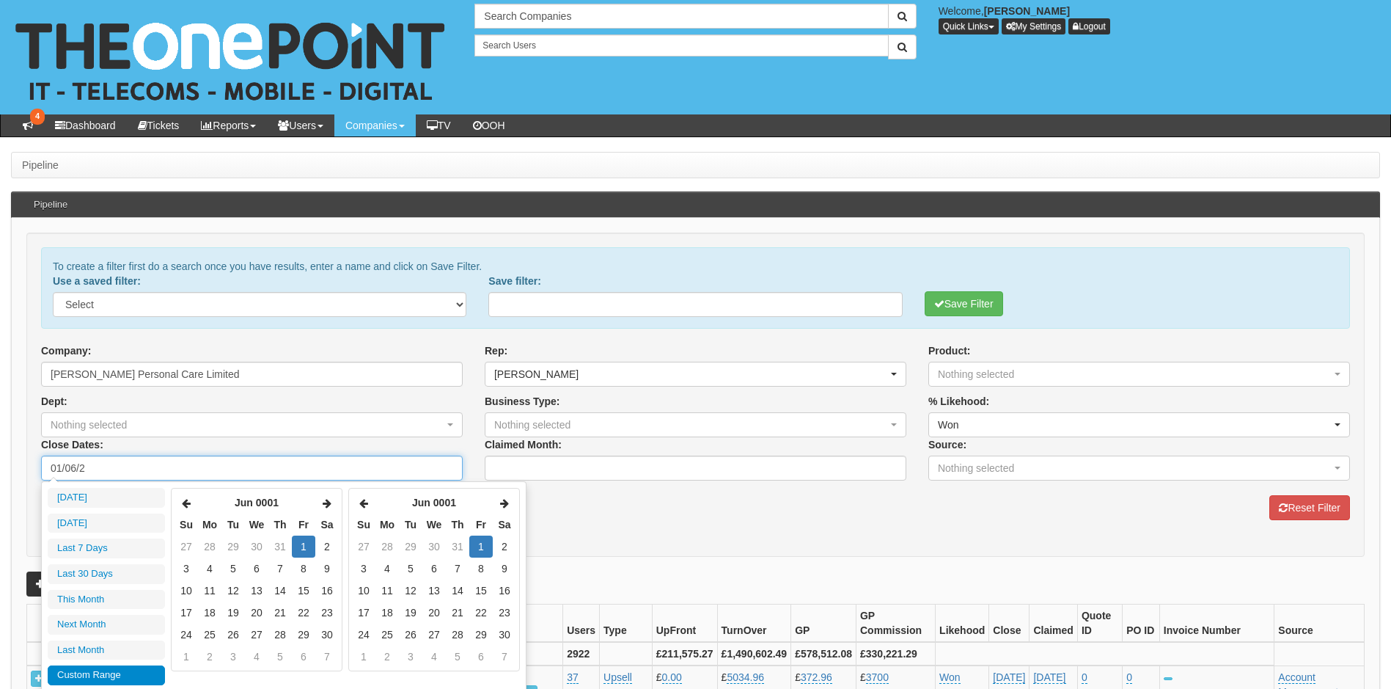
type input "0001-06-02"
type input "01/06/20"
type input "0001-06-20"
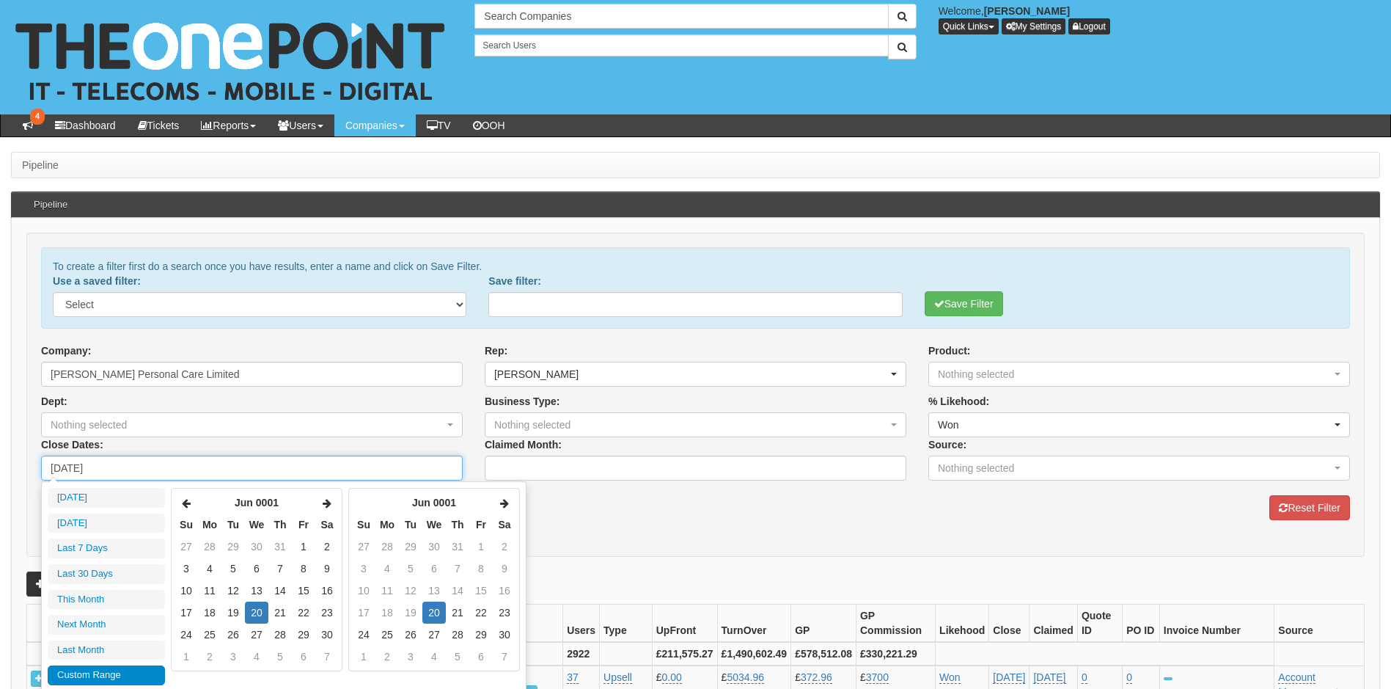
type input "01/06/2021"
click at [925, 291] on button "Save Filter" at bounding box center [964, 303] width 78 height 25
type input "2025-08-14"
type input "2025-08-13"
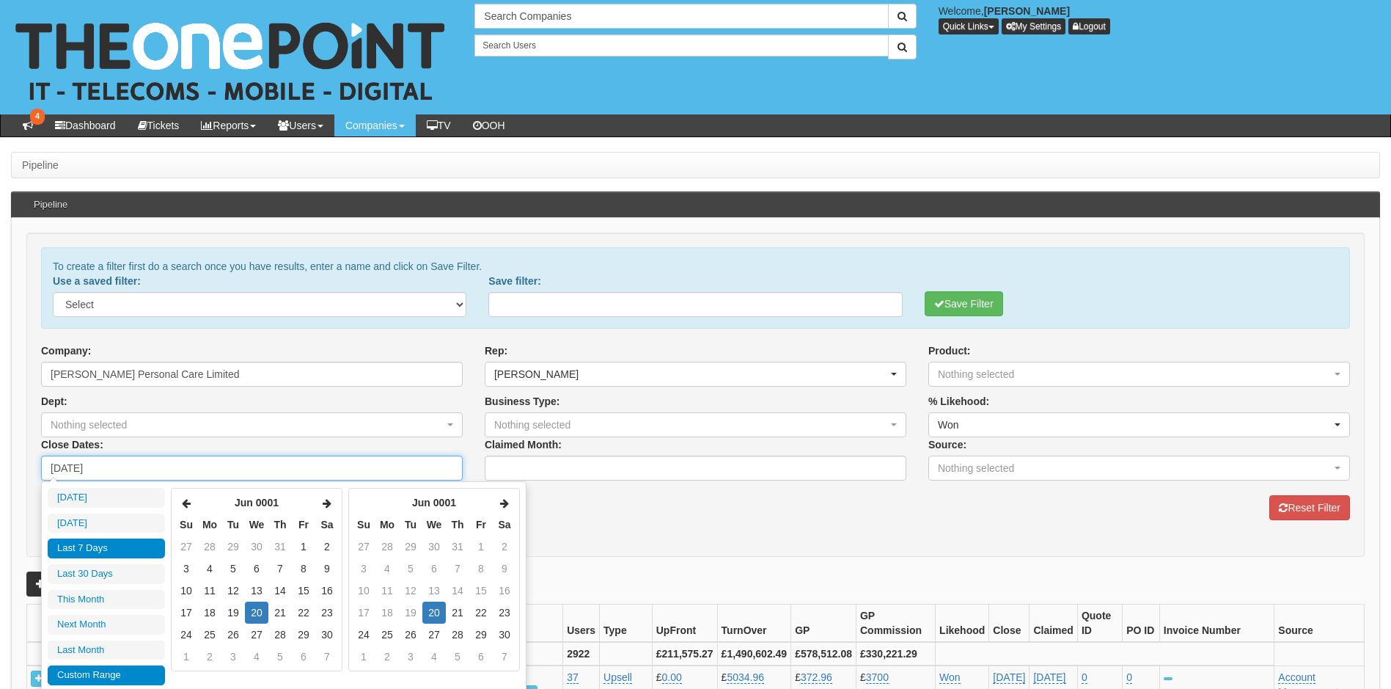
type input "2025-08-13"
type input "2025-08-08"
type input "2025-08-14"
type input "0001-06-20"
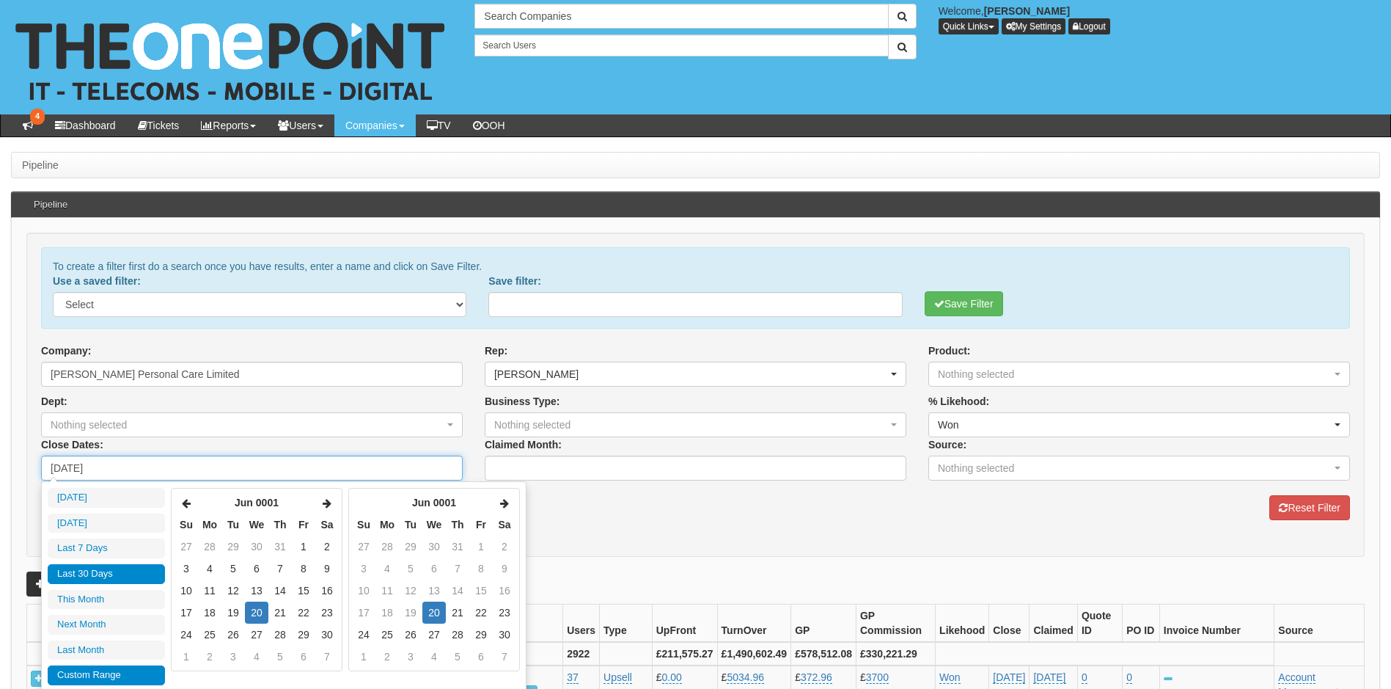
type input "2025-07-16"
type input "2025-08-14"
type input "0001-06-20"
type input "2025-08-01"
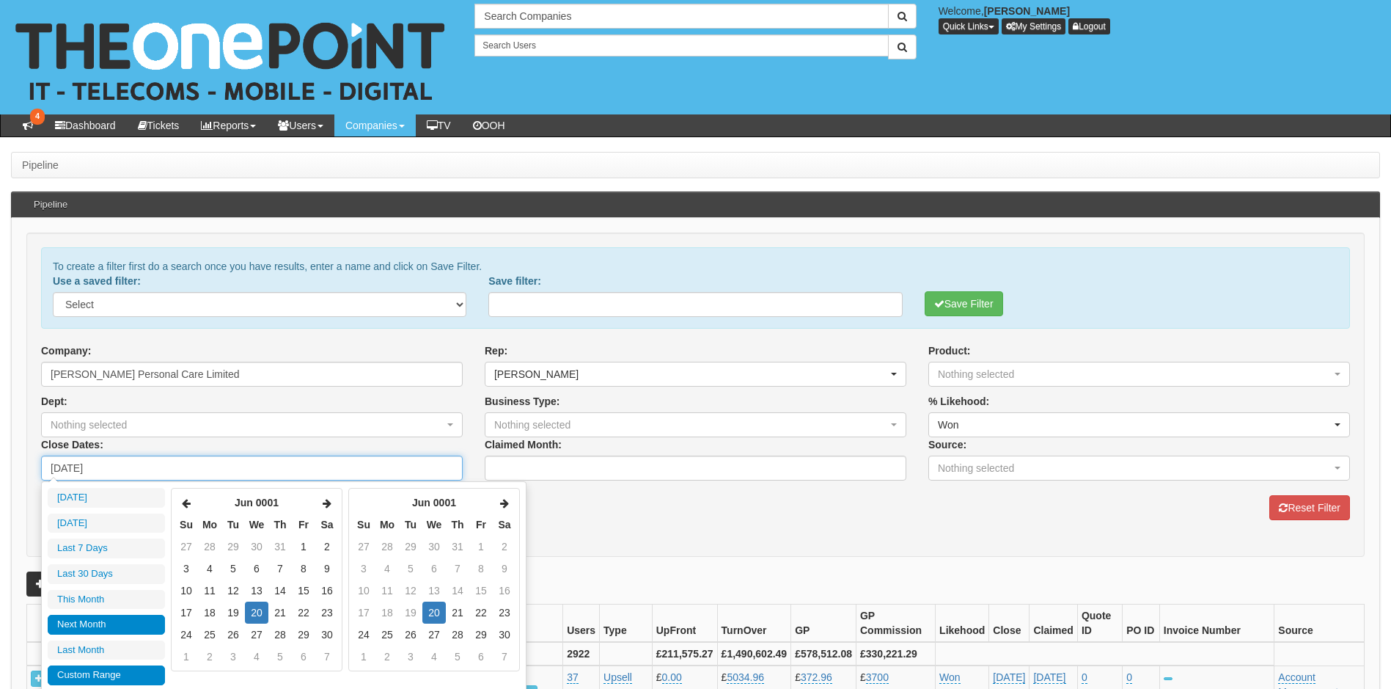
type input "2025-08-31"
type input "0001-06-20"
type input "2025-09-01"
type input "2025-09-30"
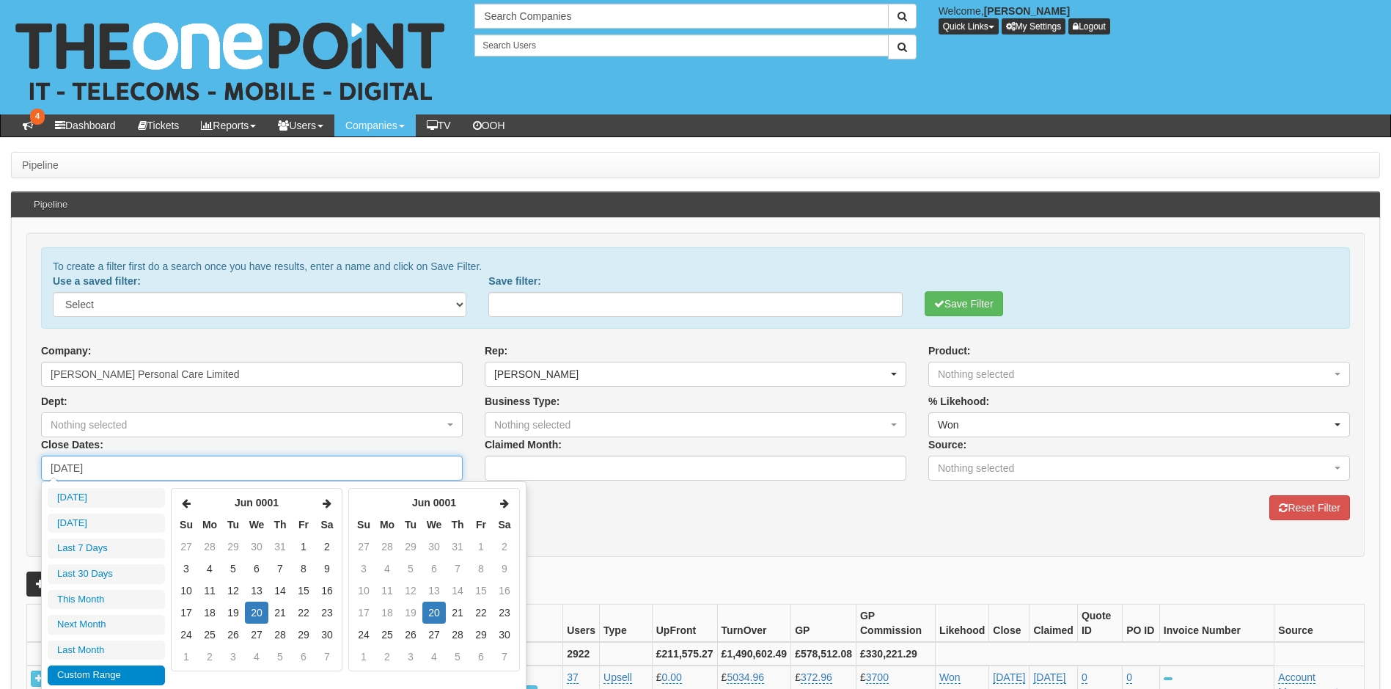
type input "0001-06-20"
type input "2025-07-01"
type input "2025-07-31"
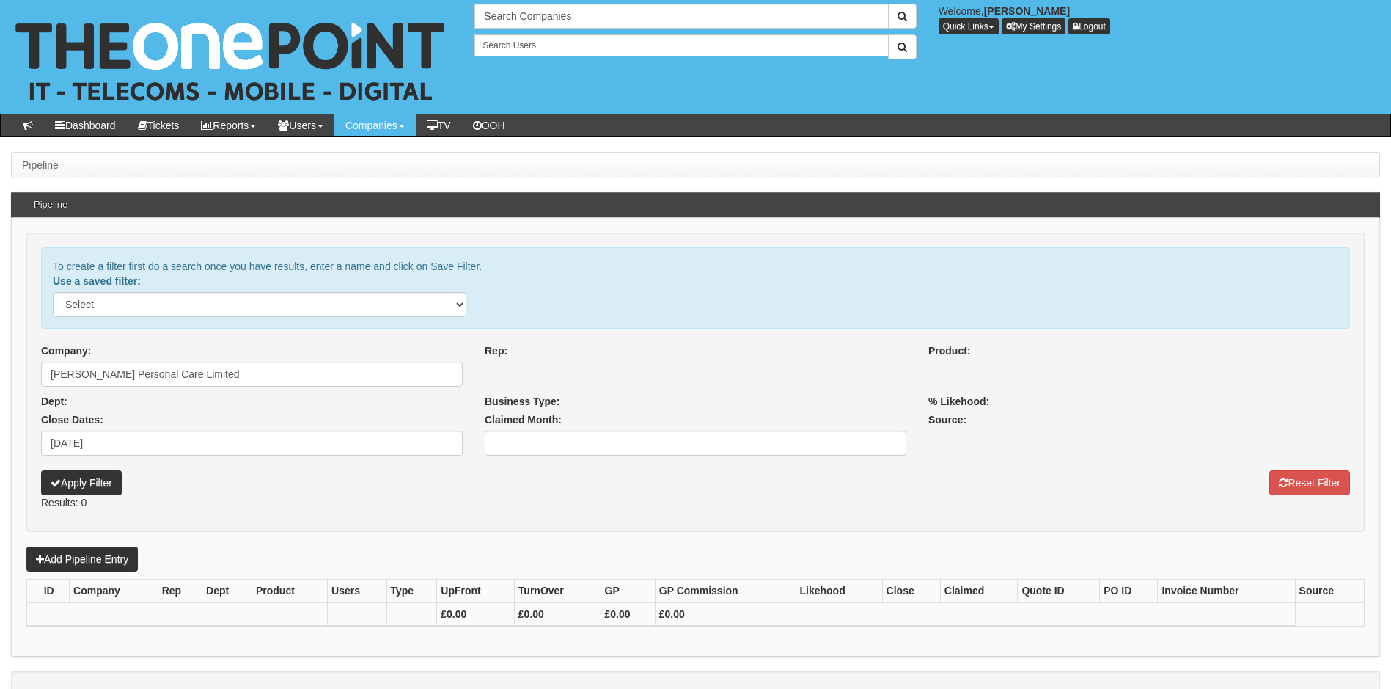
select select
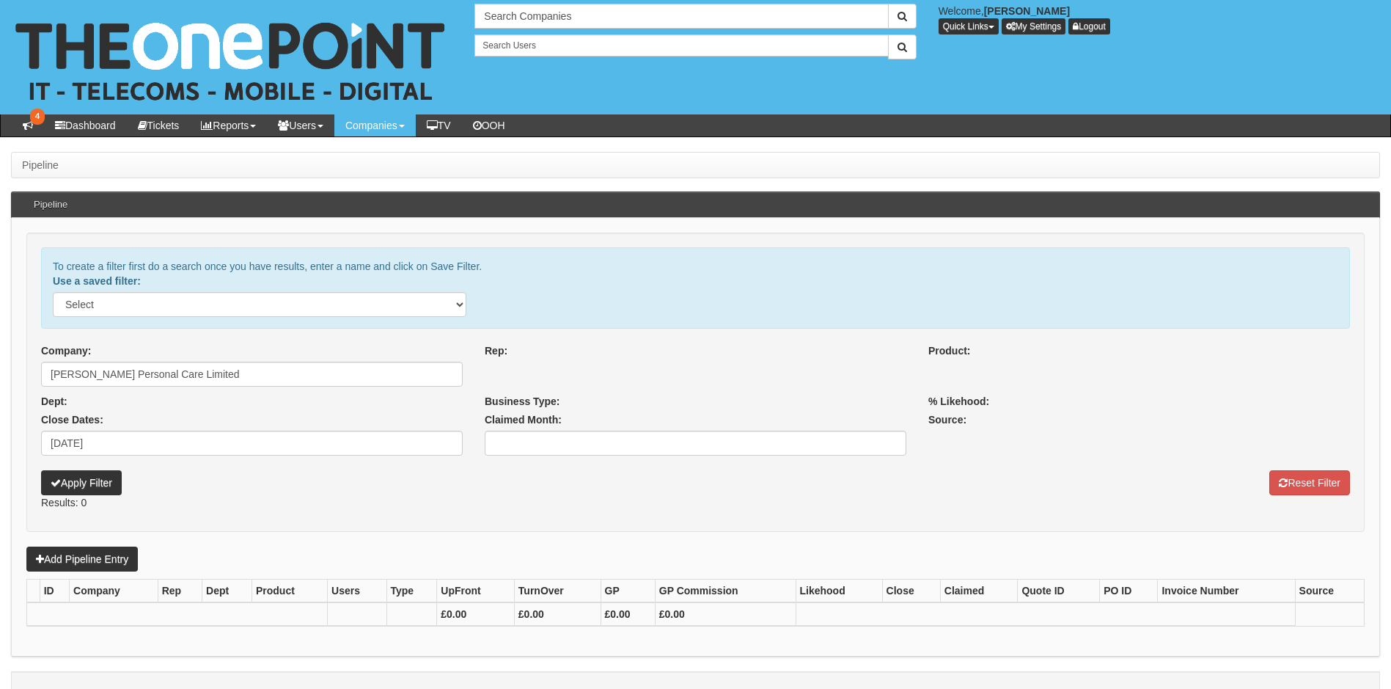
select select
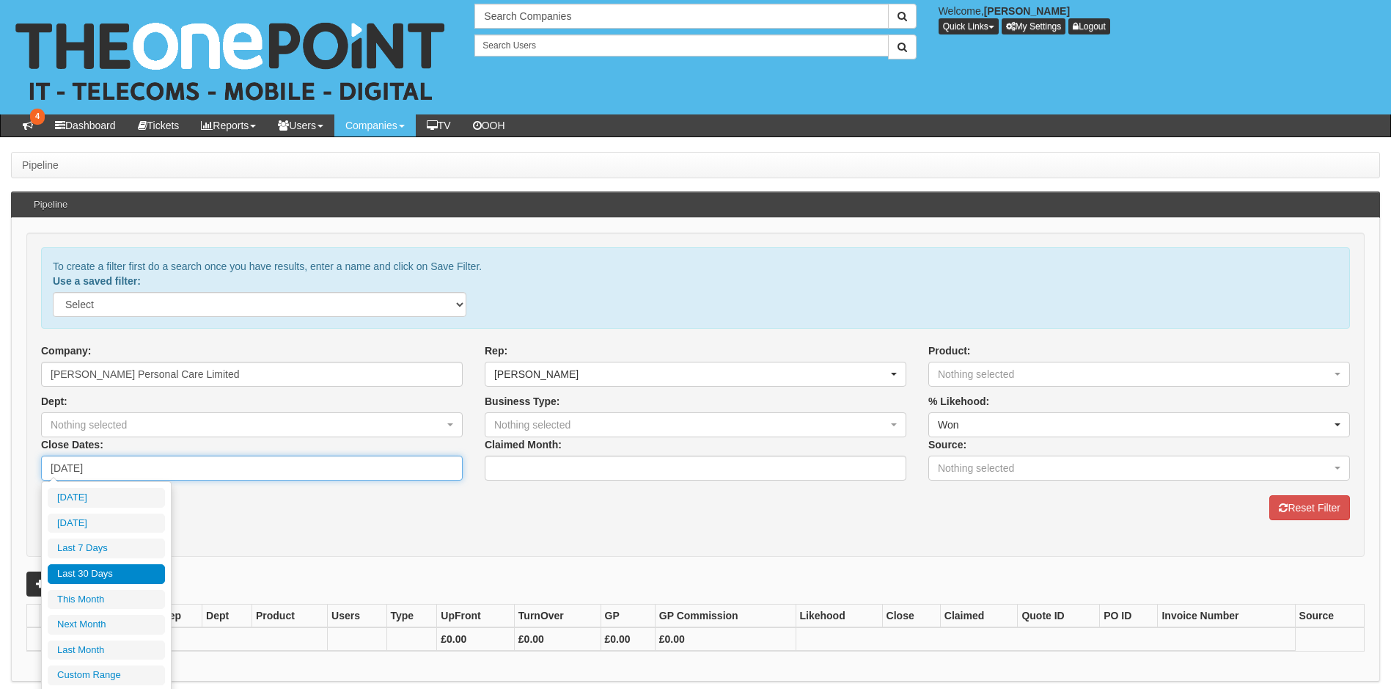
click at [122, 470] on input "[DATE]" at bounding box center [252, 468] width 422 height 25
type input "[DATE]"
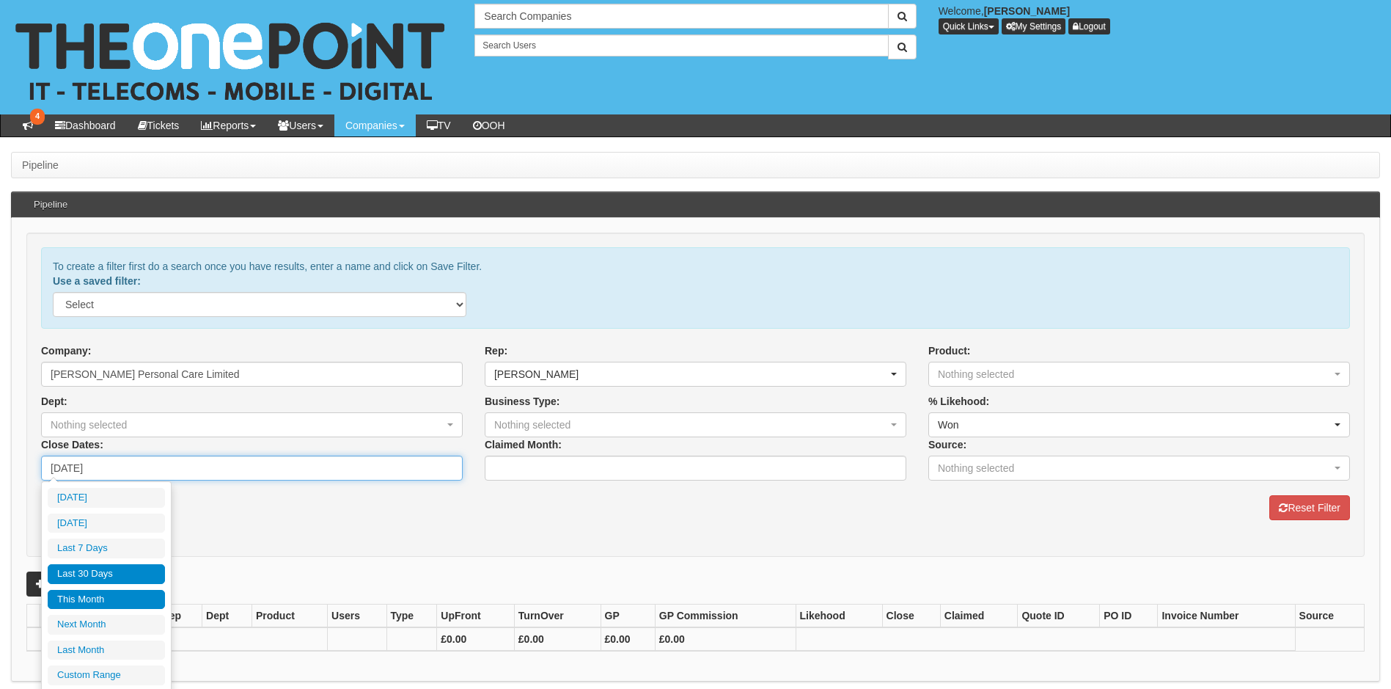
type input "[DATE]"
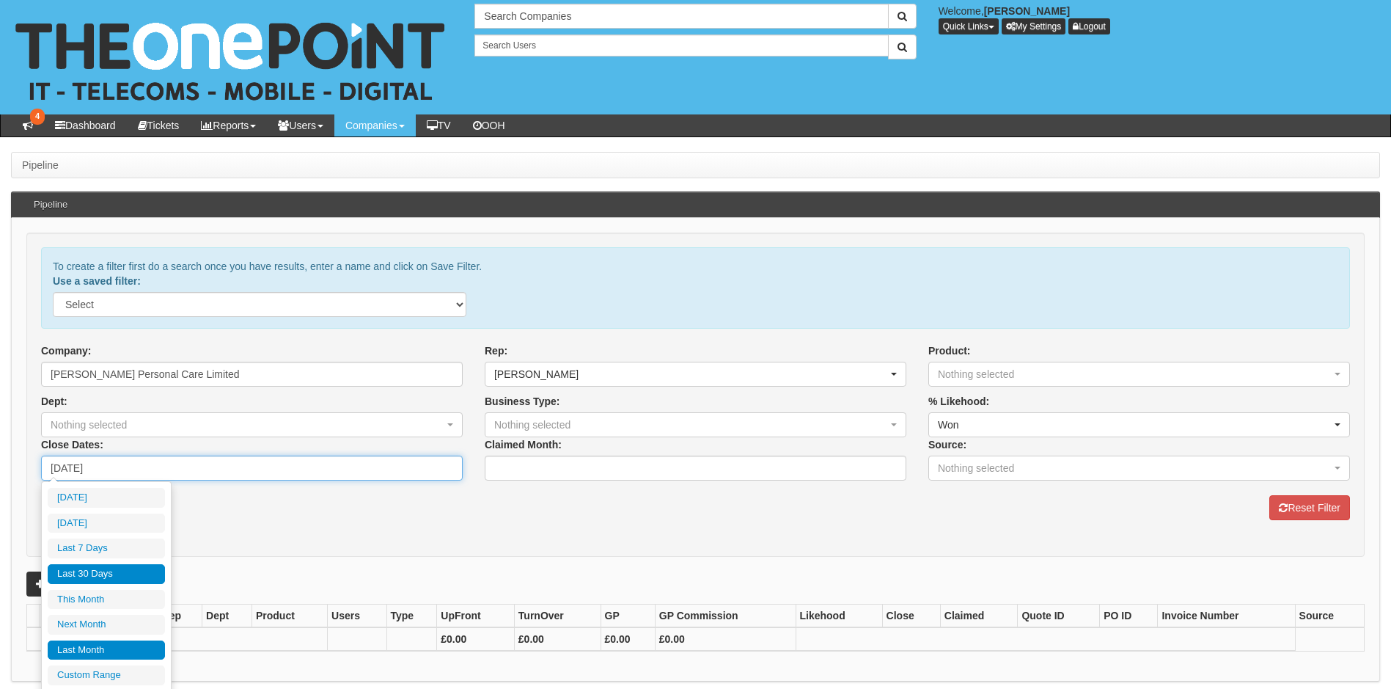
type input "[DATE]"
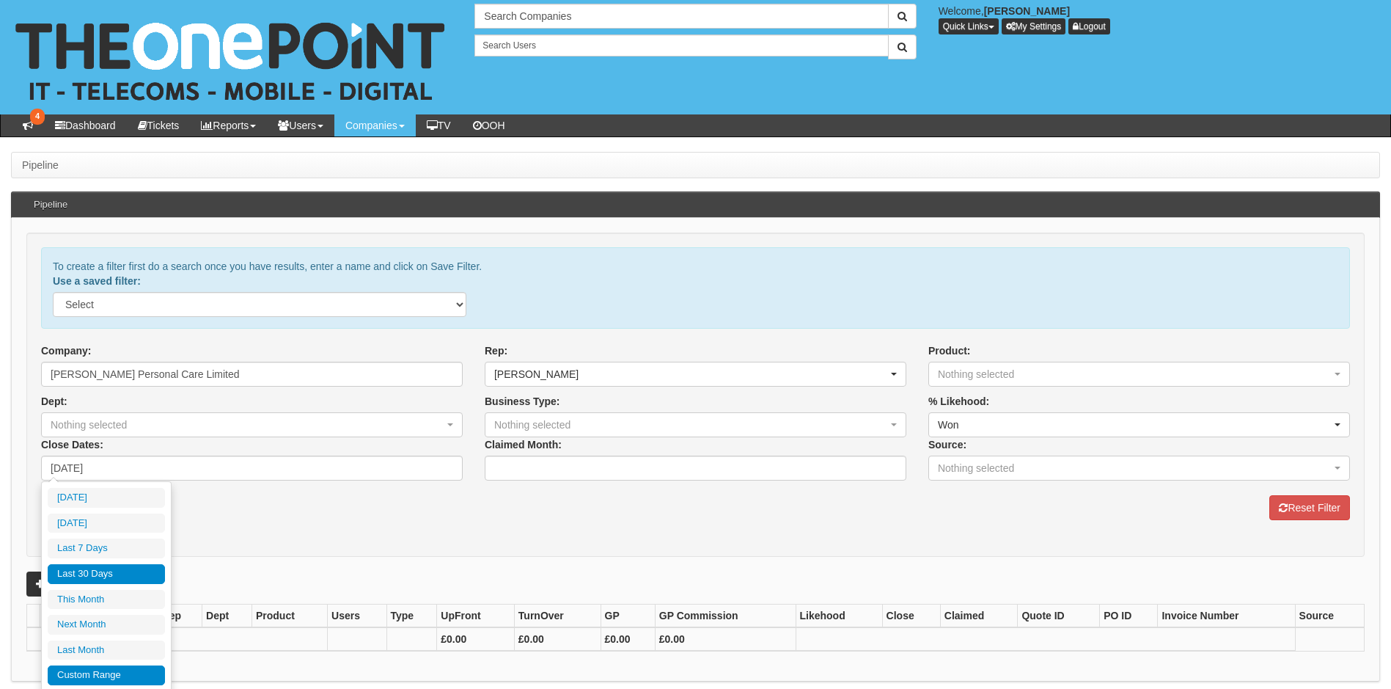
click at [82, 673] on li "Custom Range" at bounding box center [106, 675] width 117 height 20
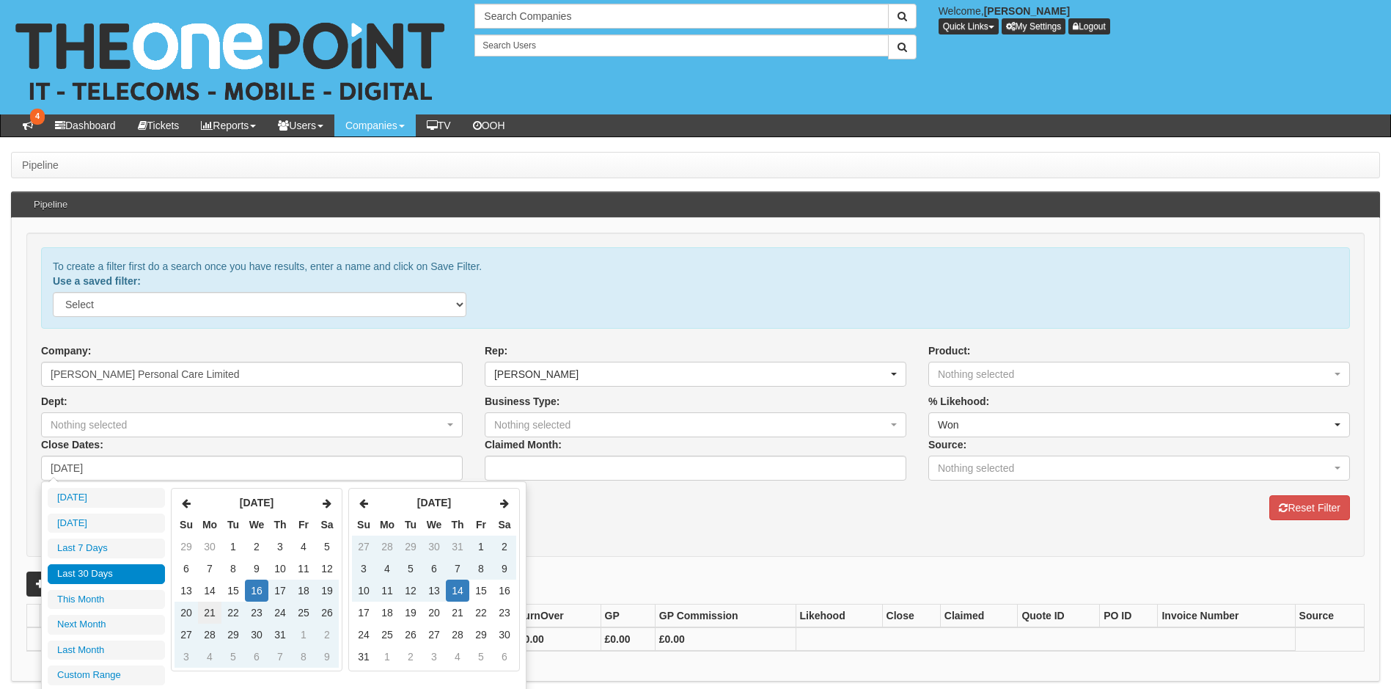
type input "[DATE]"
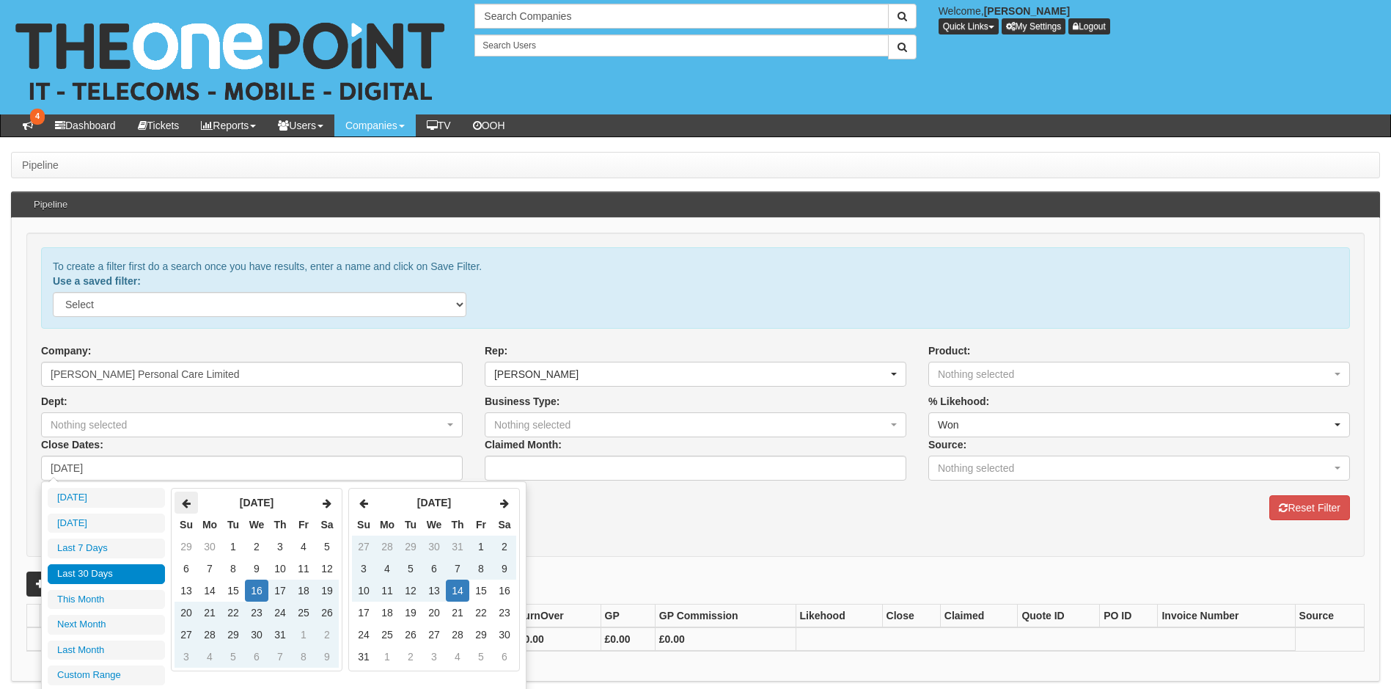
click at [189, 505] on icon at bounding box center [186, 503] width 9 height 10
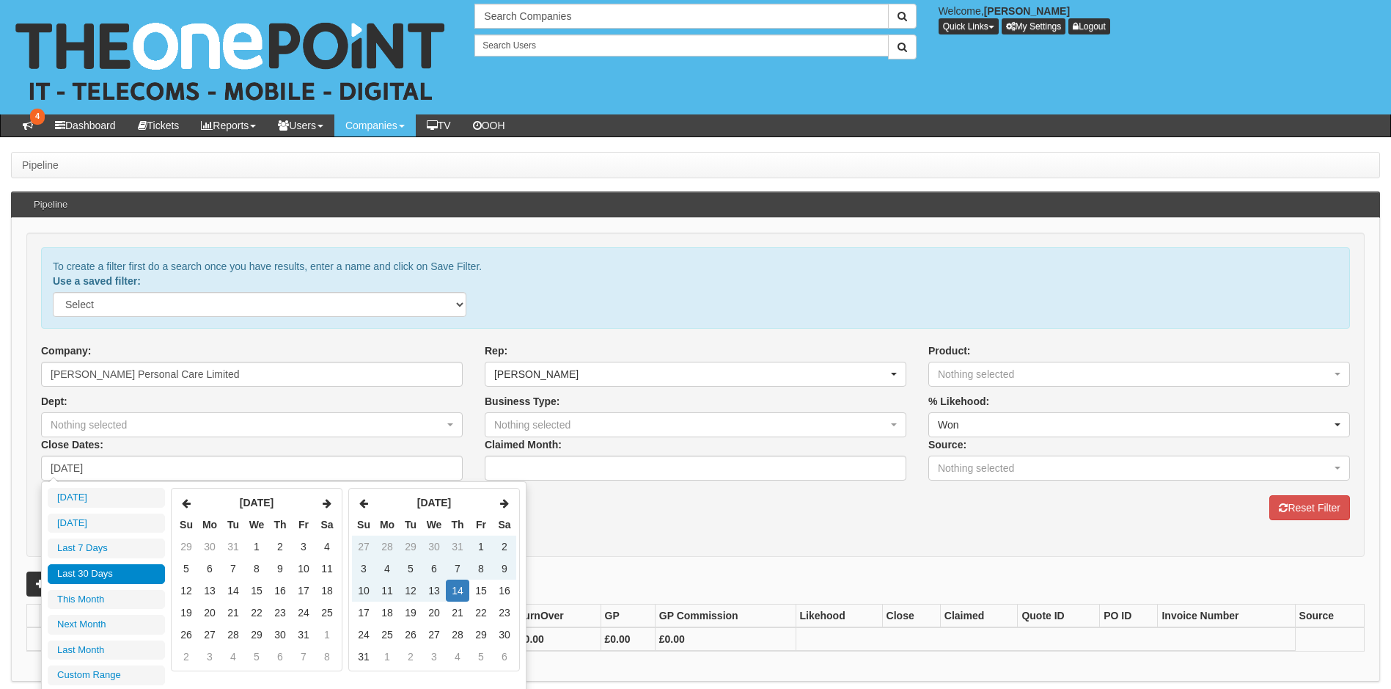
click at [189, 505] on icon at bounding box center [186, 503] width 9 height 10
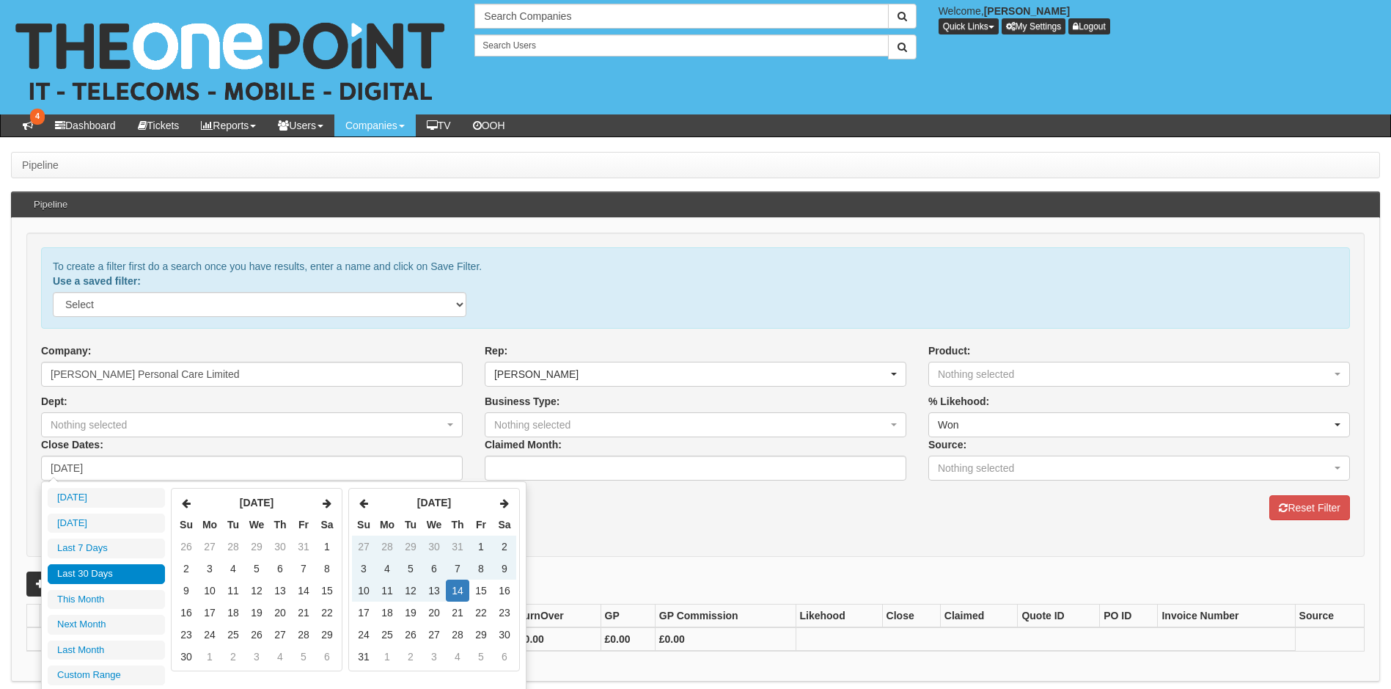
click at [189, 505] on icon at bounding box center [186, 503] width 9 height 10
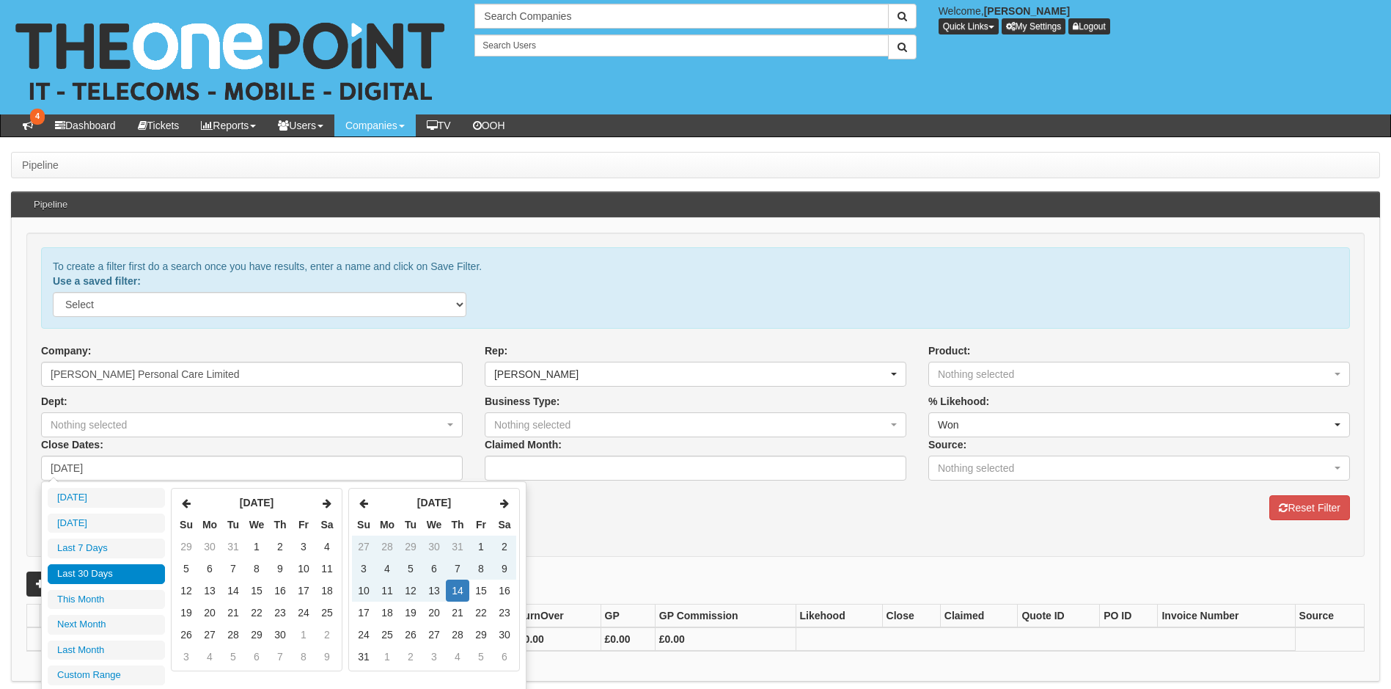
click at [189, 505] on icon at bounding box center [186, 503] width 9 height 10
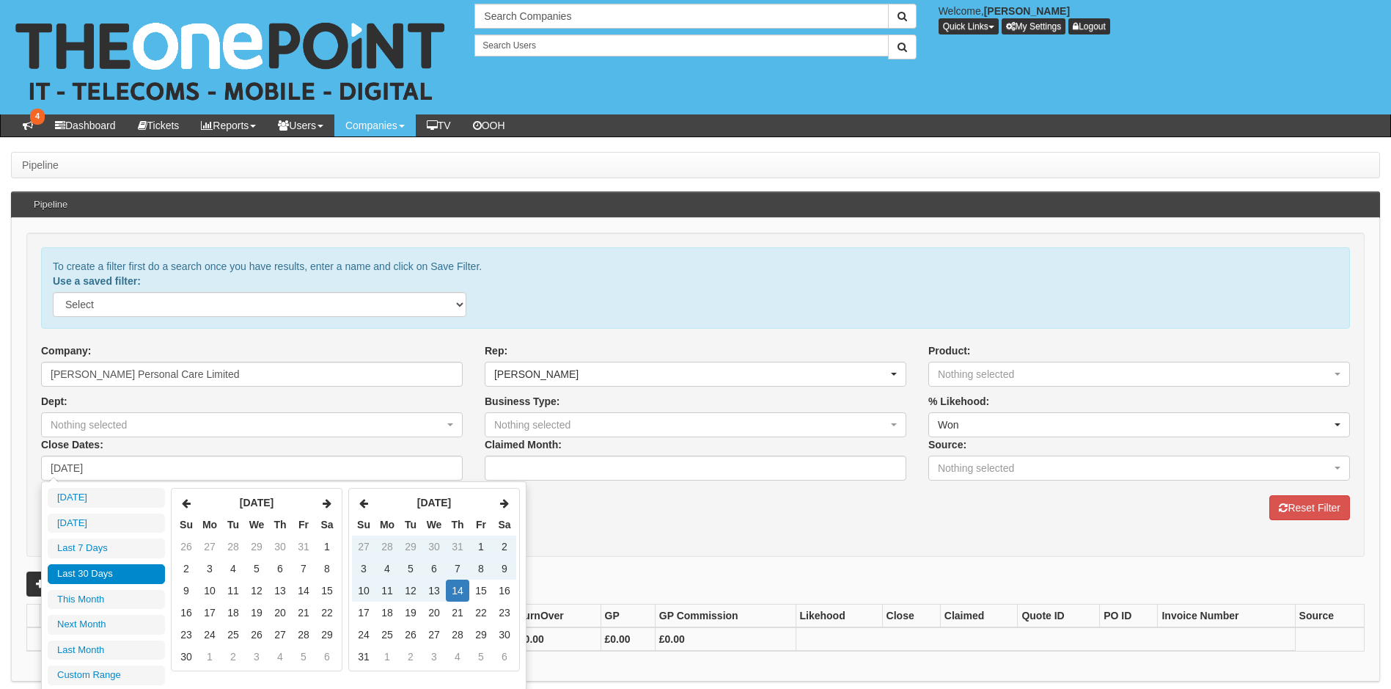
click at [189, 505] on icon at bounding box center [186, 503] width 9 height 10
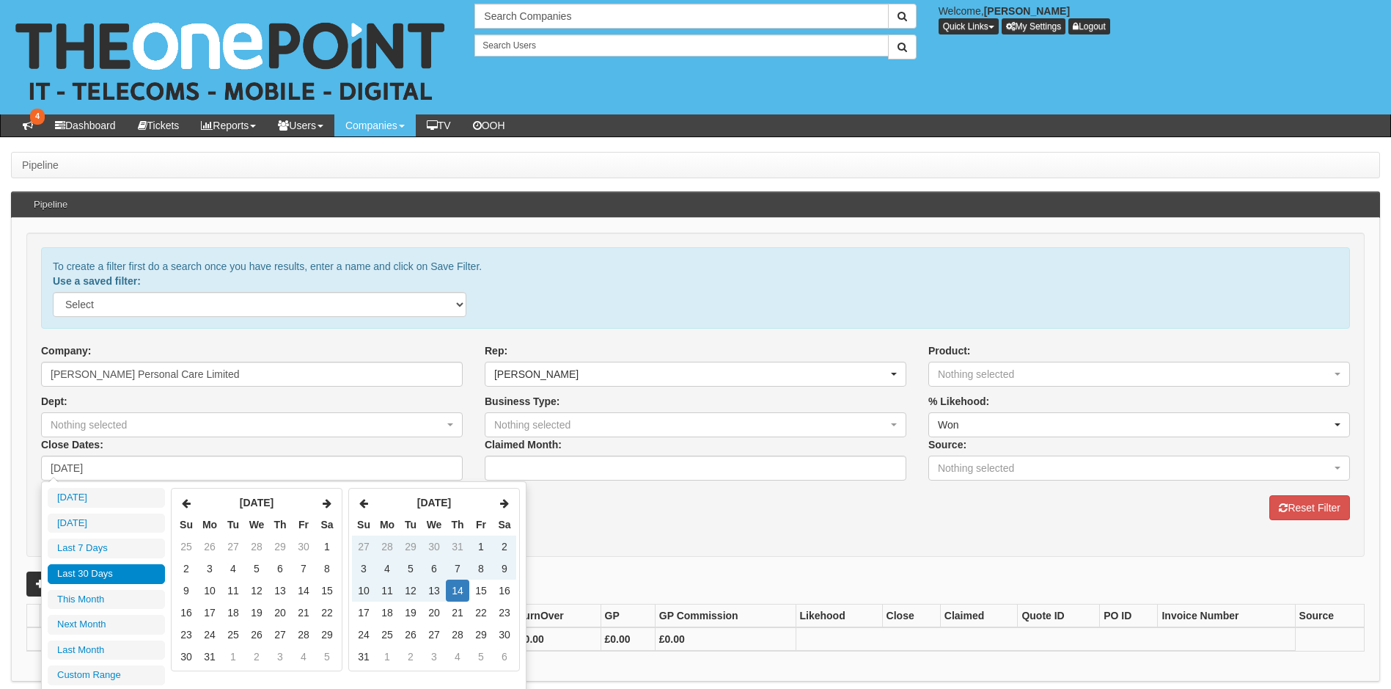
click at [189, 505] on icon at bounding box center [186, 503] width 9 height 10
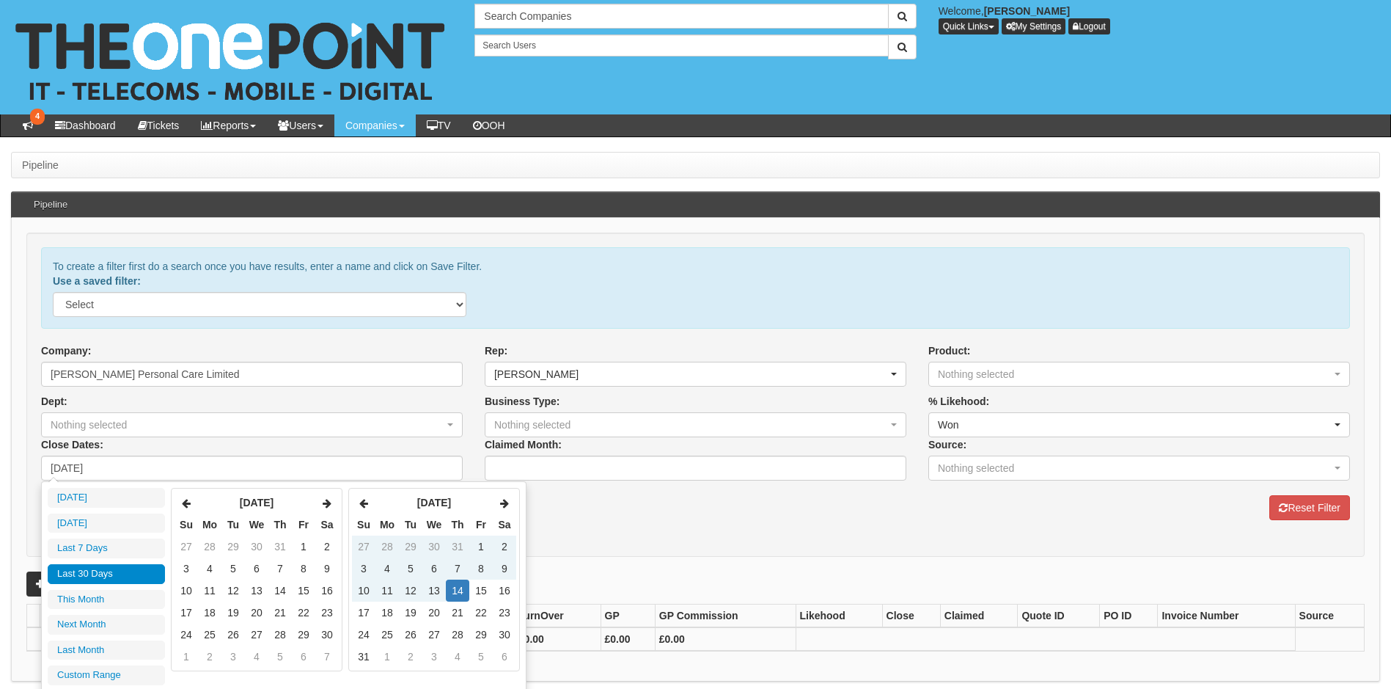
click at [189, 505] on icon at bounding box center [186, 503] width 9 height 10
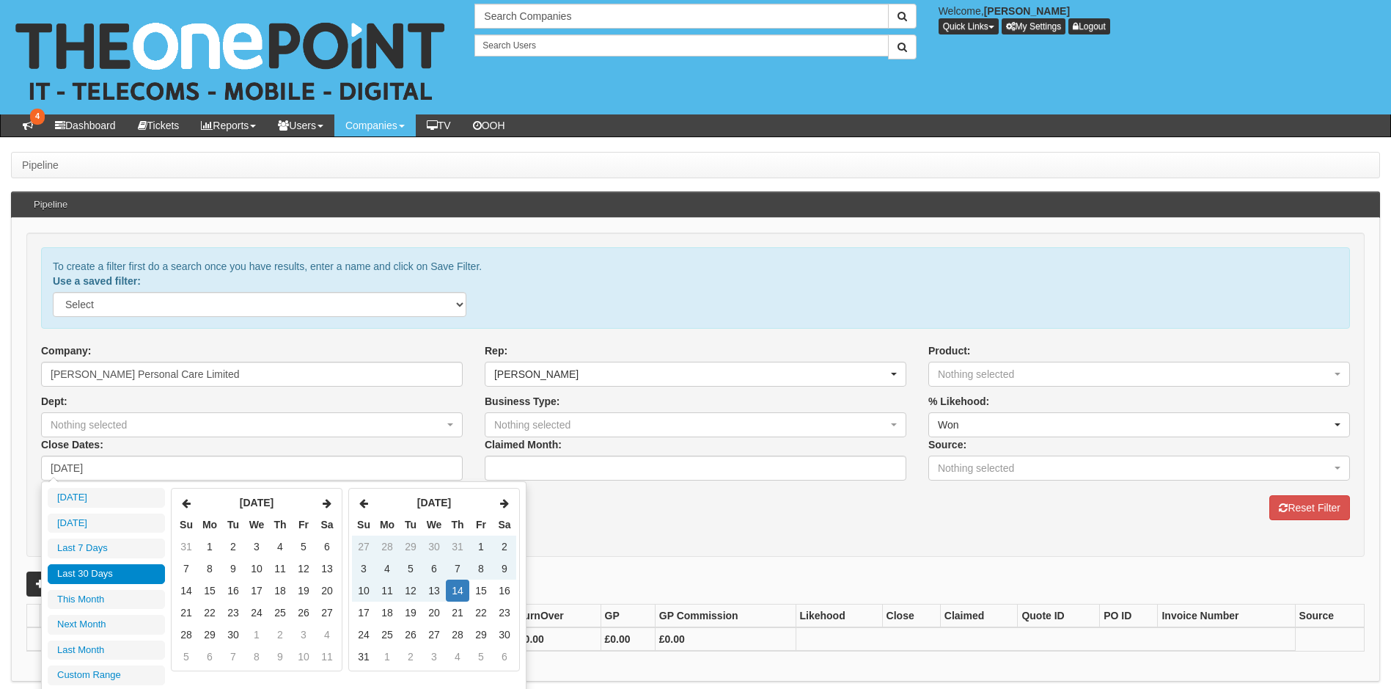
click at [189, 505] on icon at bounding box center [186, 503] width 9 height 10
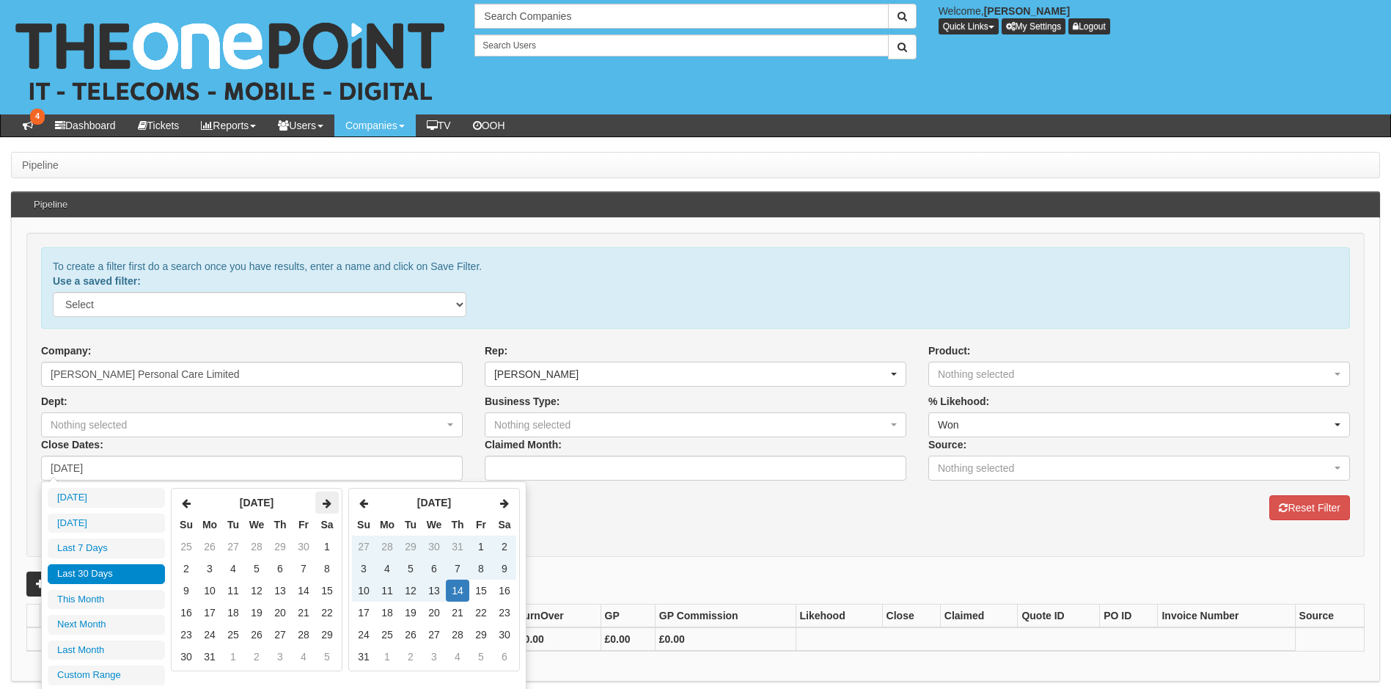
click at [327, 505] on icon at bounding box center [327, 503] width 9 height 10
type input "[DATE]"
click at [234, 547] on td "1" at bounding box center [233, 546] width 23 height 22
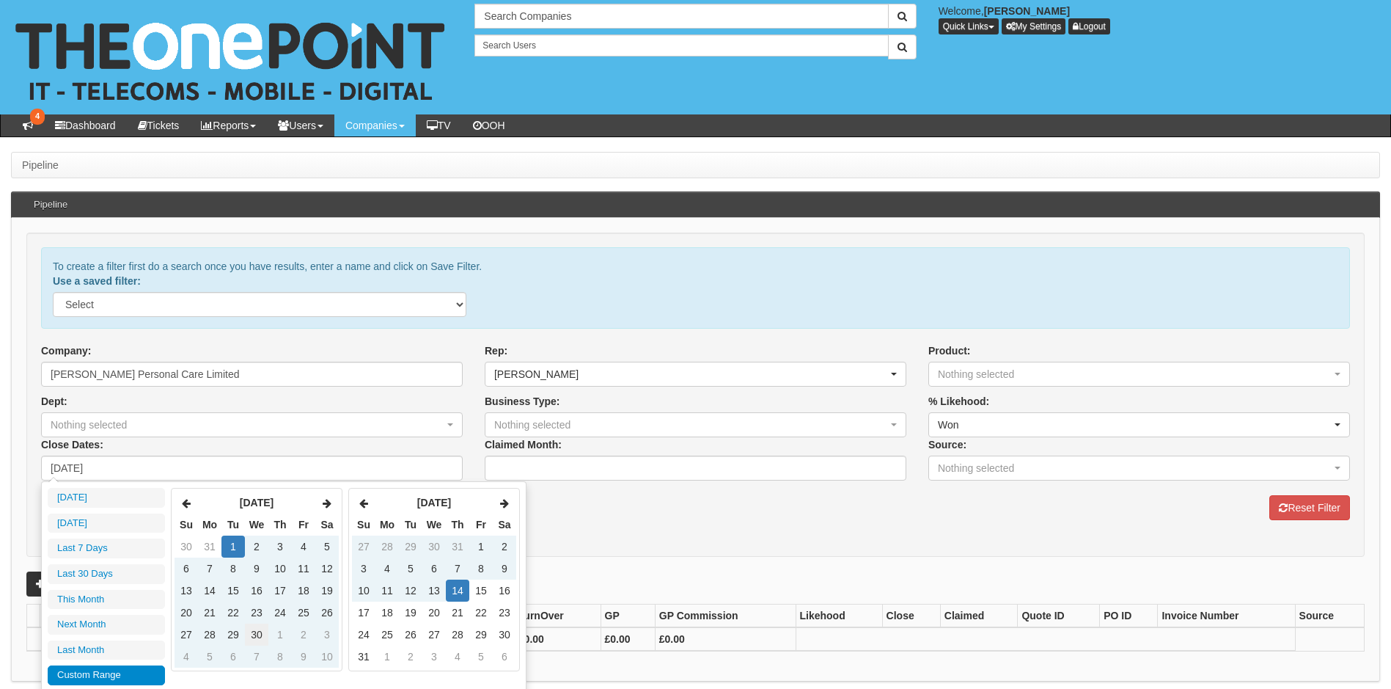
click at [262, 634] on td "30" at bounding box center [256, 634] width 23 height 22
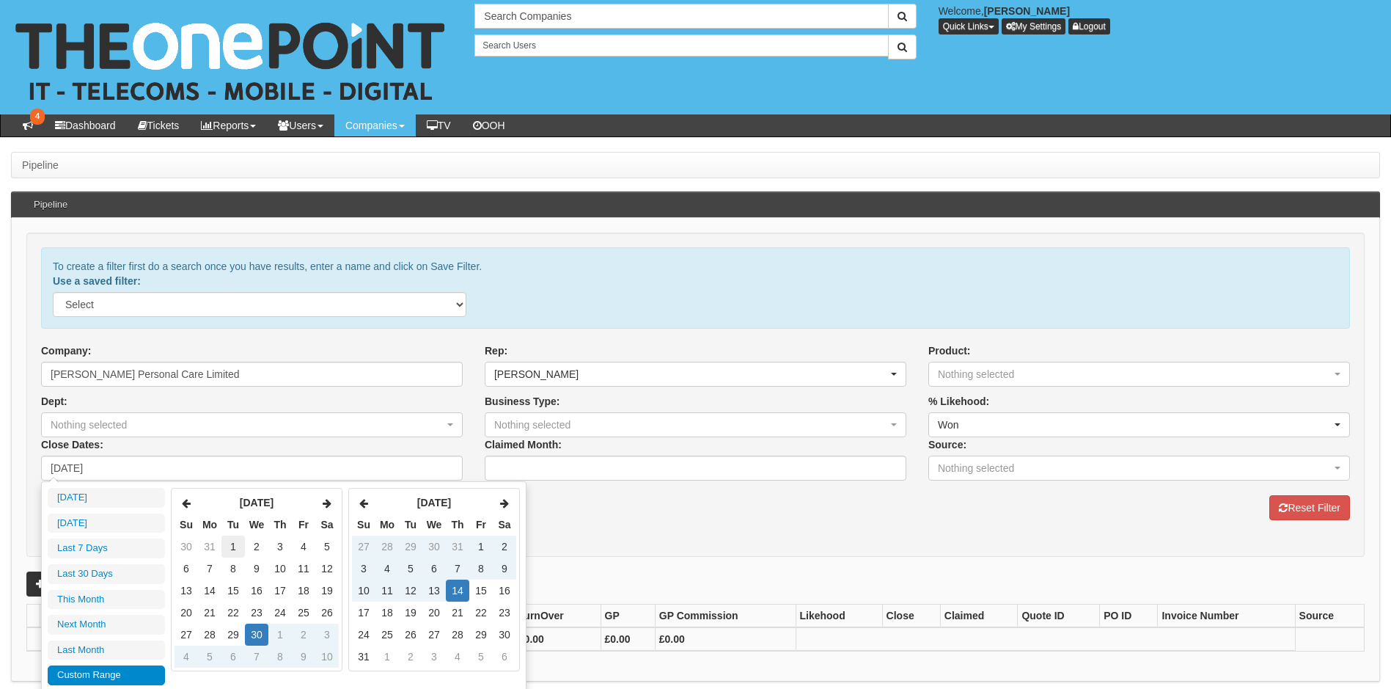
click at [235, 550] on td "1" at bounding box center [233, 546] width 23 height 22
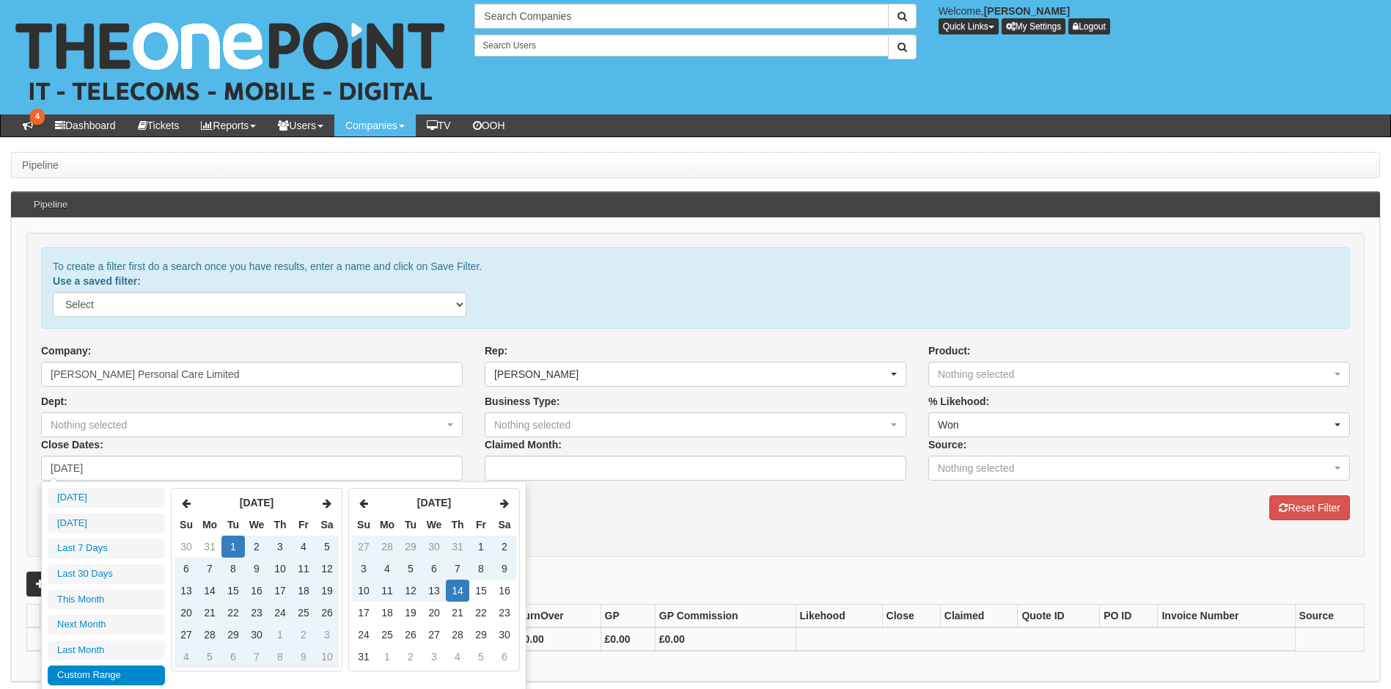
type input "2021-06-01"
type input "[DATE]"
click at [362, 507] on icon at bounding box center [363, 503] width 9 height 10
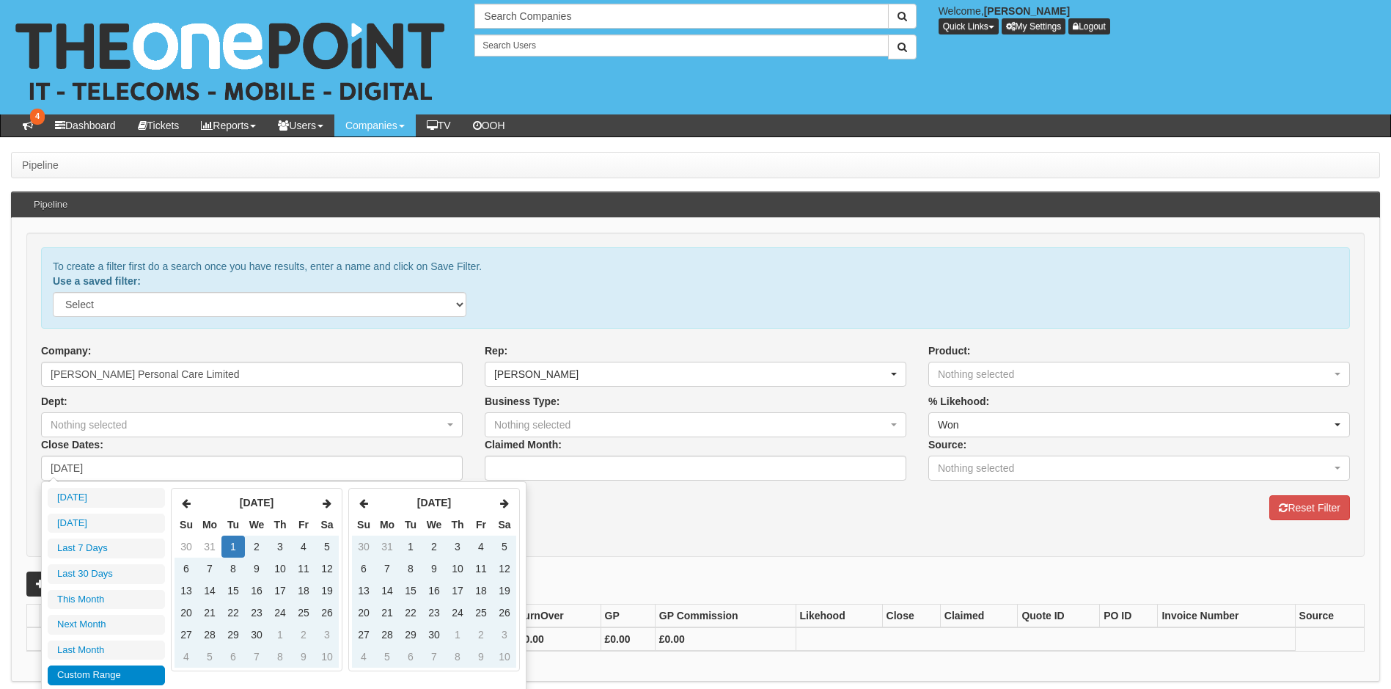
click at [362, 507] on icon at bounding box center [363, 503] width 9 height 10
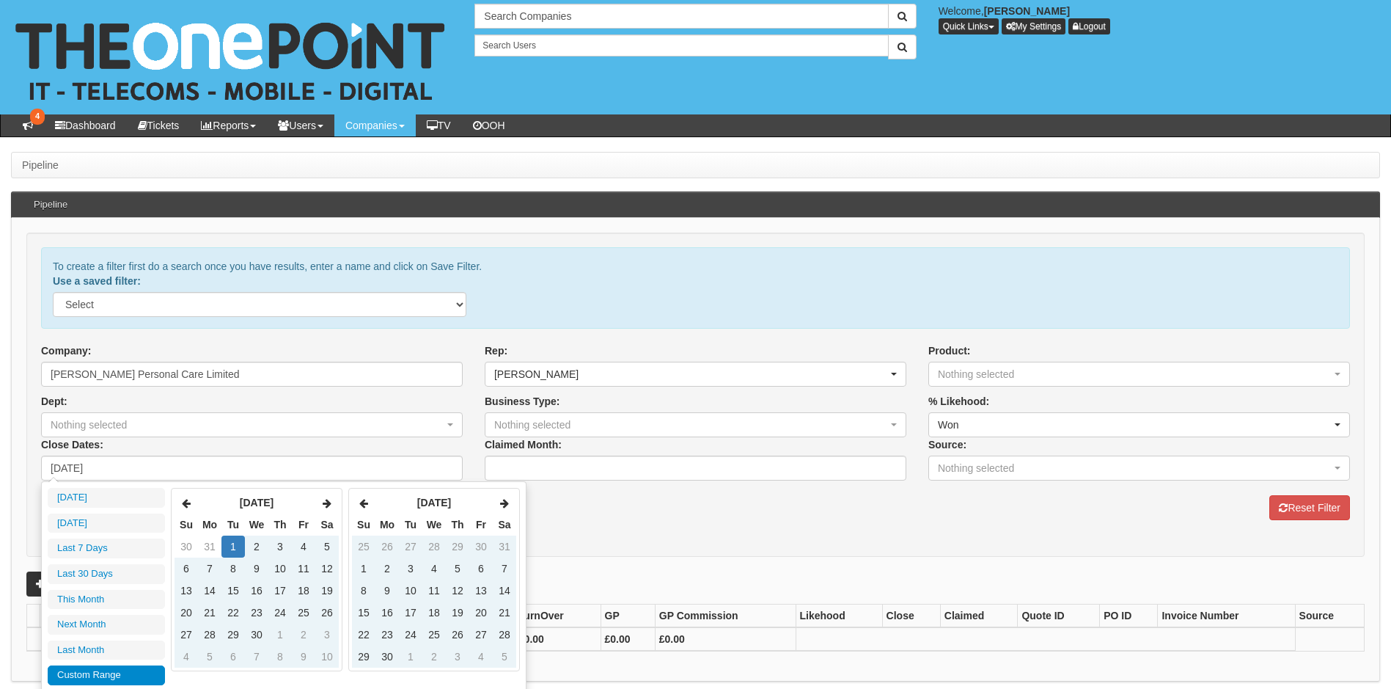
click at [362, 507] on icon at bounding box center [363, 503] width 9 height 10
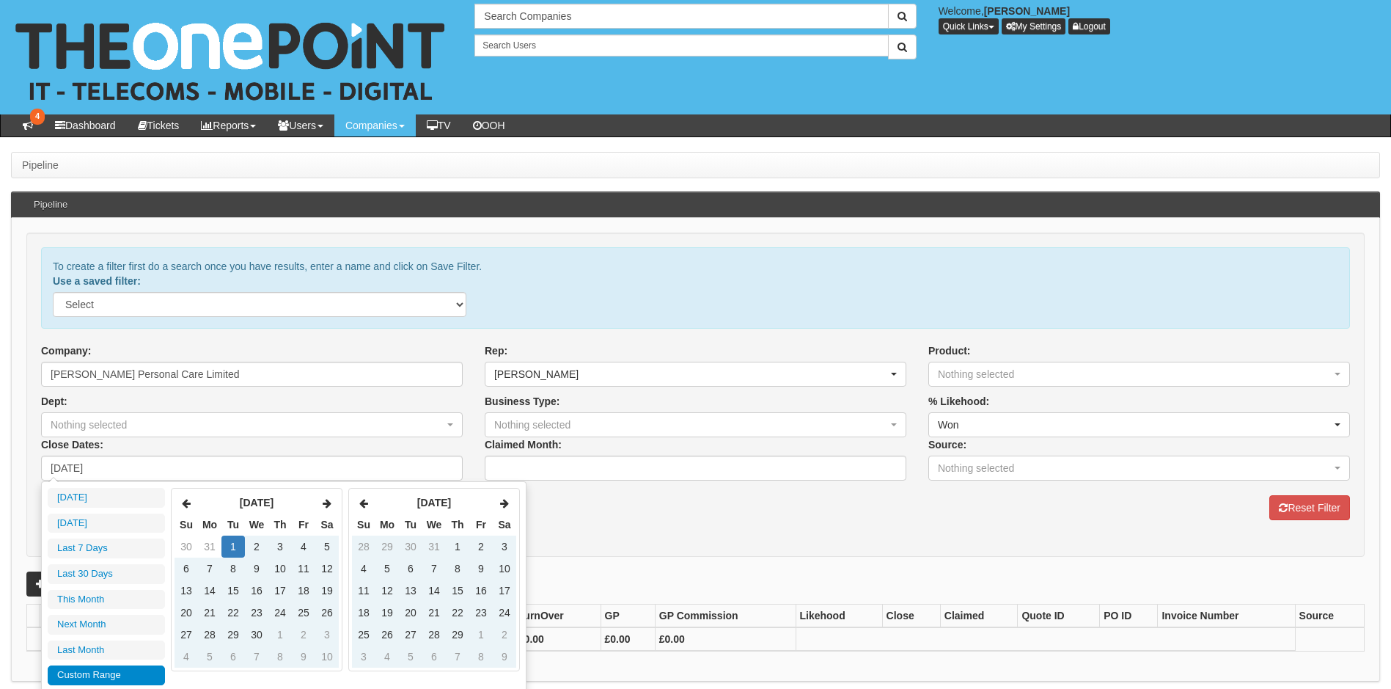
click at [362, 507] on icon at bounding box center [363, 503] width 9 height 10
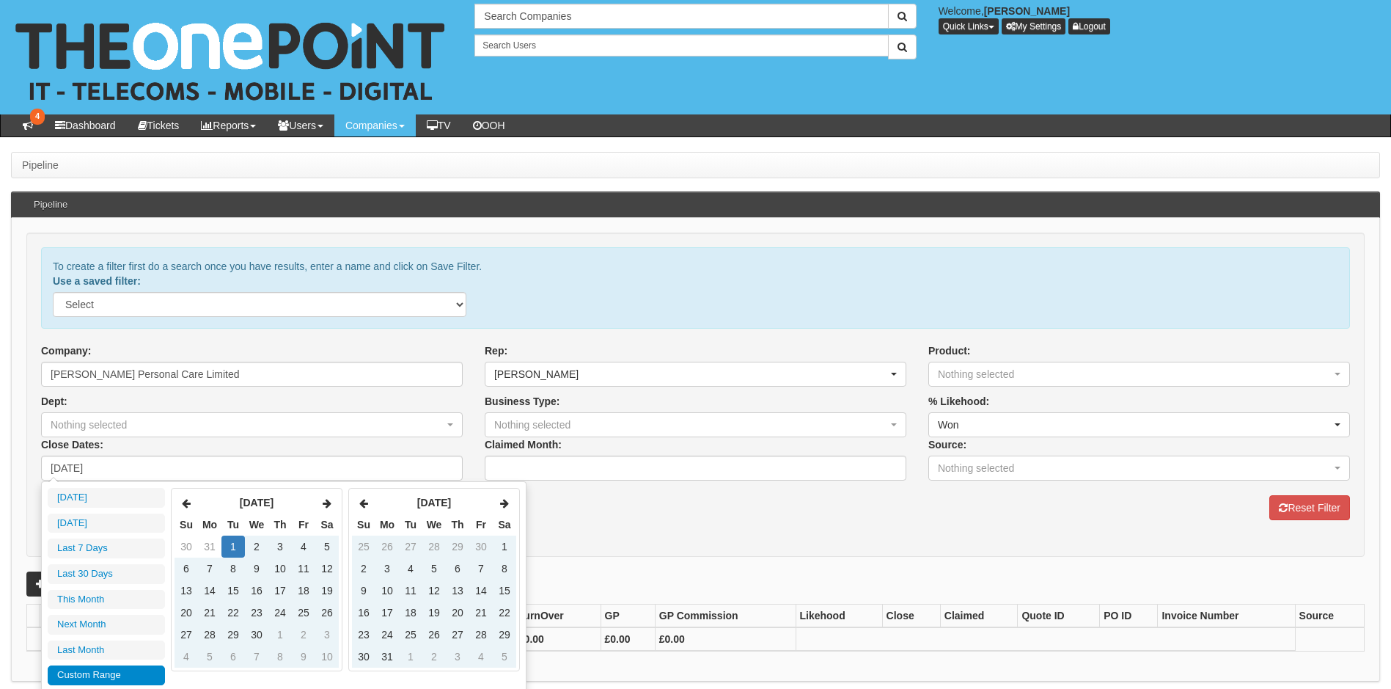
click at [362, 507] on icon at bounding box center [363, 503] width 9 height 10
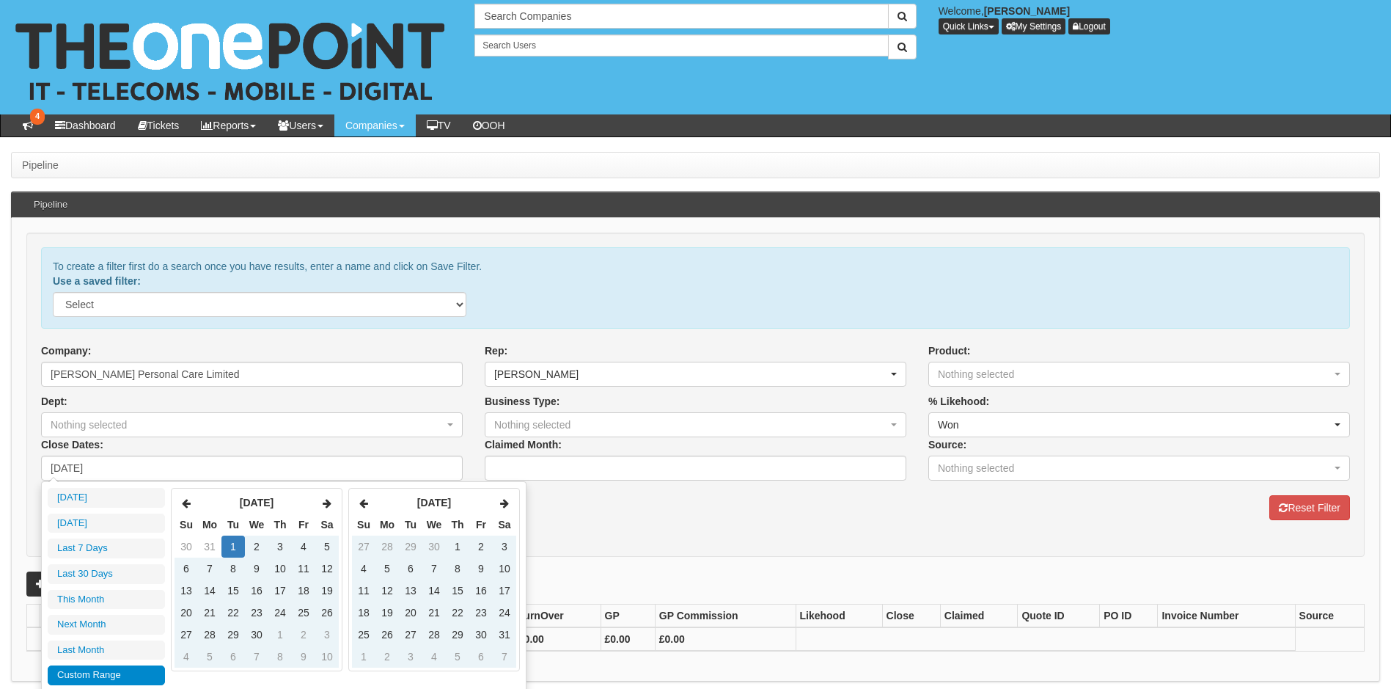
click at [362, 507] on icon at bounding box center [363, 503] width 9 height 10
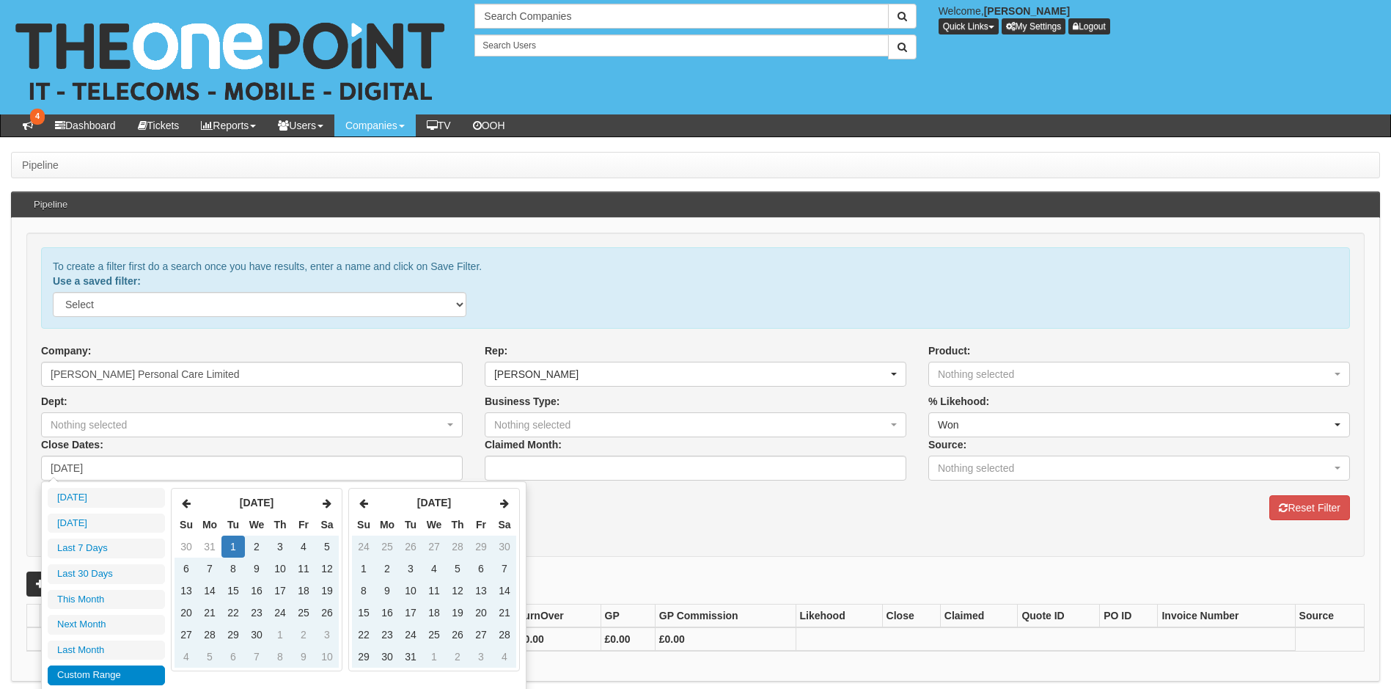
click at [362, 507] on icon at bounding box center [363, 503] width 9 height 10
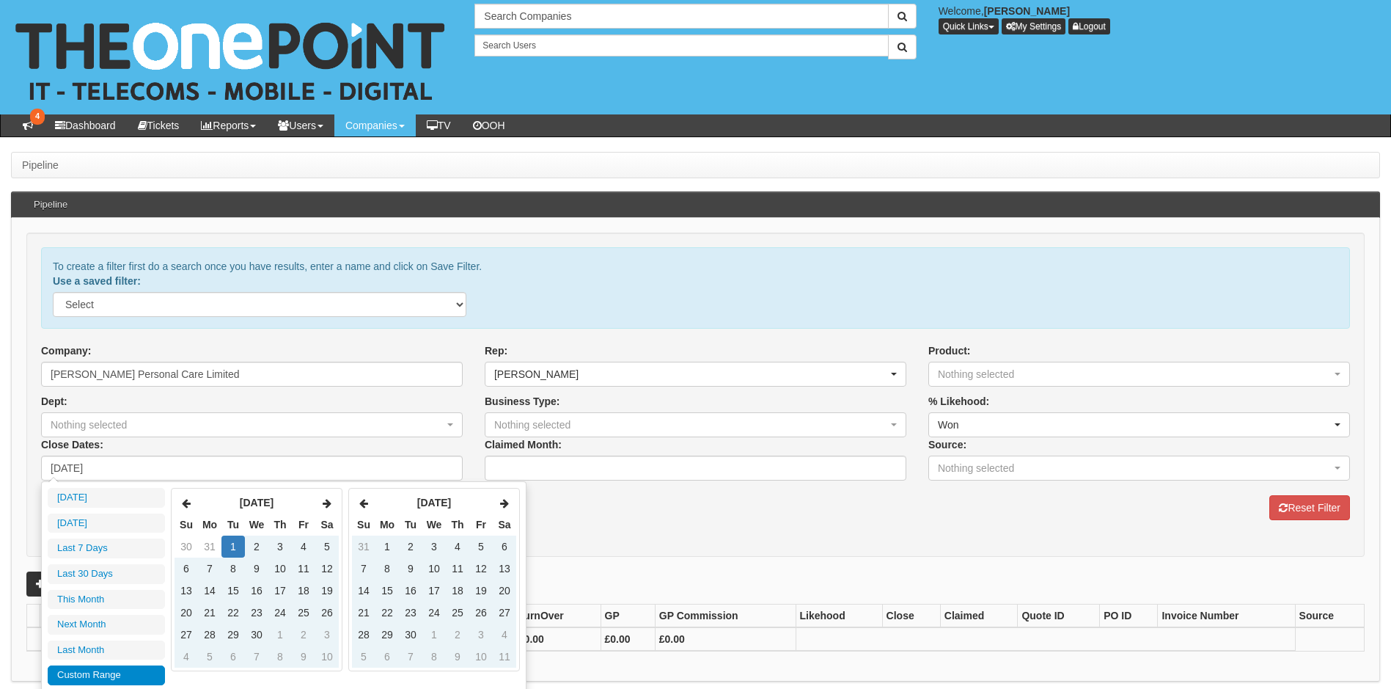
click at [362, 507] on icon at bounding box center [363, 503] width 9 height 10
type input "2025-07-01"
type input "2025-07-31"
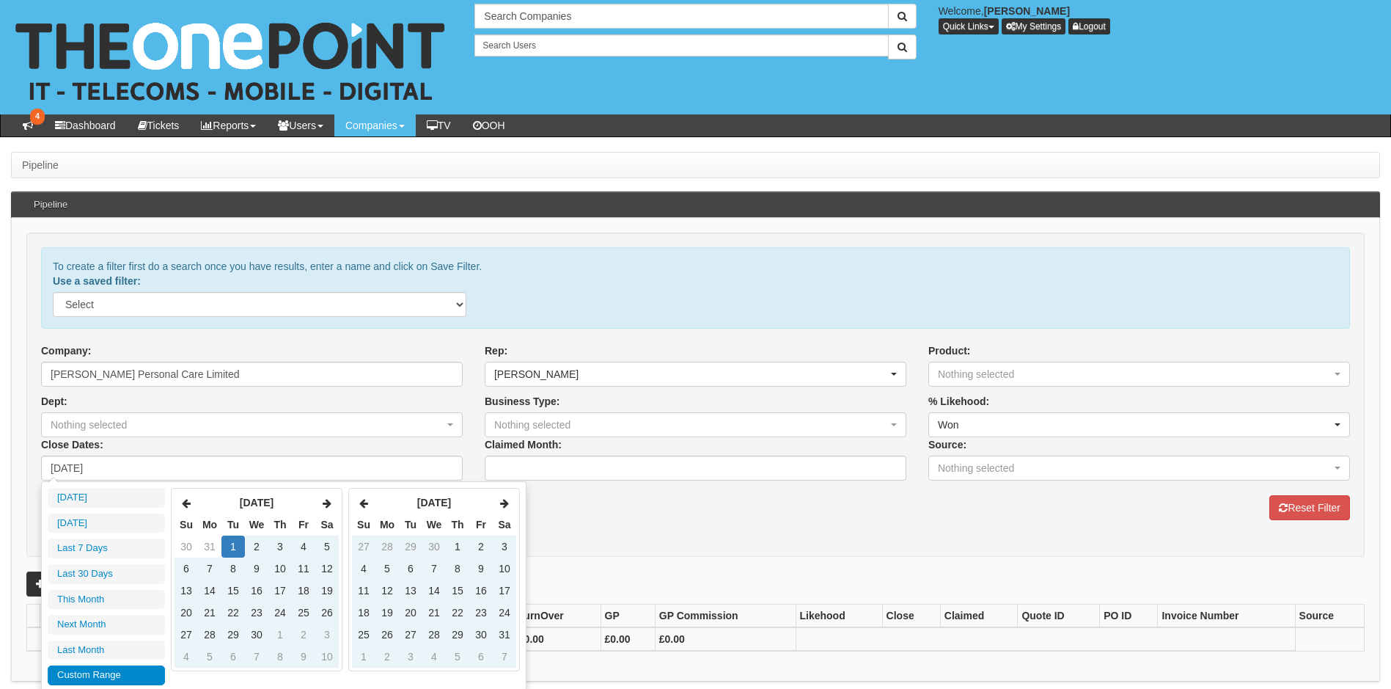
type input "2021-06-01"
type input "2025-08-14"
type input "2021-06-01"
click at [482, 635] on td "30" at bounding box center [480, 634] width 23 height 22
type input "2021-06-27"
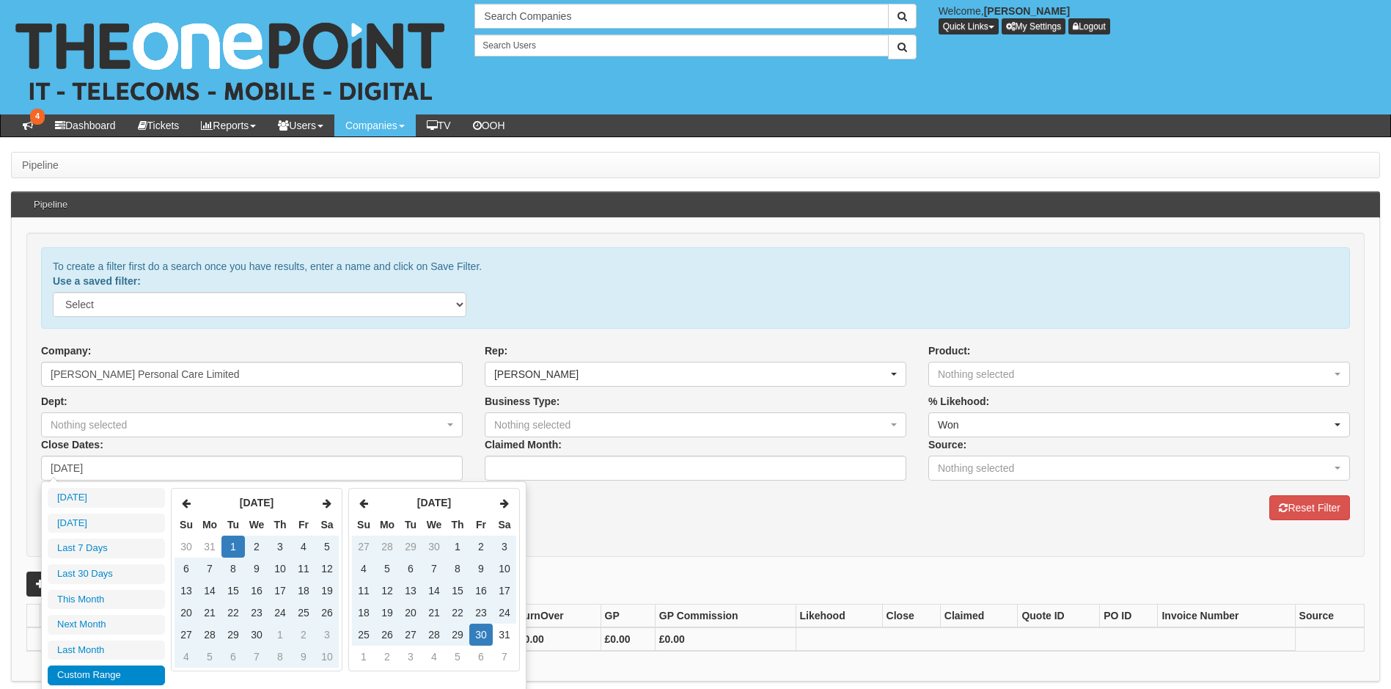
type input "2021-06-05"
type input "2021-07-30"
type input "2021-06-01"
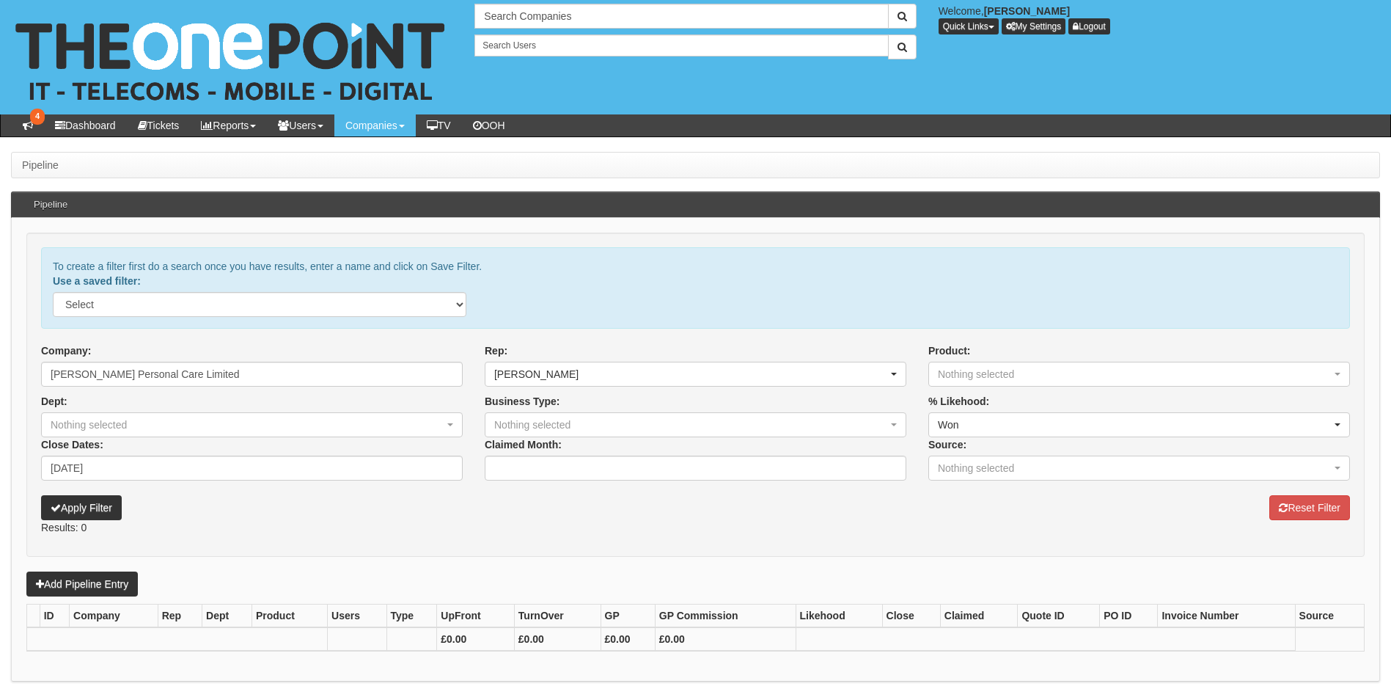
scroll to position [51, 0]
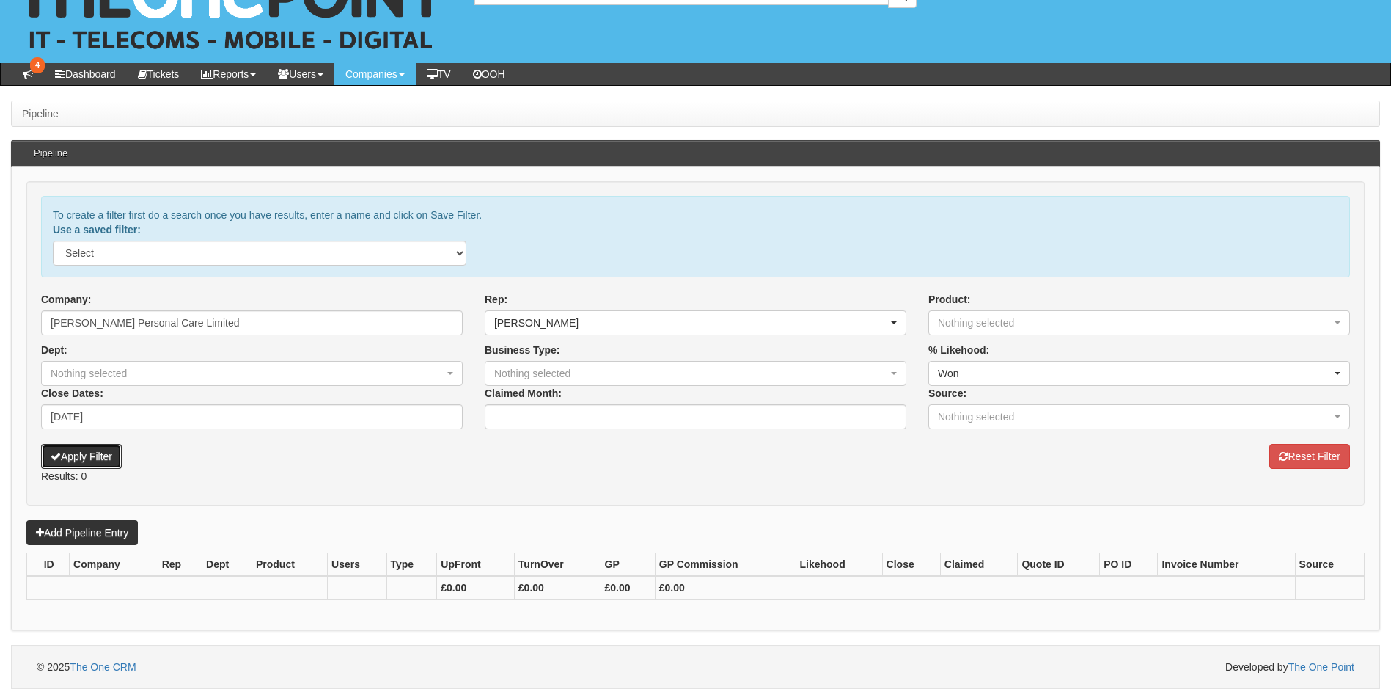
click at [90, 458] on button "Apply Filter" at bounding box center [81, 456] width 81 height 25
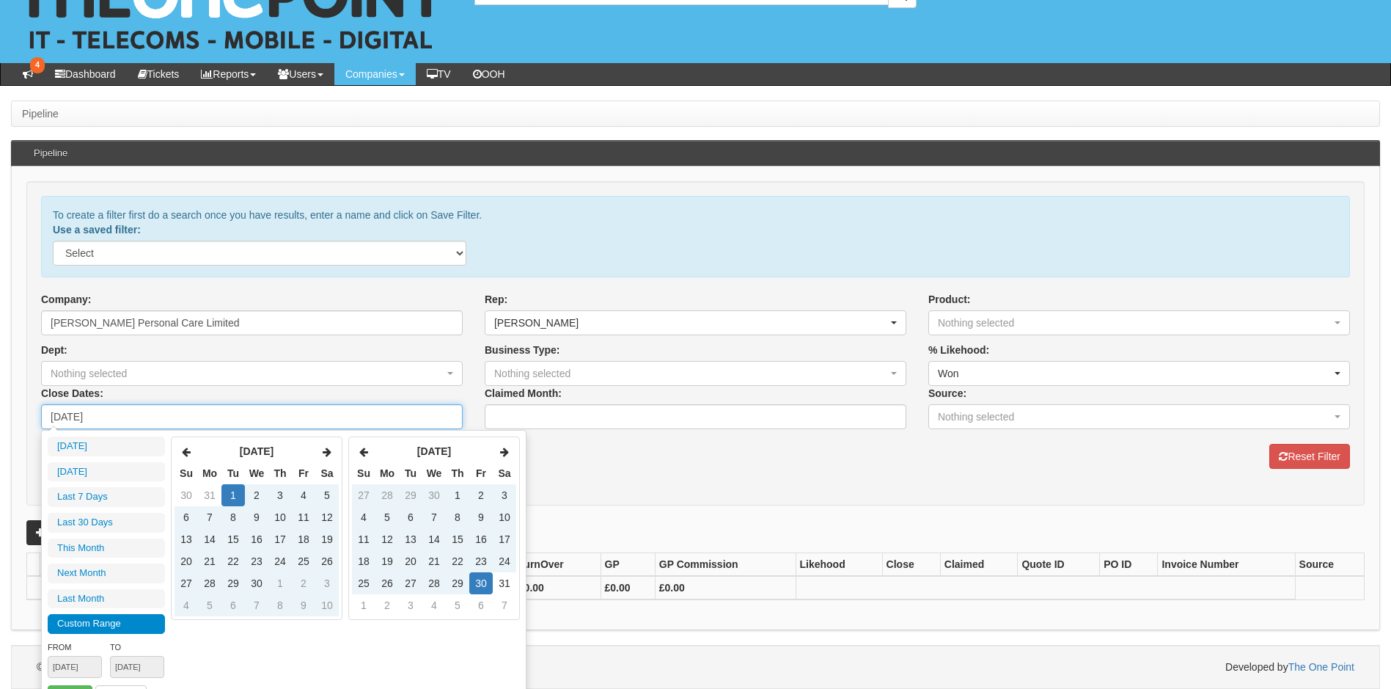
click at [113, 415] on input "01/06/2021" at bounding box center [252, 416] width 422 height 25
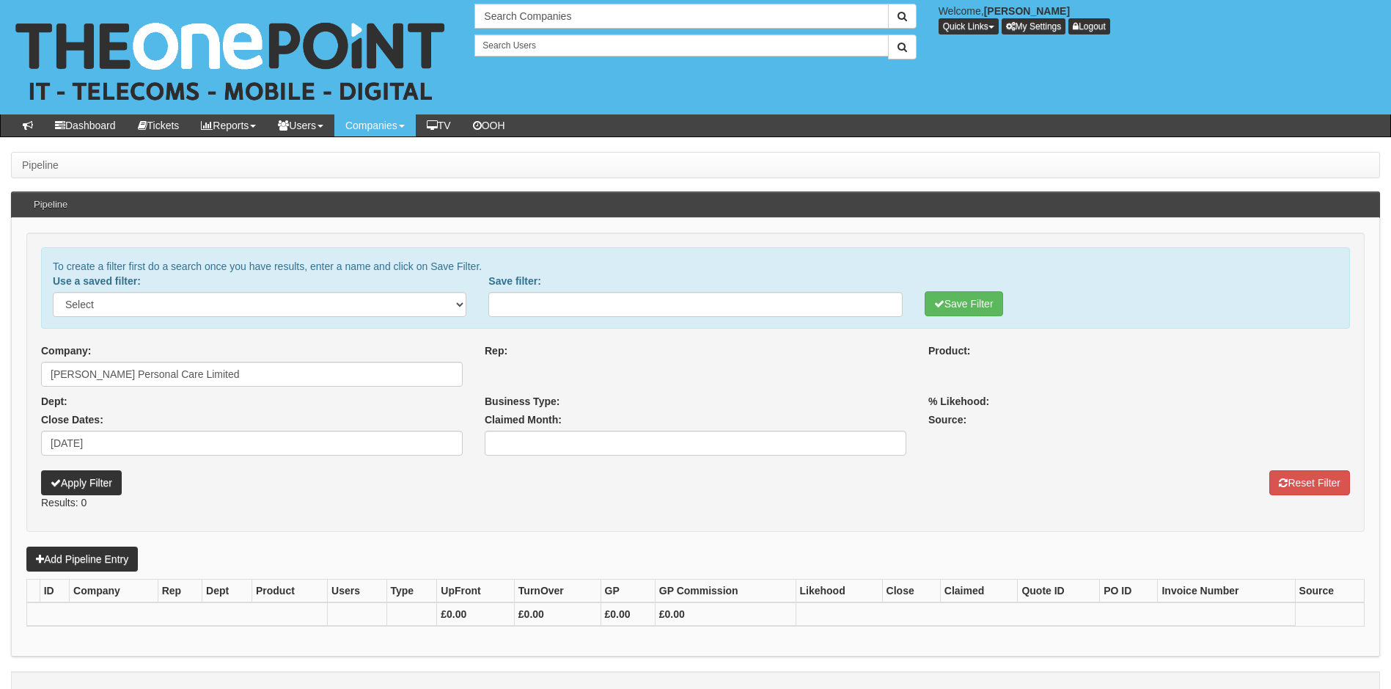
select select
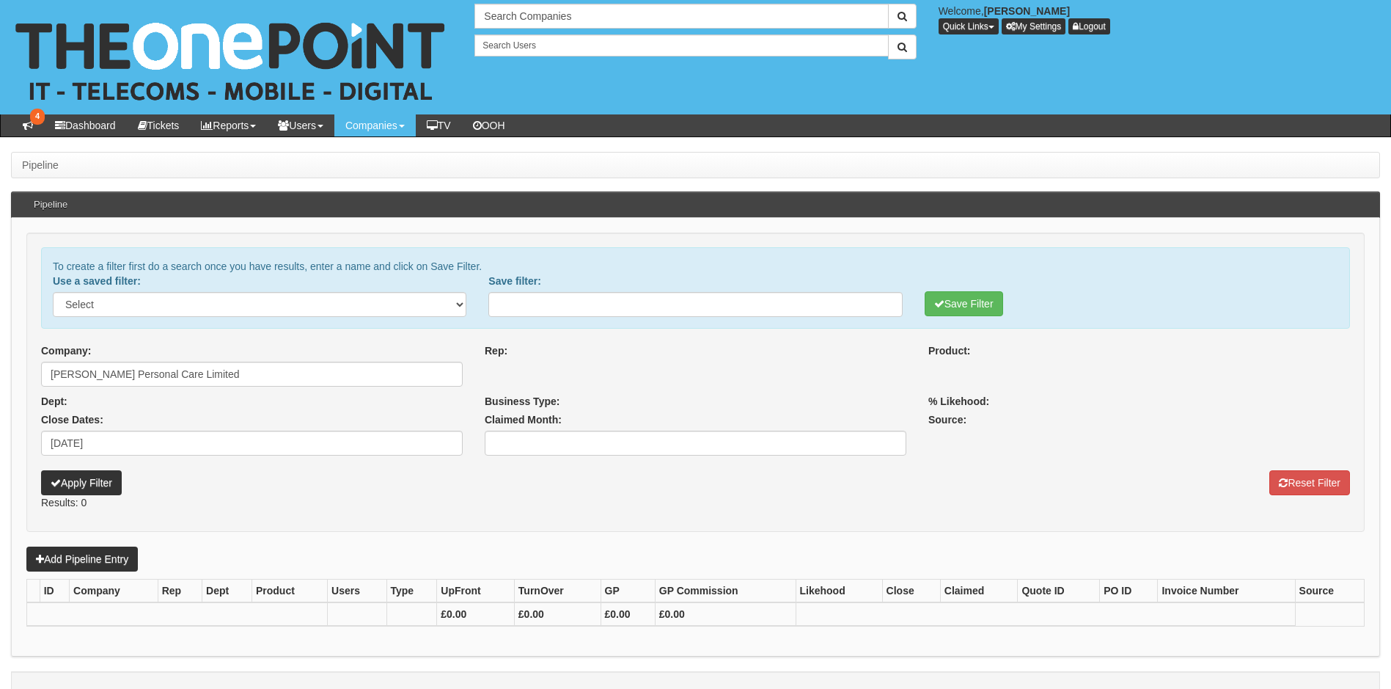
select select
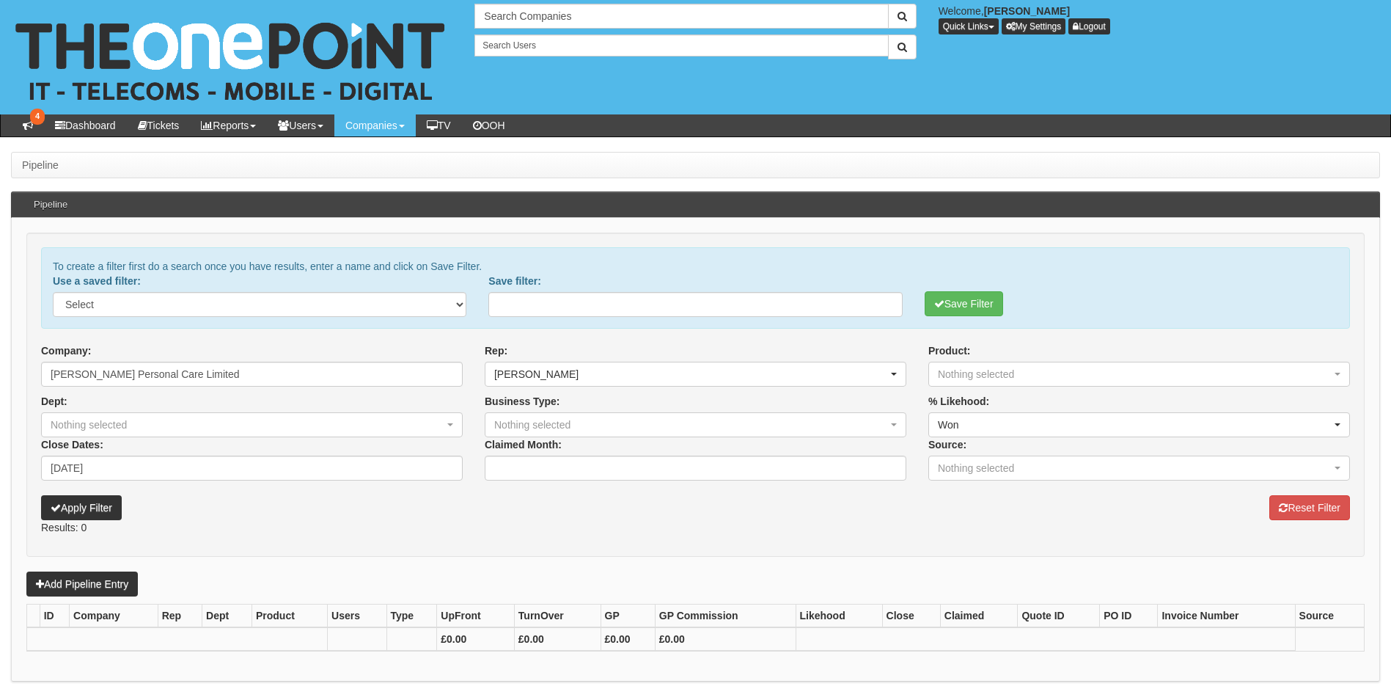
click at [123, 442] on div "Close Dates: [DATE]" at bounding box center [252, 458] width 422 height 43
click at [122, 469] on input "[DATE]" at bounding box center [252, 468] width 422 height 25
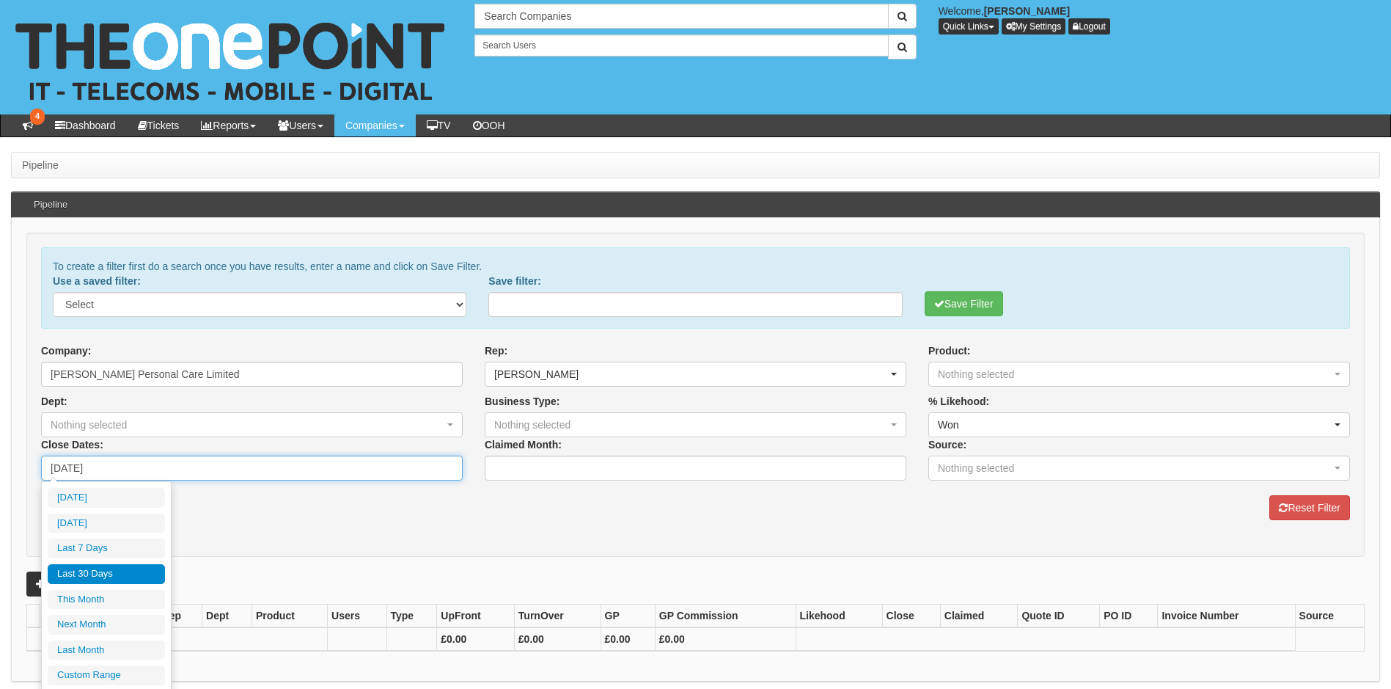
type input "[DATE]"
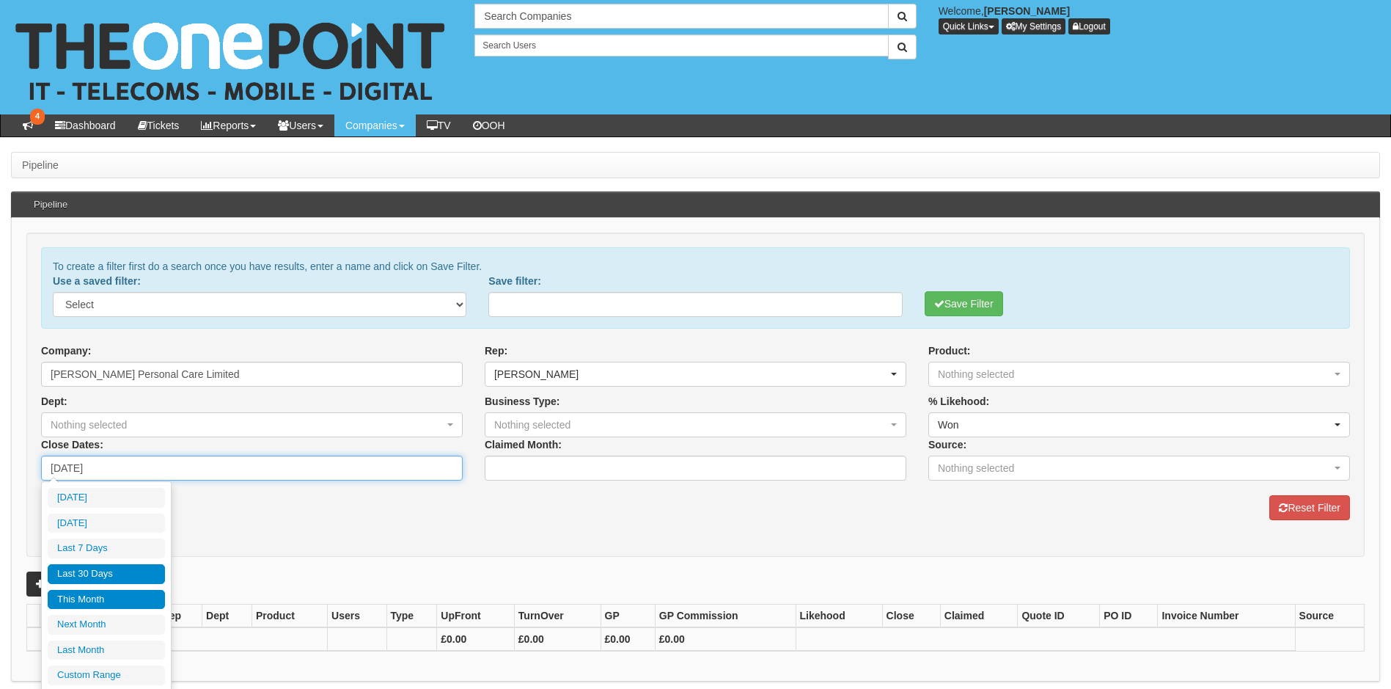
type input "[DATE]"
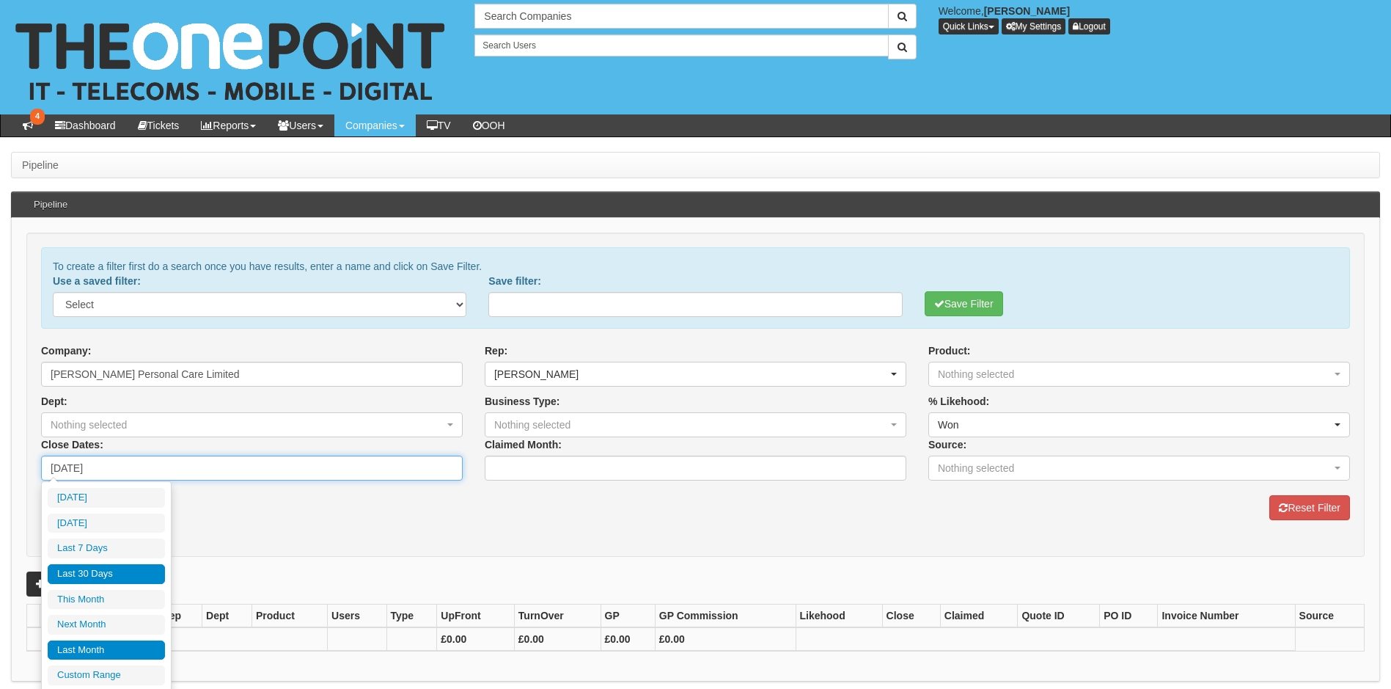
type input "[DATE]"
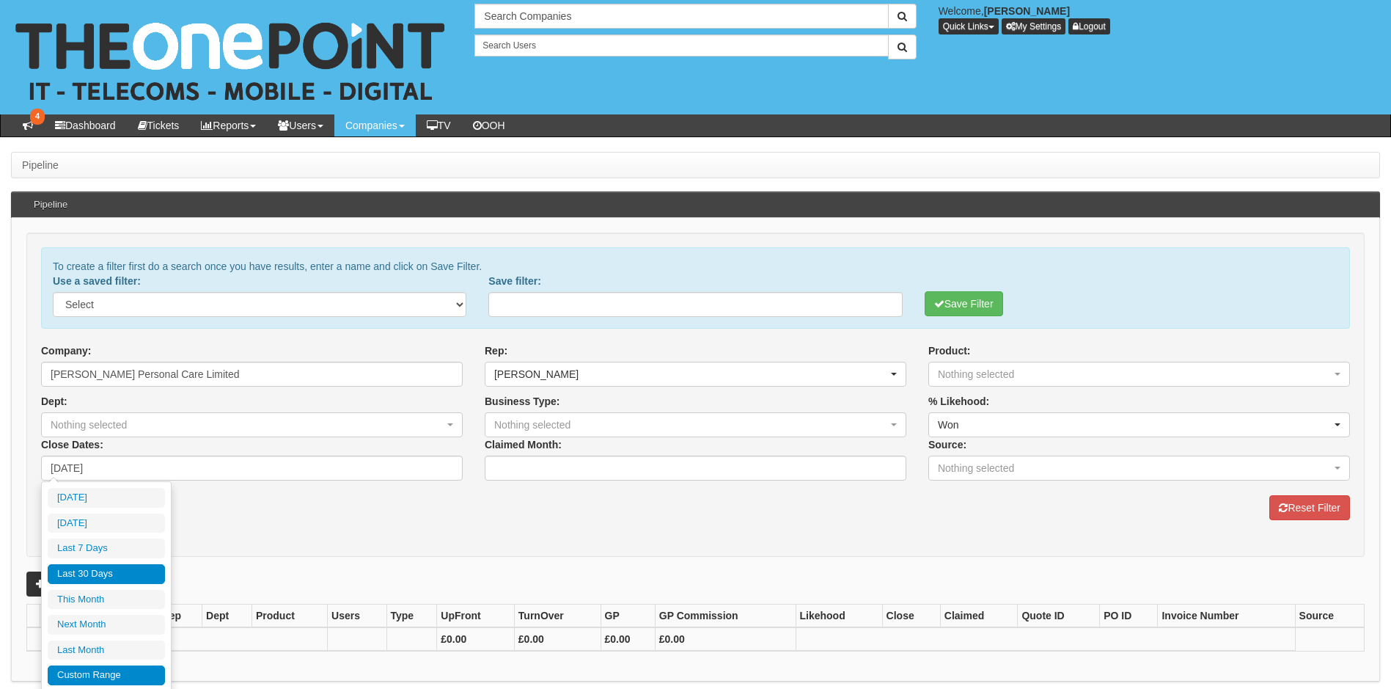
click at [102, 678] on li "Custom Range" at bounding box center [106, 675] width 117 height 20
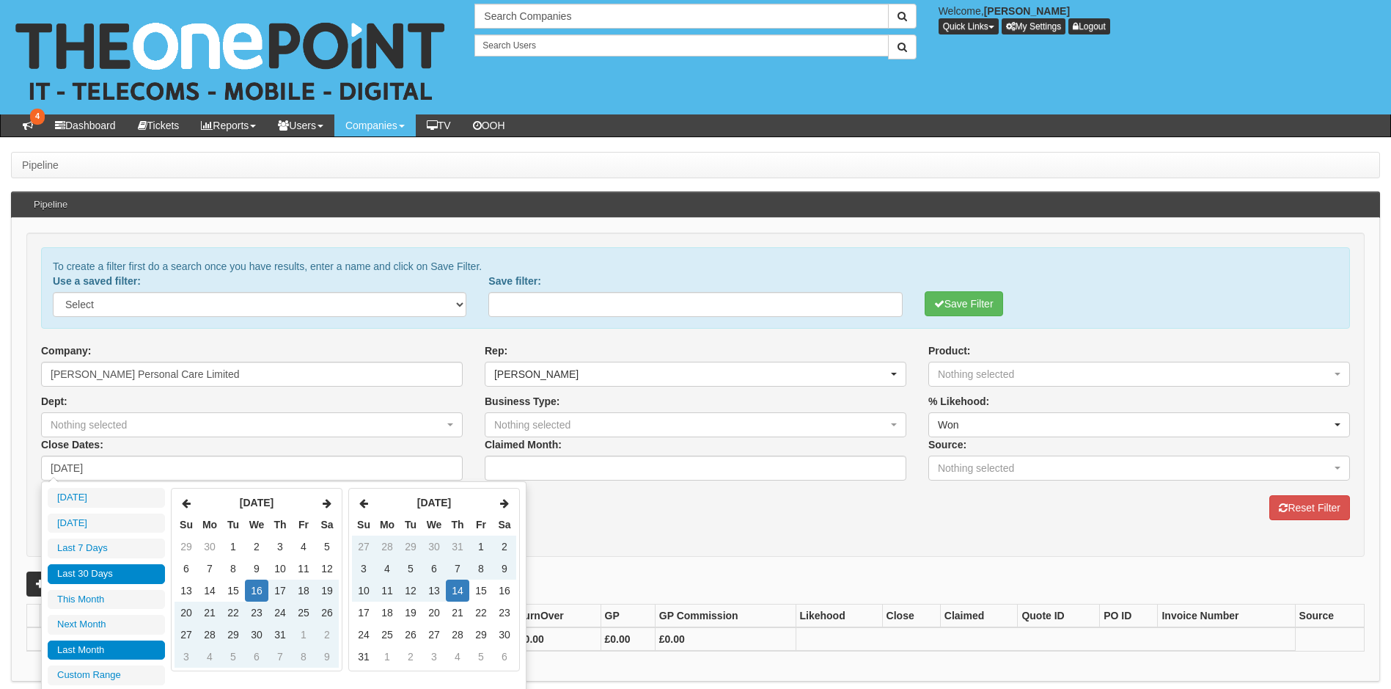
type input "2025-07-01"
type input "2025-07-31"
type input "[DATE]"
click at [250, 592] on td "16" at bounding box center [256, 590] width 23 height 22
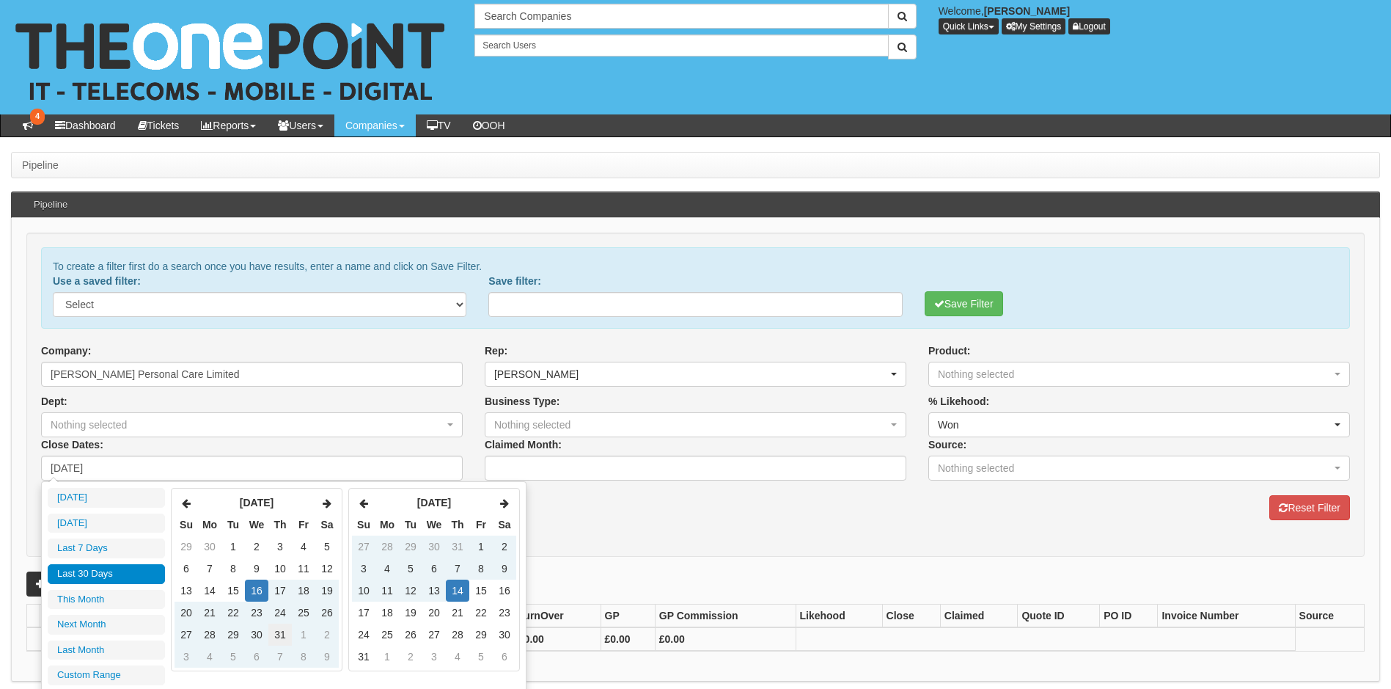
click at [279, 634] on td "31" at bounding box center [279, 634] width 23 height 22
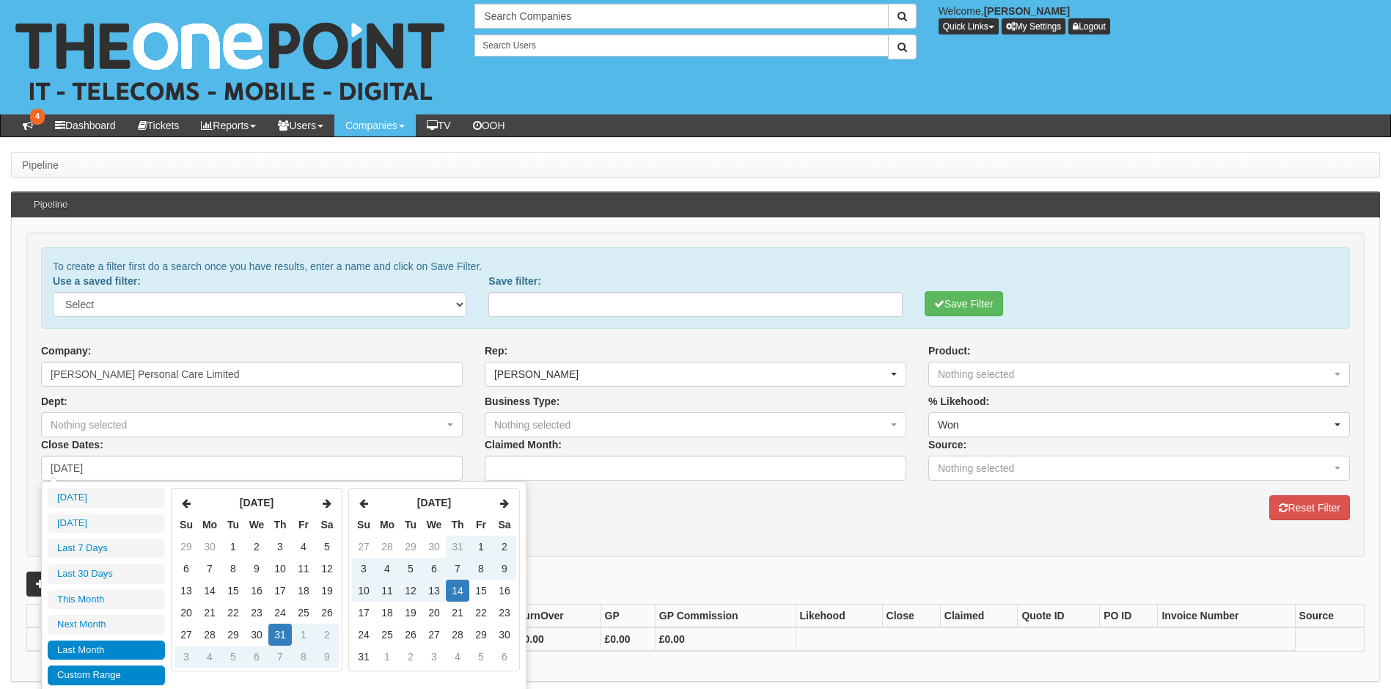
type input "2025-07-01"
type input "2025-07-31"
click at [98, 657] on li "Last Month" at bounding box center [106, 650] width 117 height 20
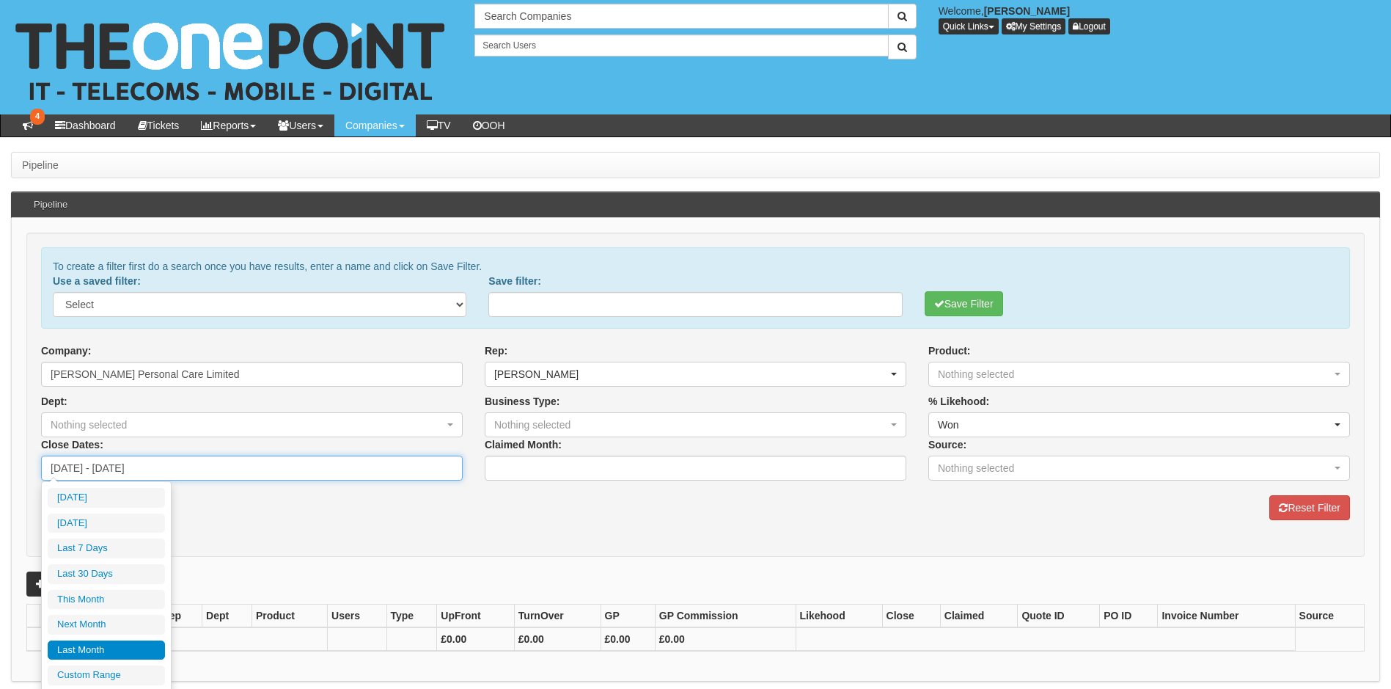
click at [72, 467] on input "2025-07-01 - 2025-07-31" at bounding box center [252, 468] width 422 height 25
type input "202-07-01 - 2025-07-31"
type input "0202-07-01"
type input "2021-07-01 - 2025-07-31"
type input "2021-07-01"
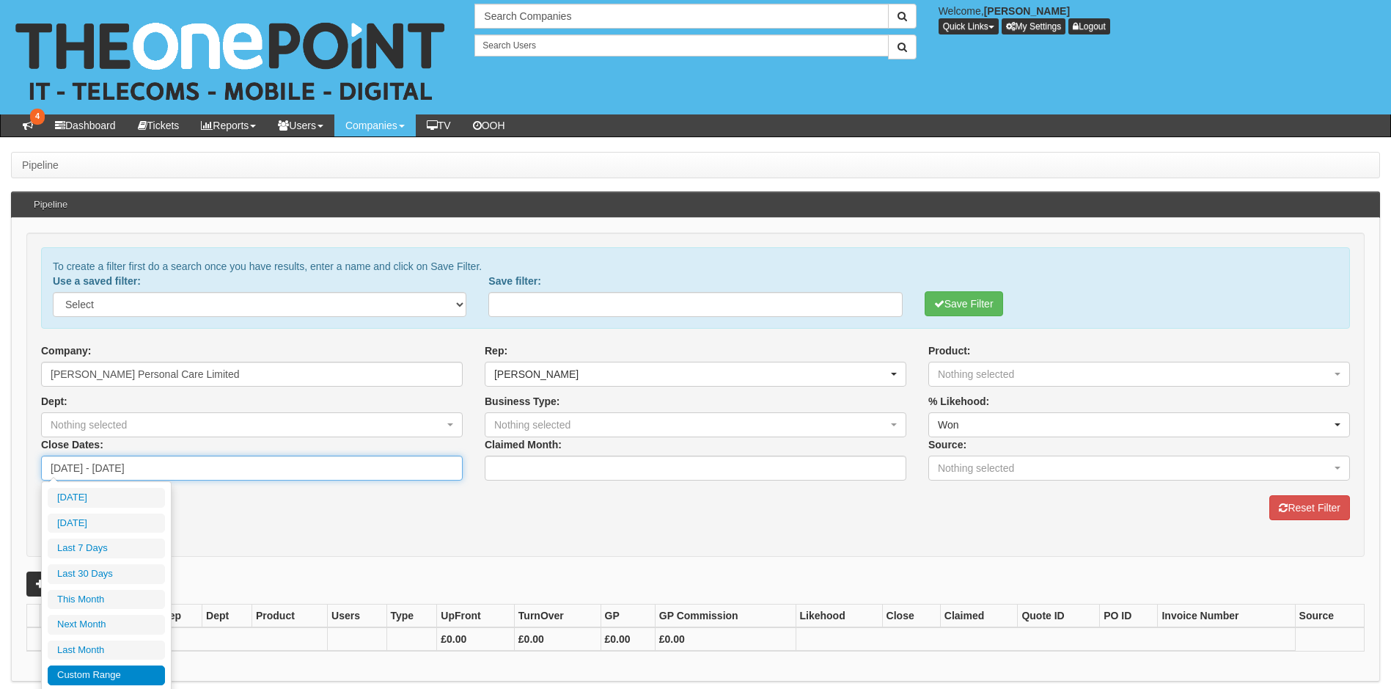
click at [87, 469] on input "2021-07-01 - 2025-07-31" at bounding box center [252, 468] width 422 height 25
type input "2021-0-01 - 2025-07-31"
type input "Invalid date"
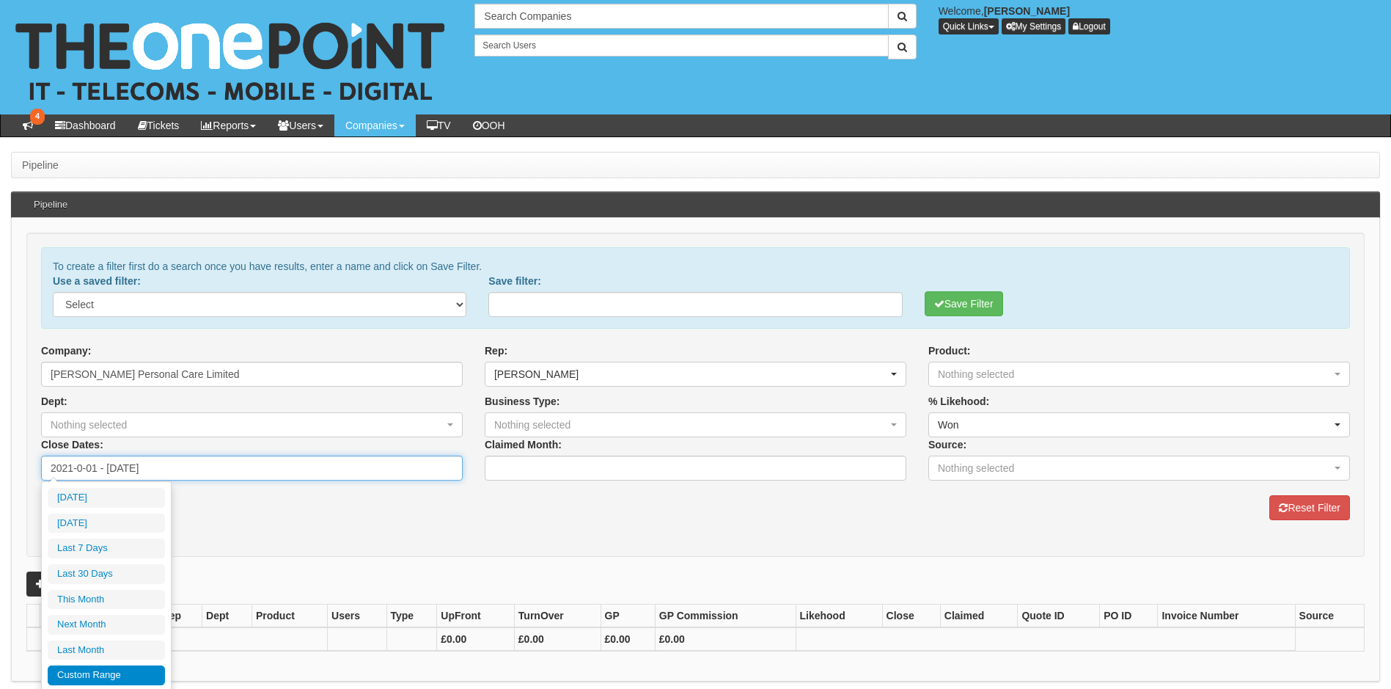
type input "2021-06-01 - 2025-07-31"
type input "2021-06-01"
click at [134, 467] on input "2021-06-01 - 2025-07-31" at bounding box center [252, 468] width 422 height 25
type input "2021-06-01 - 2022-07-31"
type input "2022-07-31"
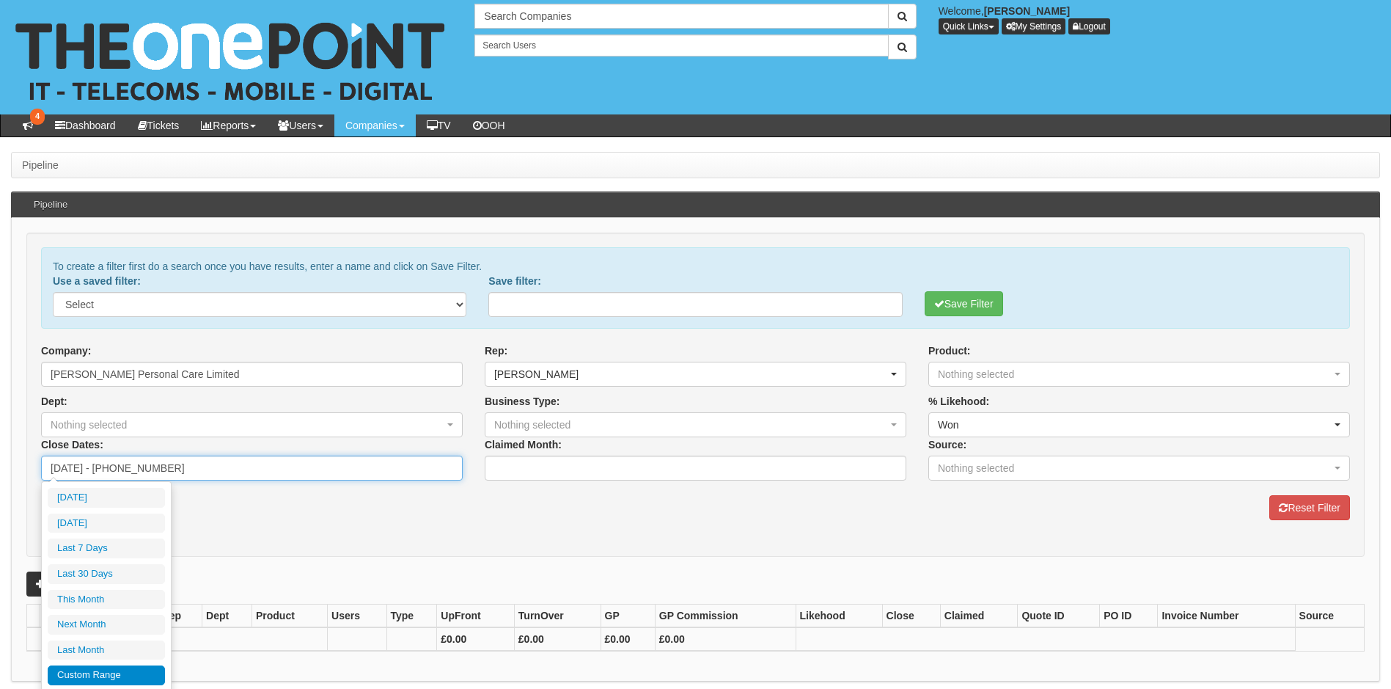
type input "[DATE] - [DATE]"
type input "2021-07-31"
type input "[DATE]"
type input "2025-08-13"
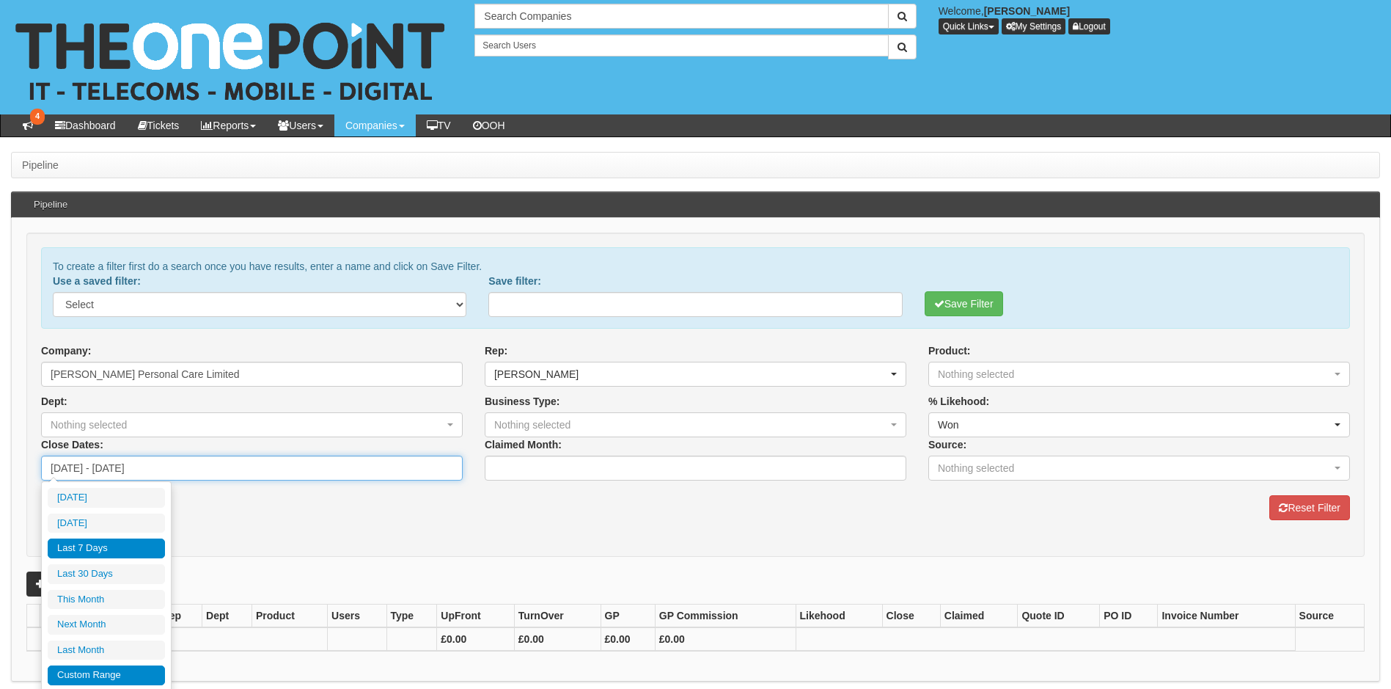
type input "2025-08-13"
type input "2021-06-01"
type input "2021-07-31"
type input "2025-08-08"
type input "[DATE]"
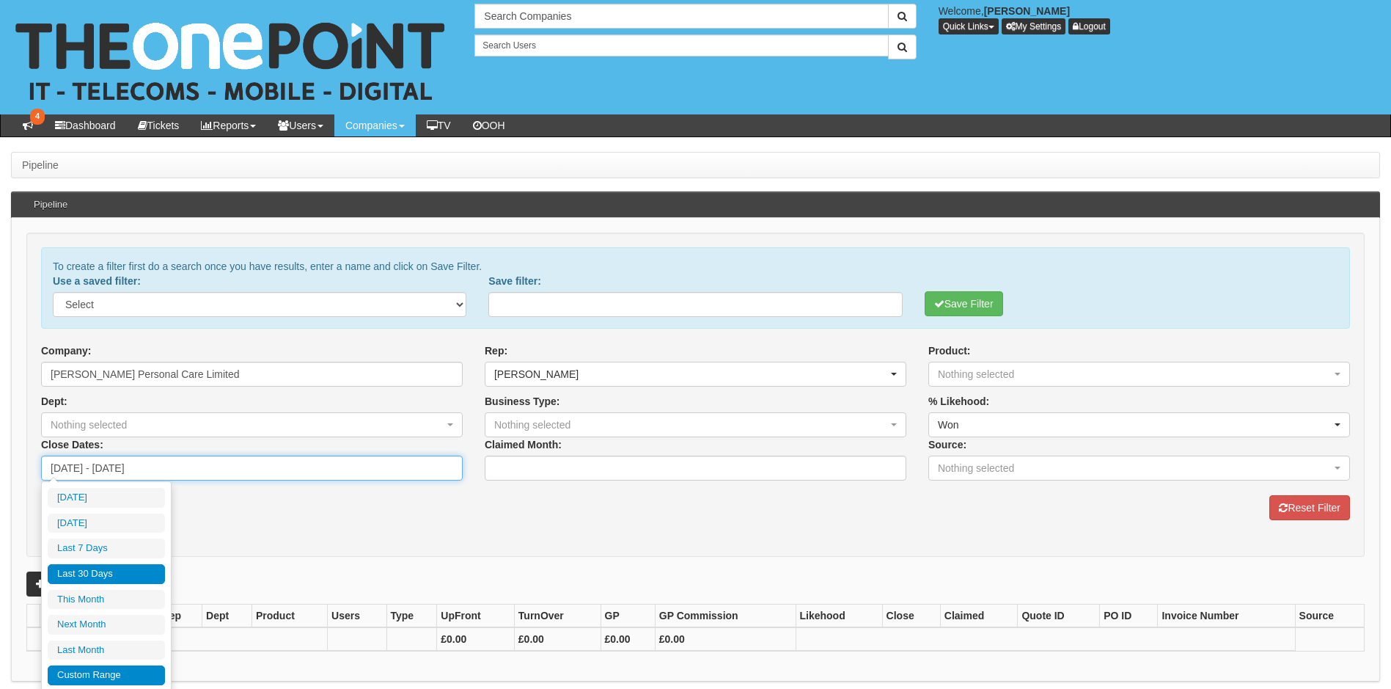
type input "2021-06-01"
type input "2021-07-31"
type input "[DATE]"
type input "2021-06-01"
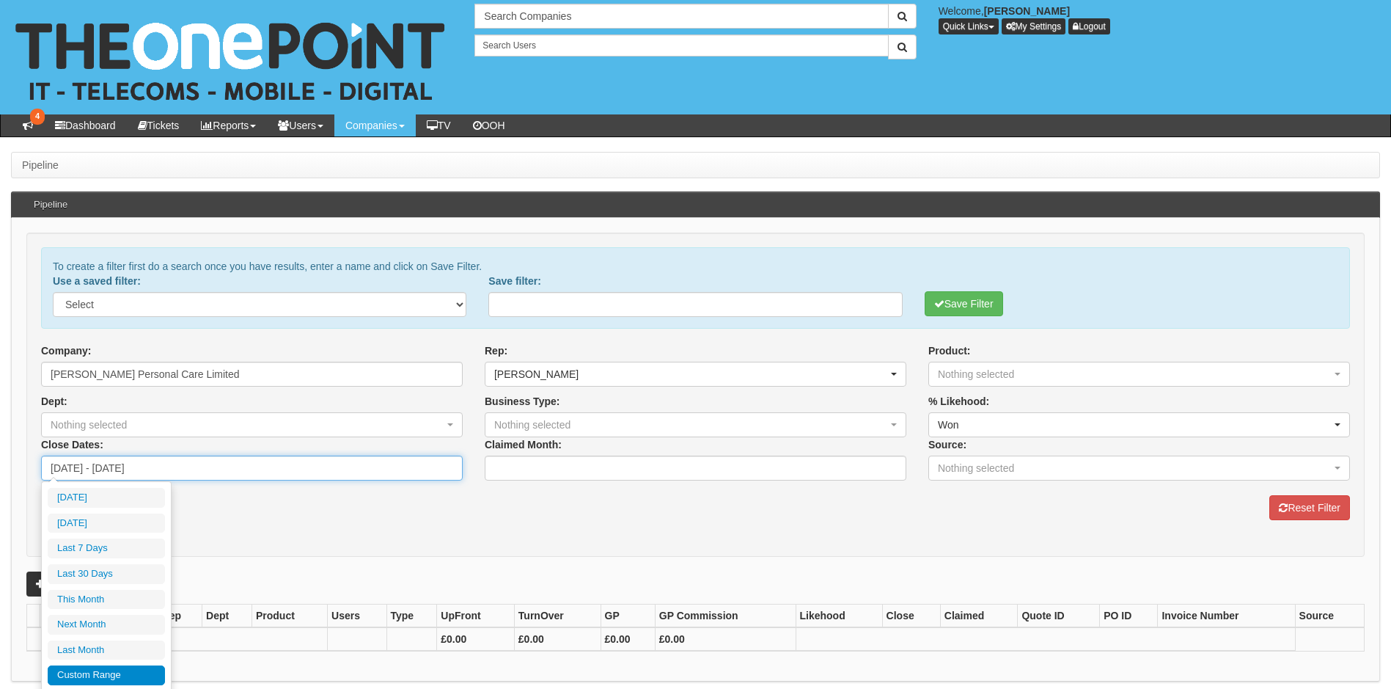
type input "2021-07-31"
type input "[DATE] - [DATE]"
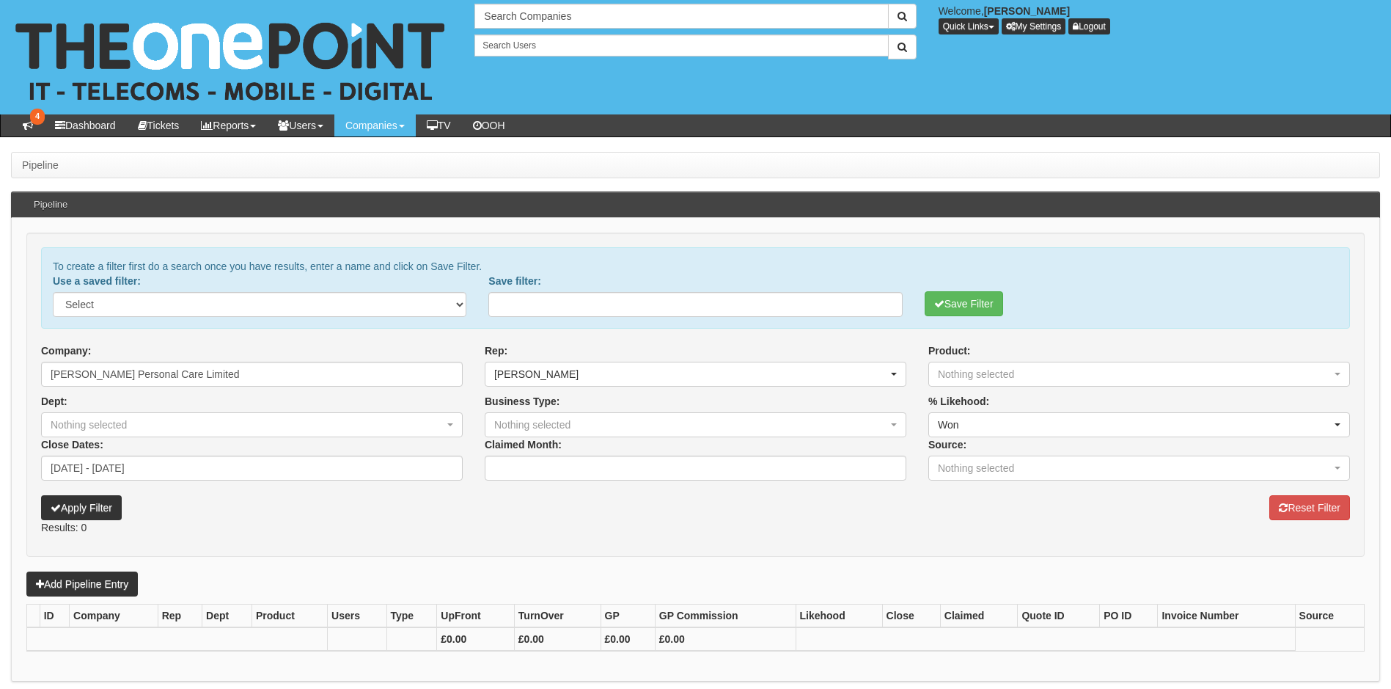
click at [352, 521] on p "Results: 0" at bounding box center [695, 527] width 1309 height 15
click at [84, 508] on button "Apply Filter" at bounding box center [81, 507] width 81 height 25
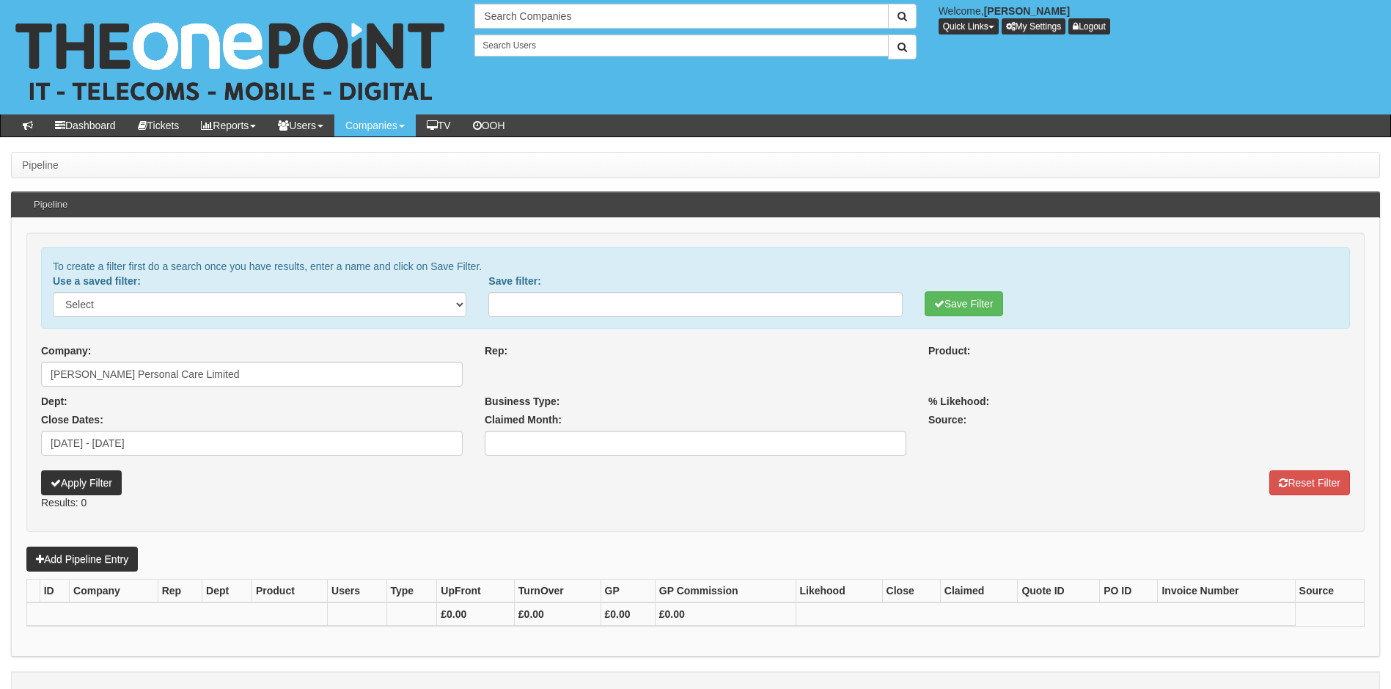
select select
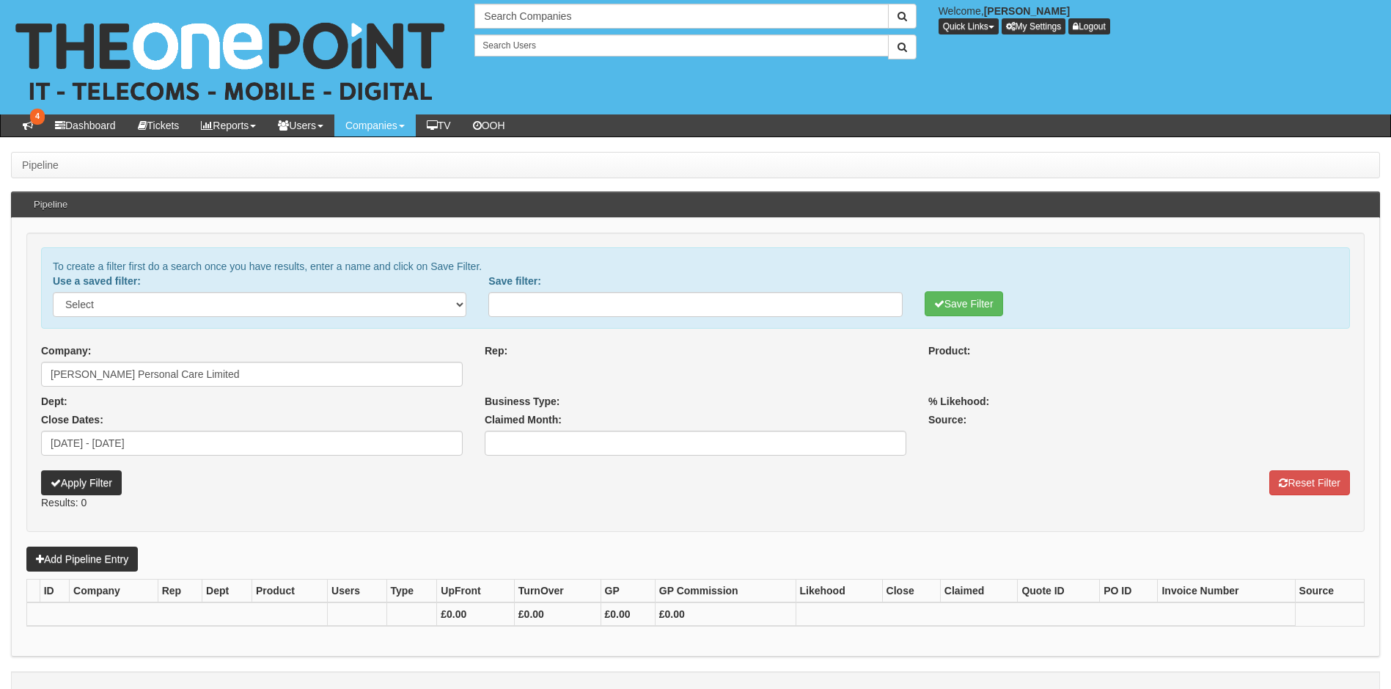
select select
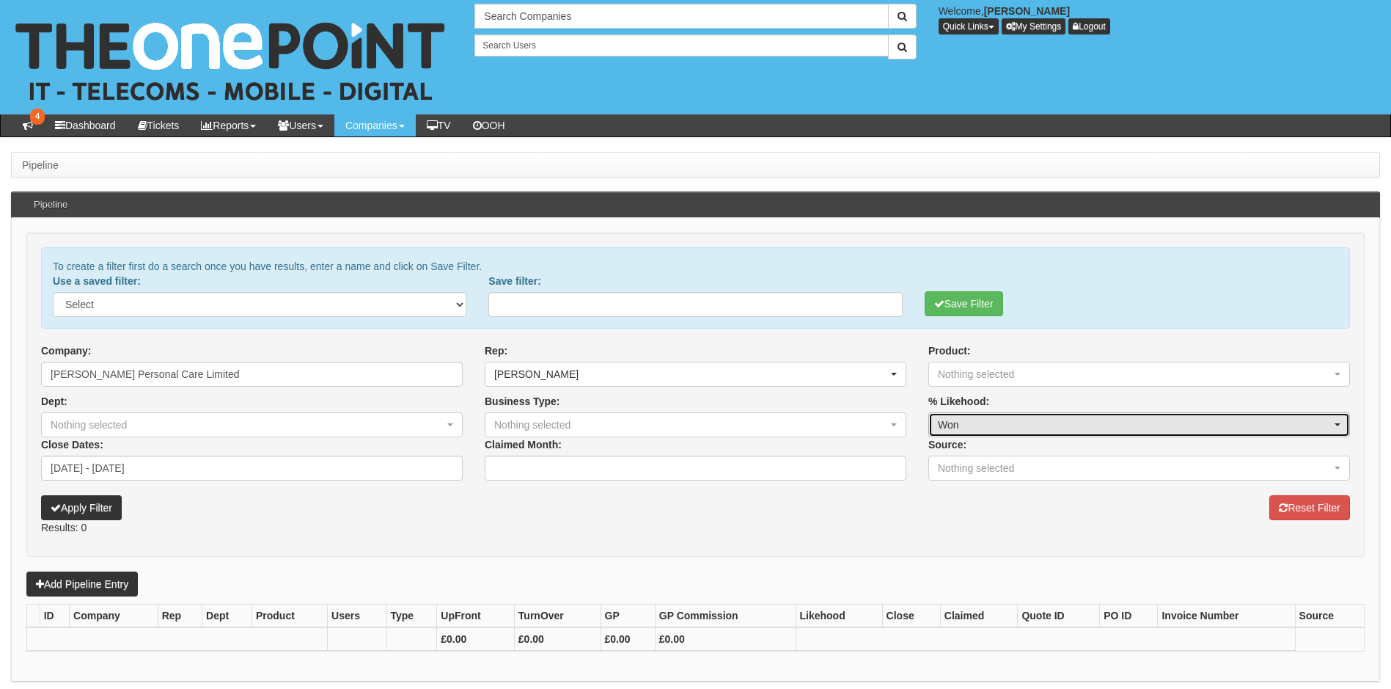
click at [984, 417] on div "Won" at bounding box center [1125, 424] width 375 height 15
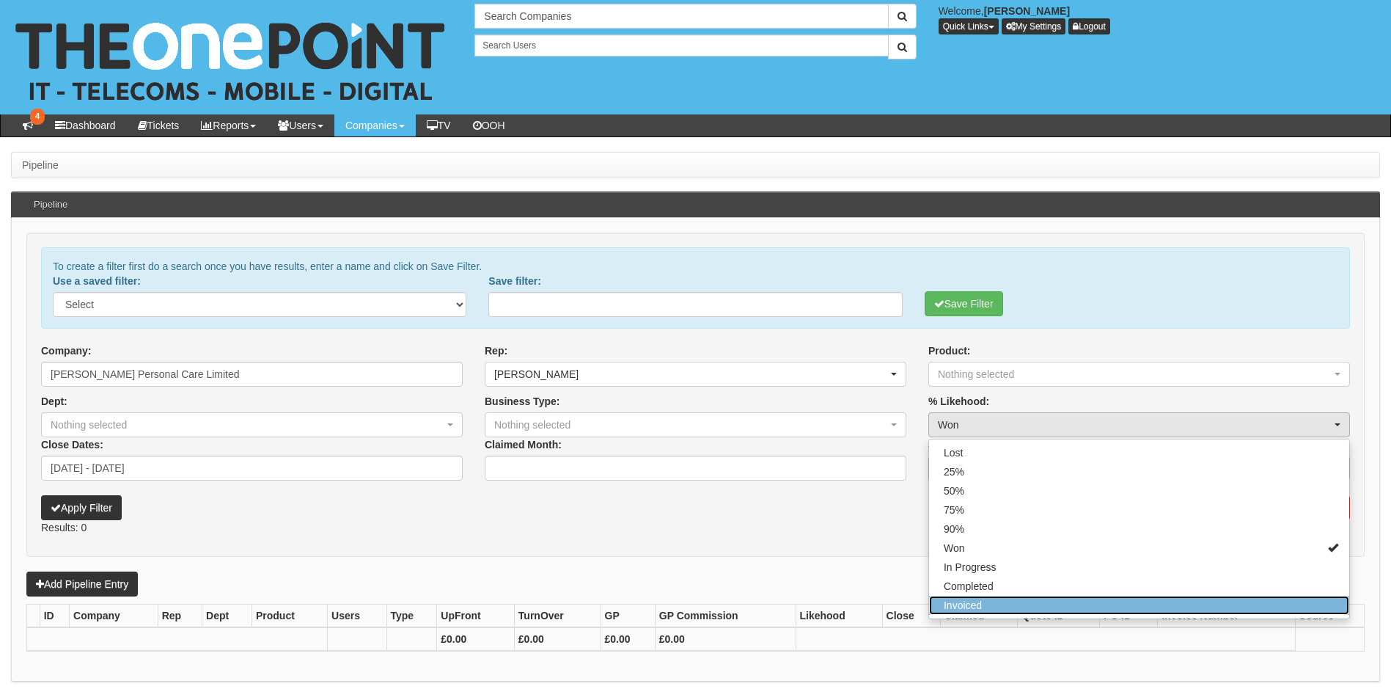
click at [997, 604] on link "Invoiced" at bounding box center [1139, 605] width 420 height 19
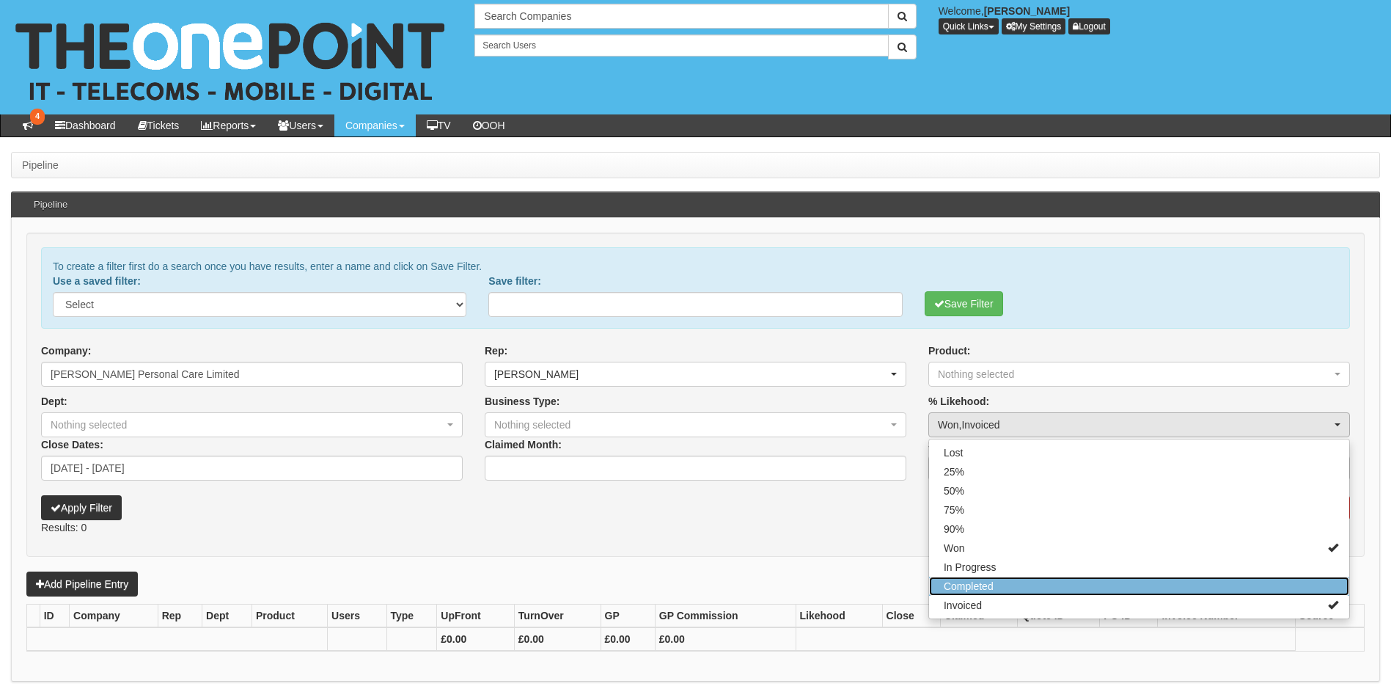
click at [1007, 585] on link "Completed" at bounding box center [1139, 586] width 420 height 19
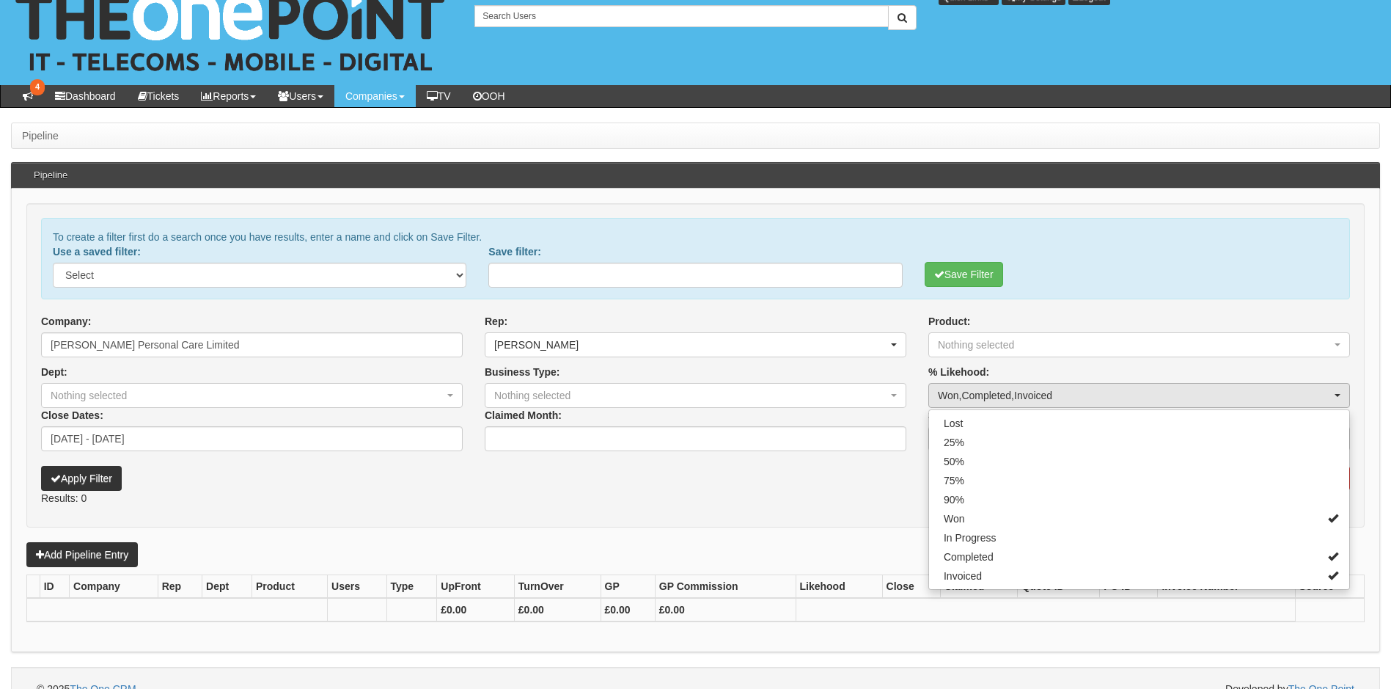
scroll to position [51, 0]
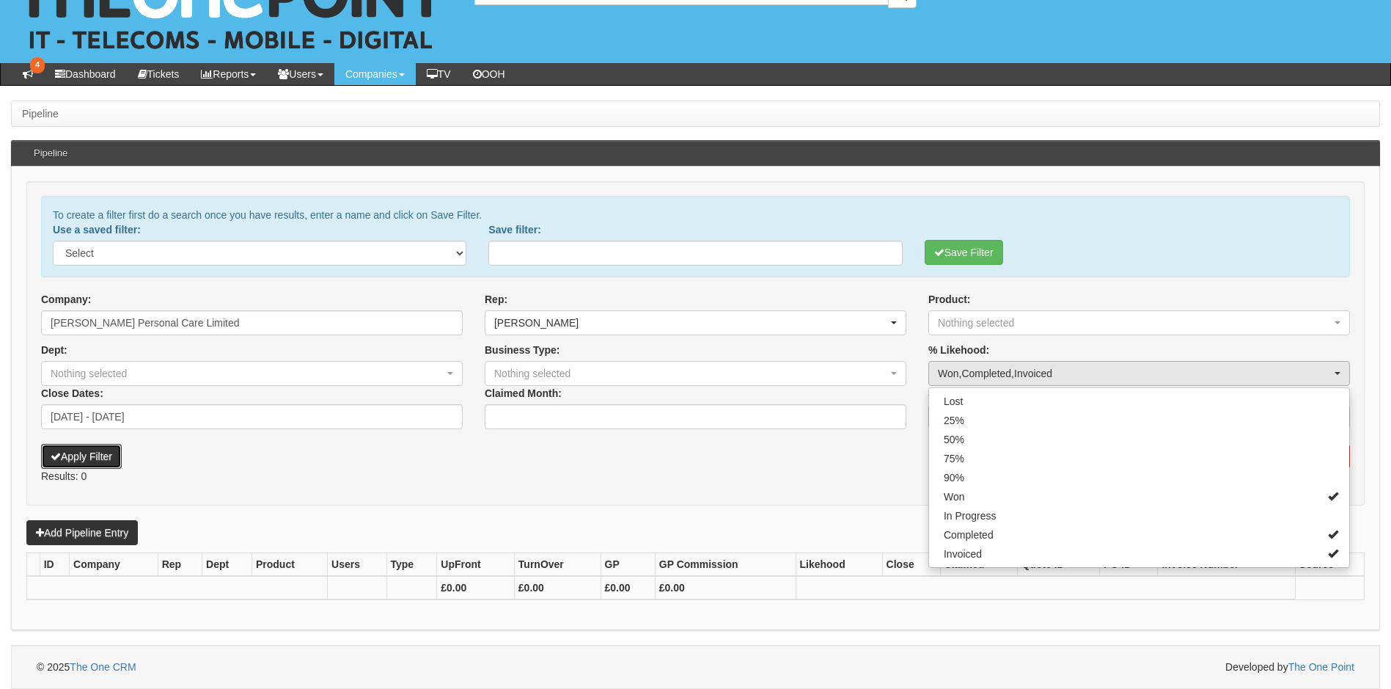
click at [87, 457] on button "Apply Filter" at bounding box center [81, 456] width 81 height 25
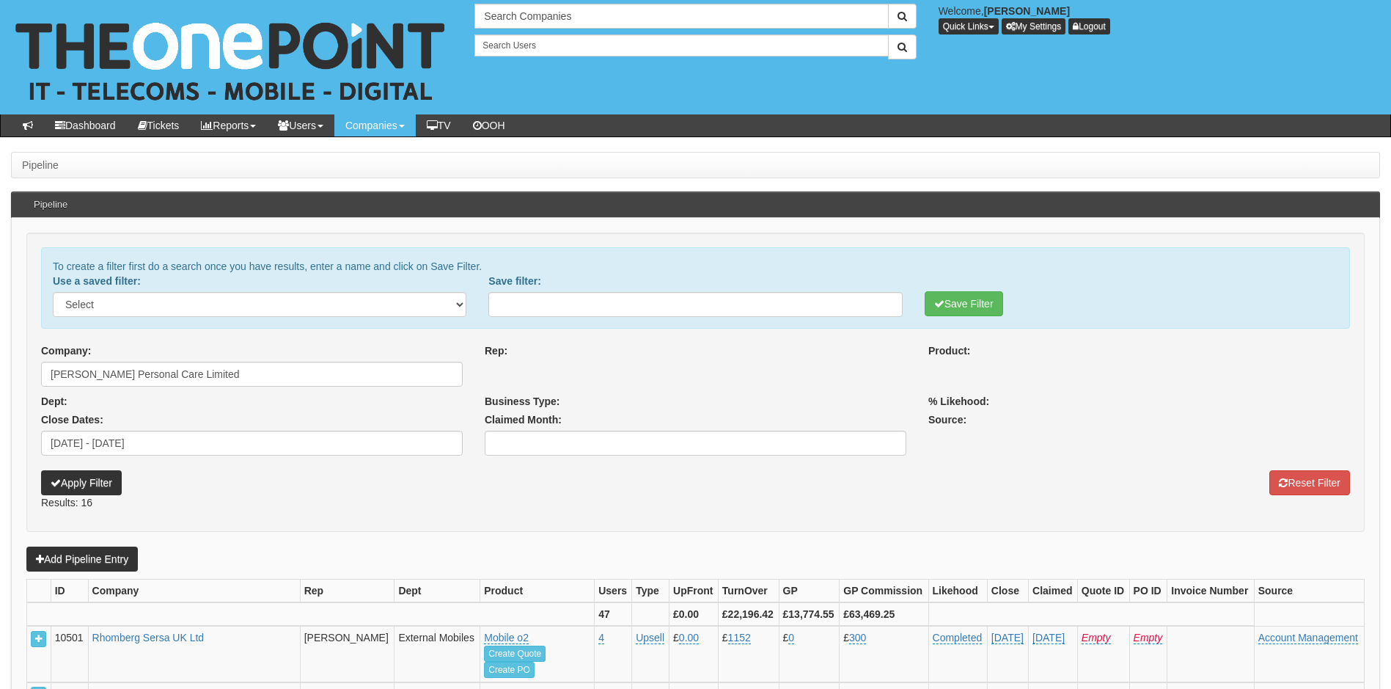
select select
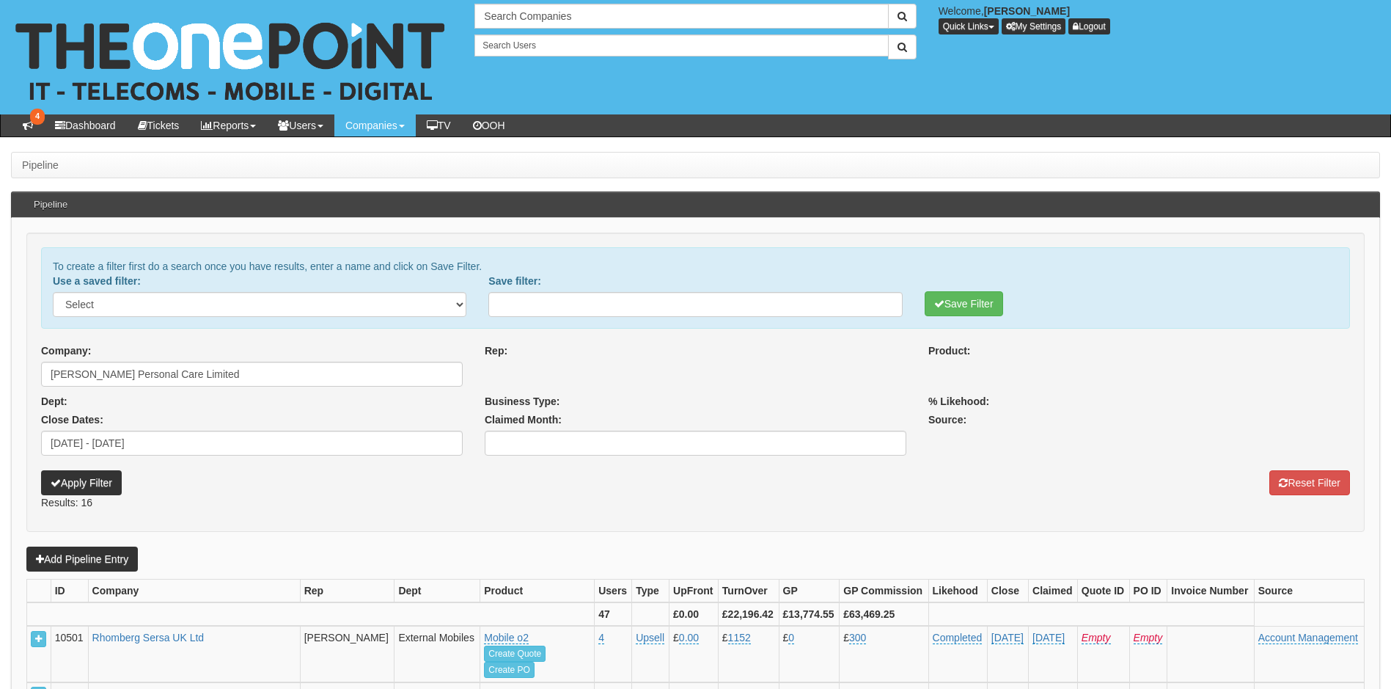
select select
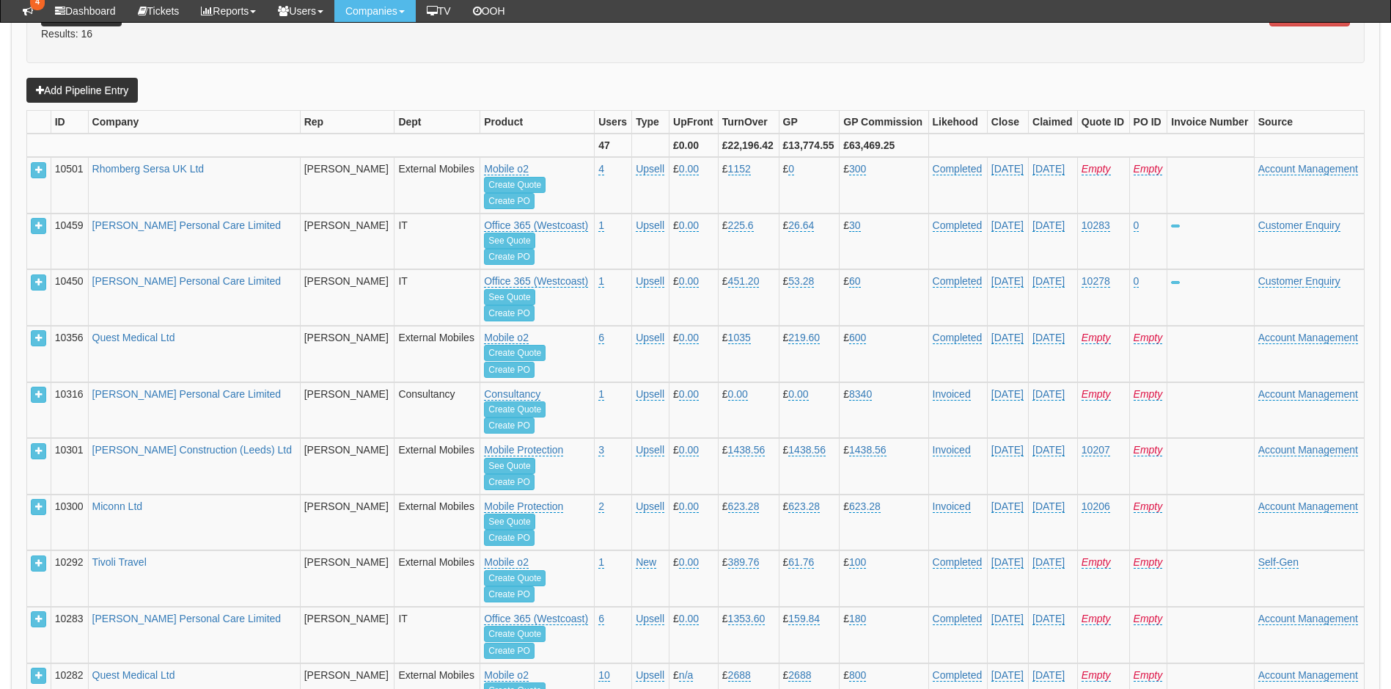
scroll to position [469, 0]
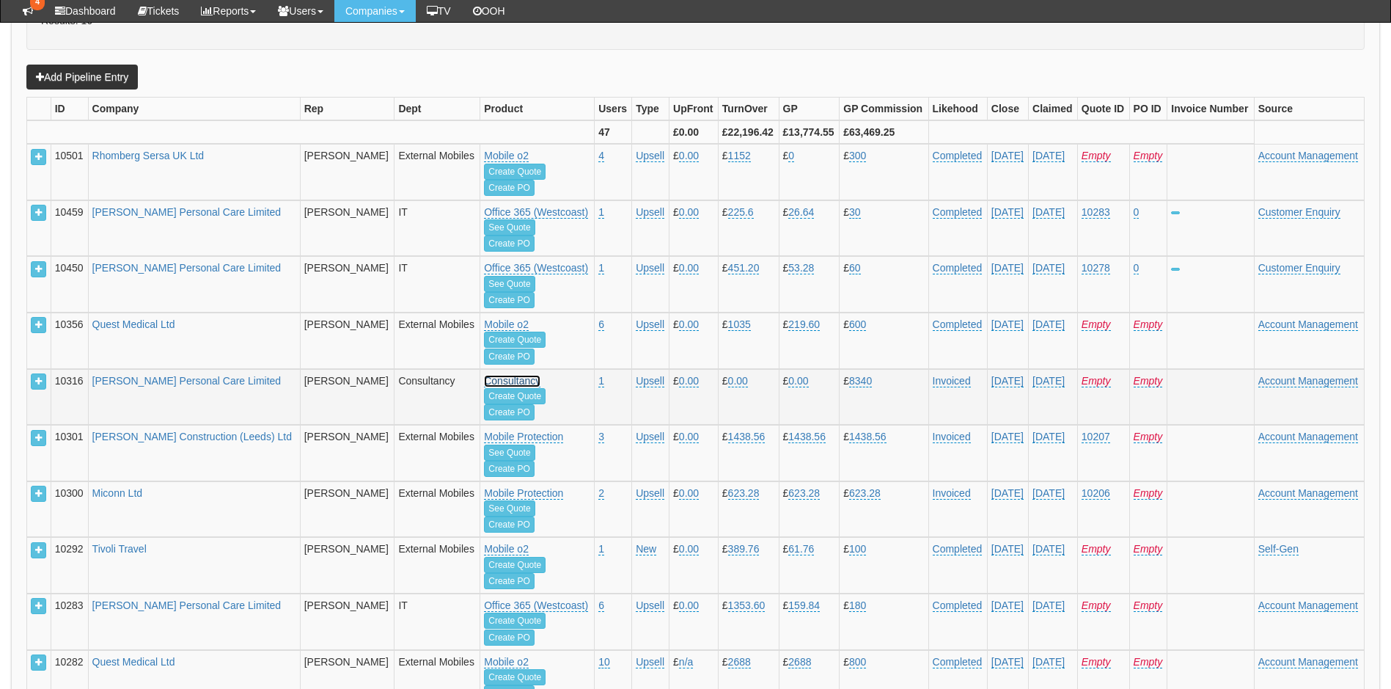
click at [484, 162] on link "Consultancy" at bounding box center [506, 156] width 45 height 12
select select "52"
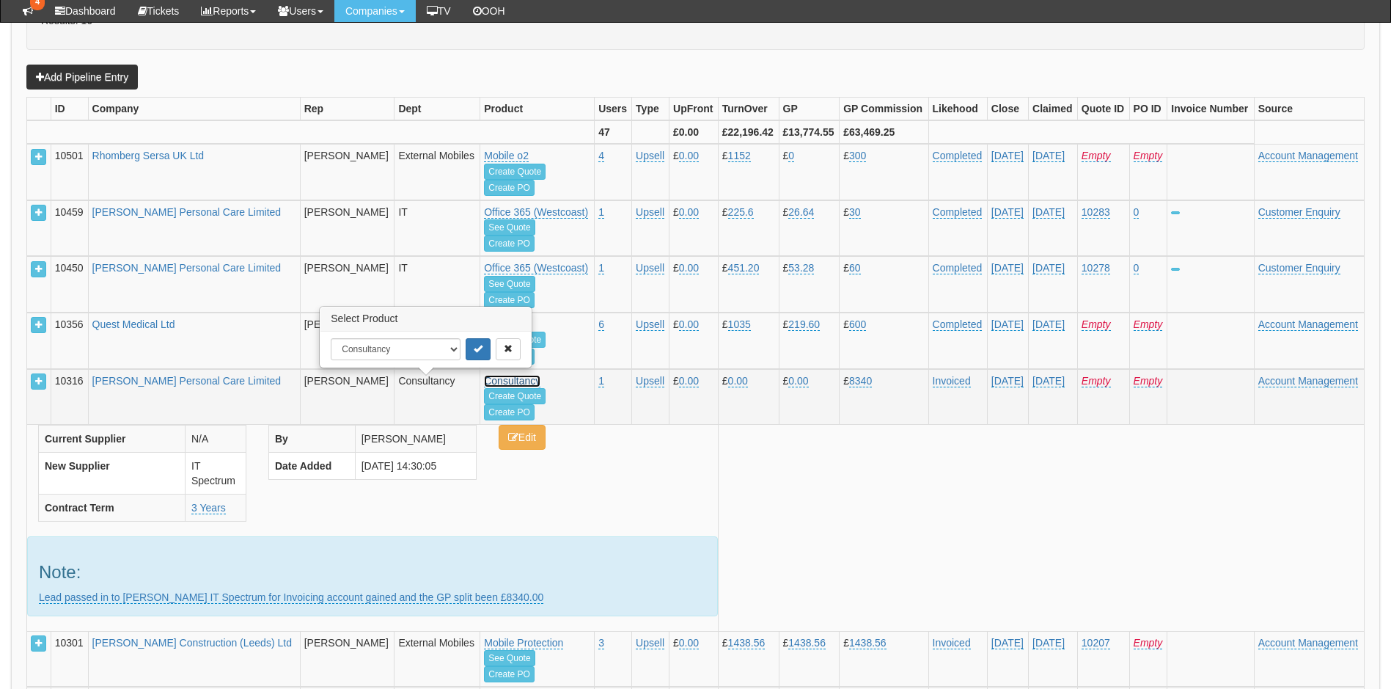
click at [484, 383] on link "Consultancy" at bounding box center [512, 381] width 56 height 12
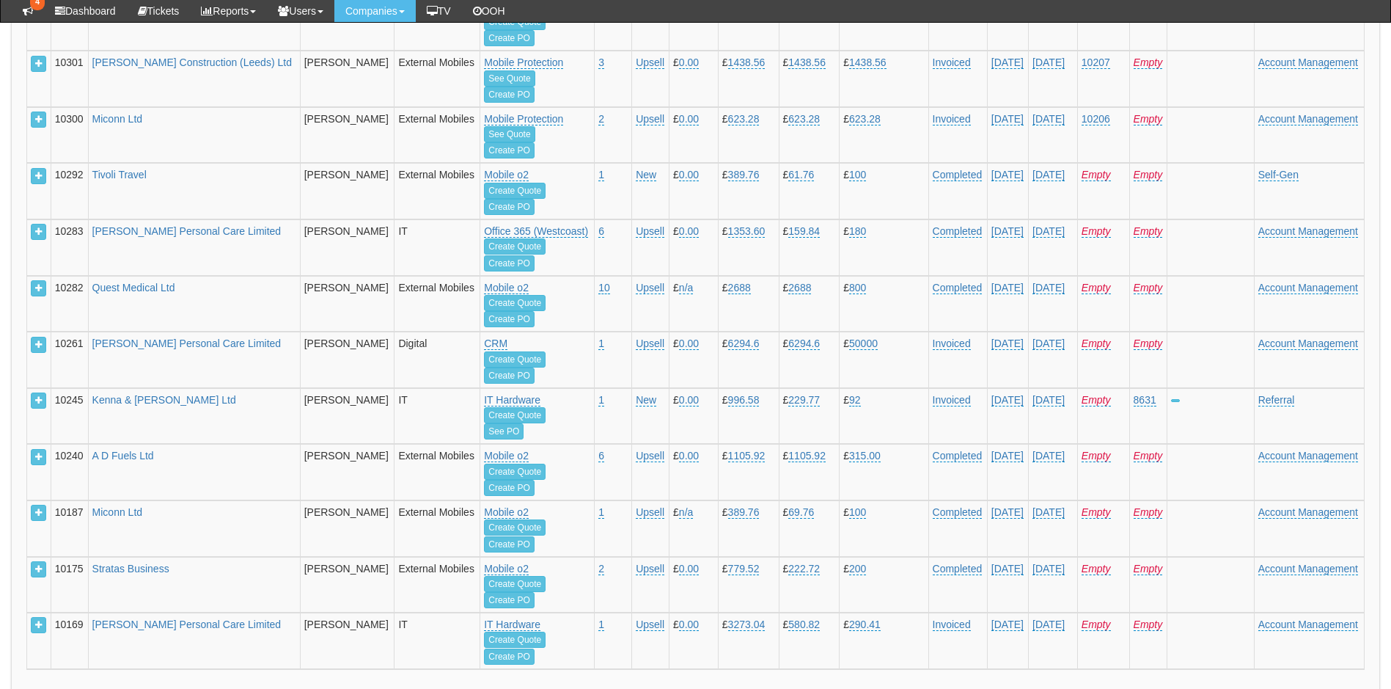
scroll to position [842, 0]
select select "26"
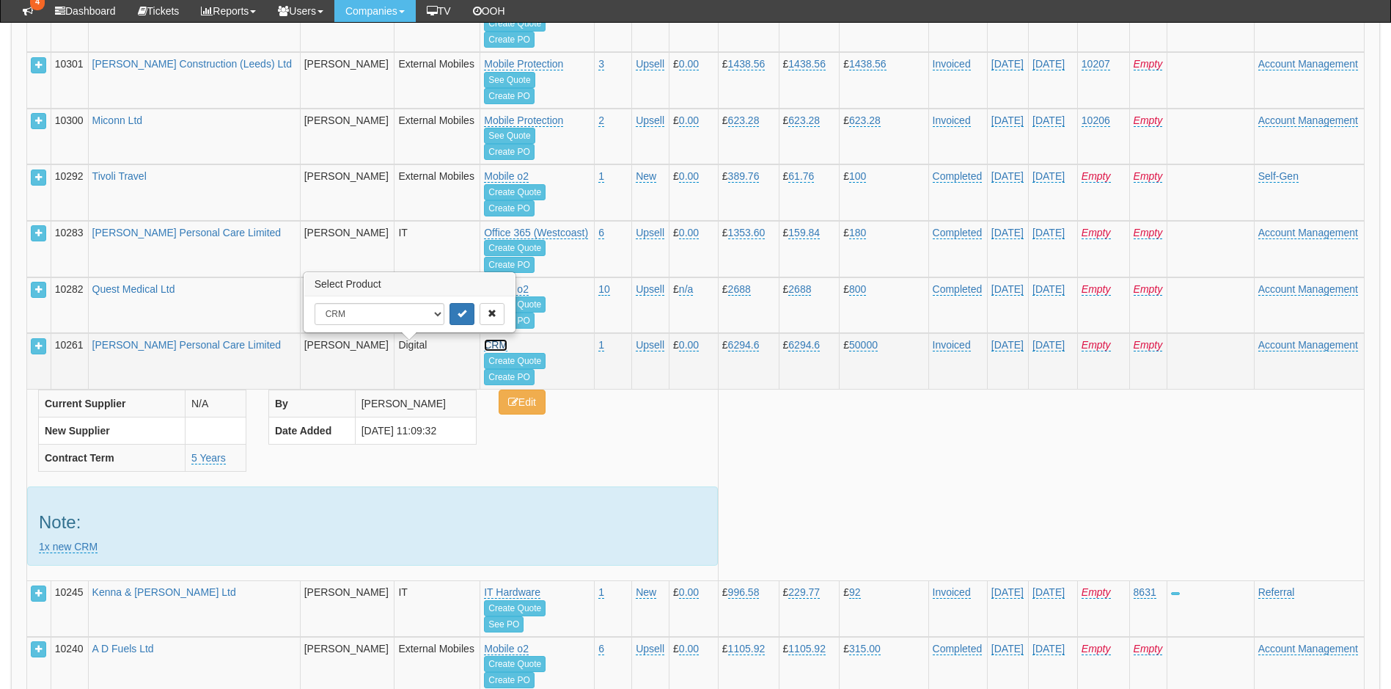
click at [484, 348] on link "CRM" at bounding box center [495, 345] width 23 height 12
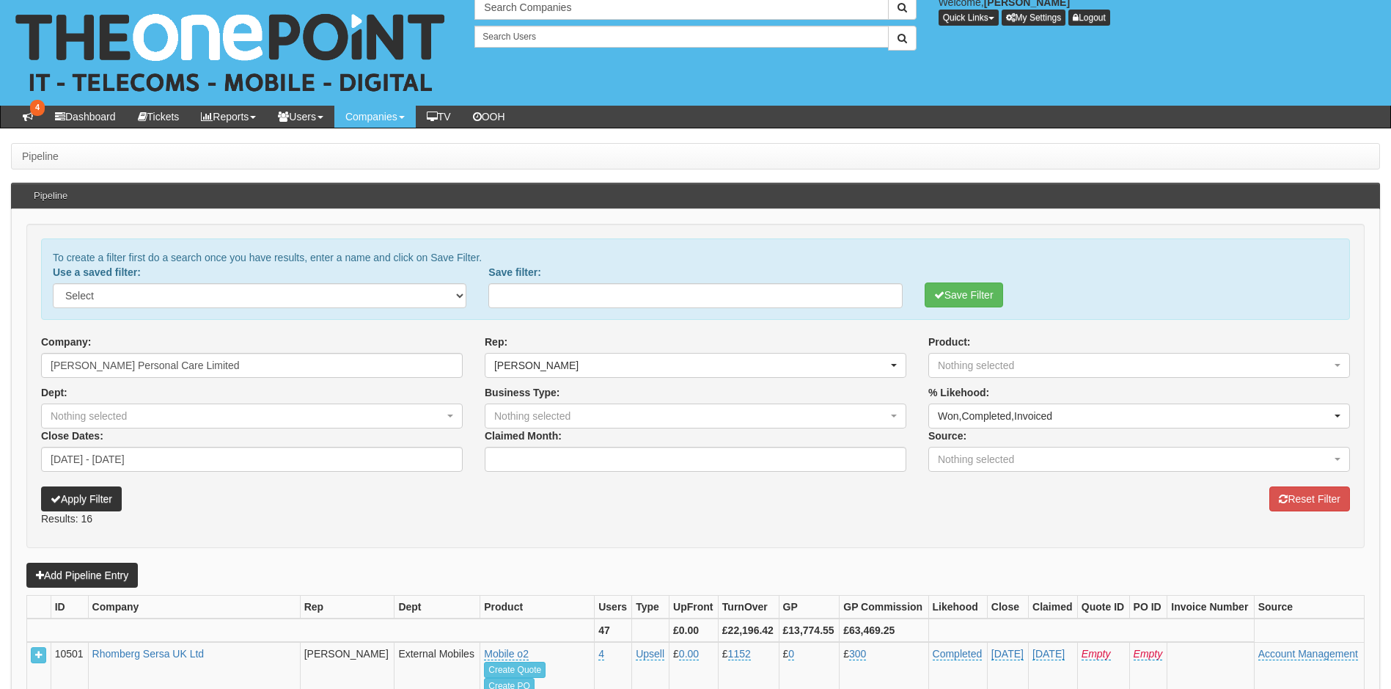
scroll to position [3, 0]
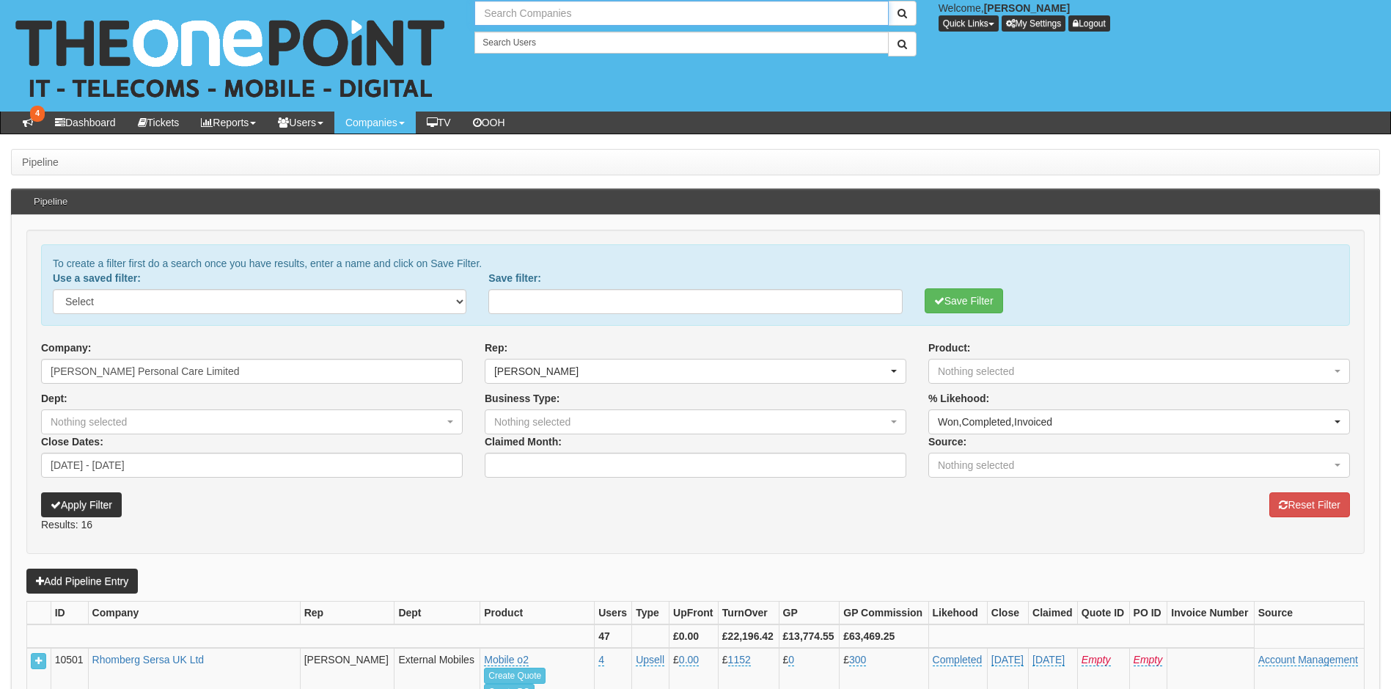
click at [632, 17] on input "text" at bounding box center [682, 13] width 414 height 25
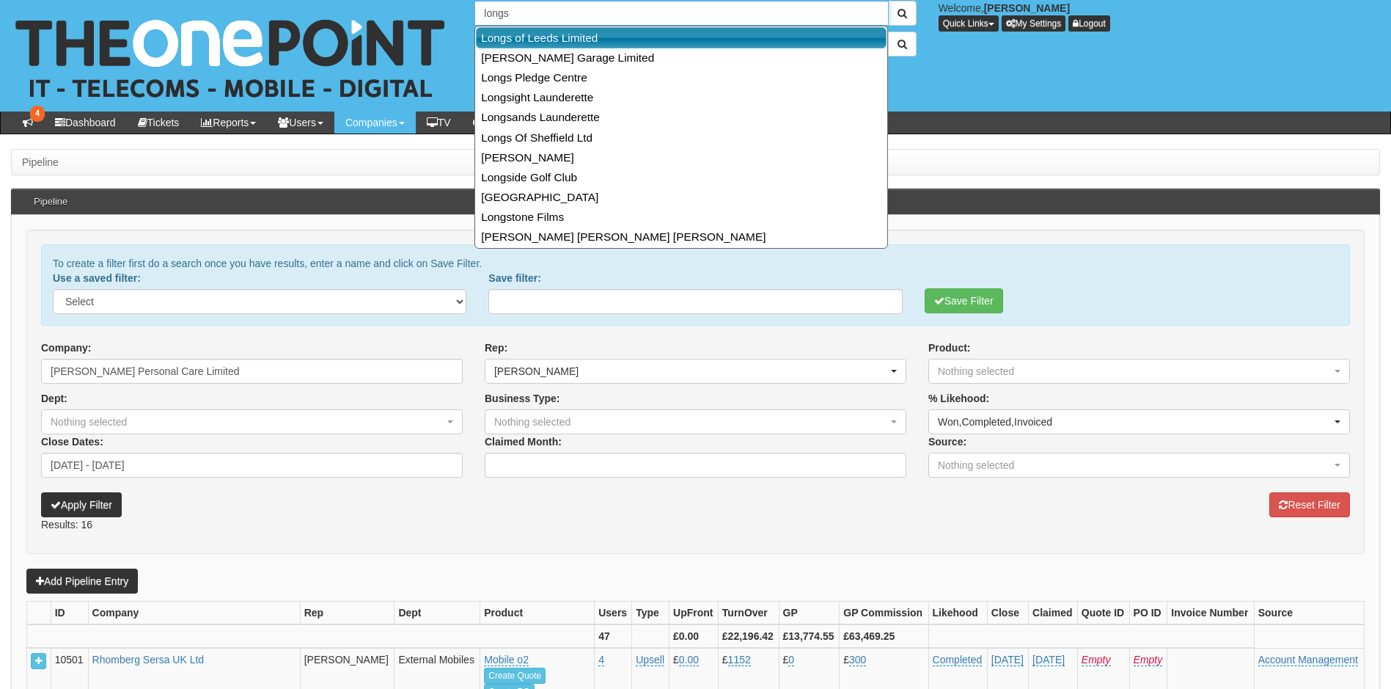
click at [535, 44] on link "Longs of Leeds Limited" at bounding box center [681, 37] width 411 height 21
type input "Longs of Leeds Limited"
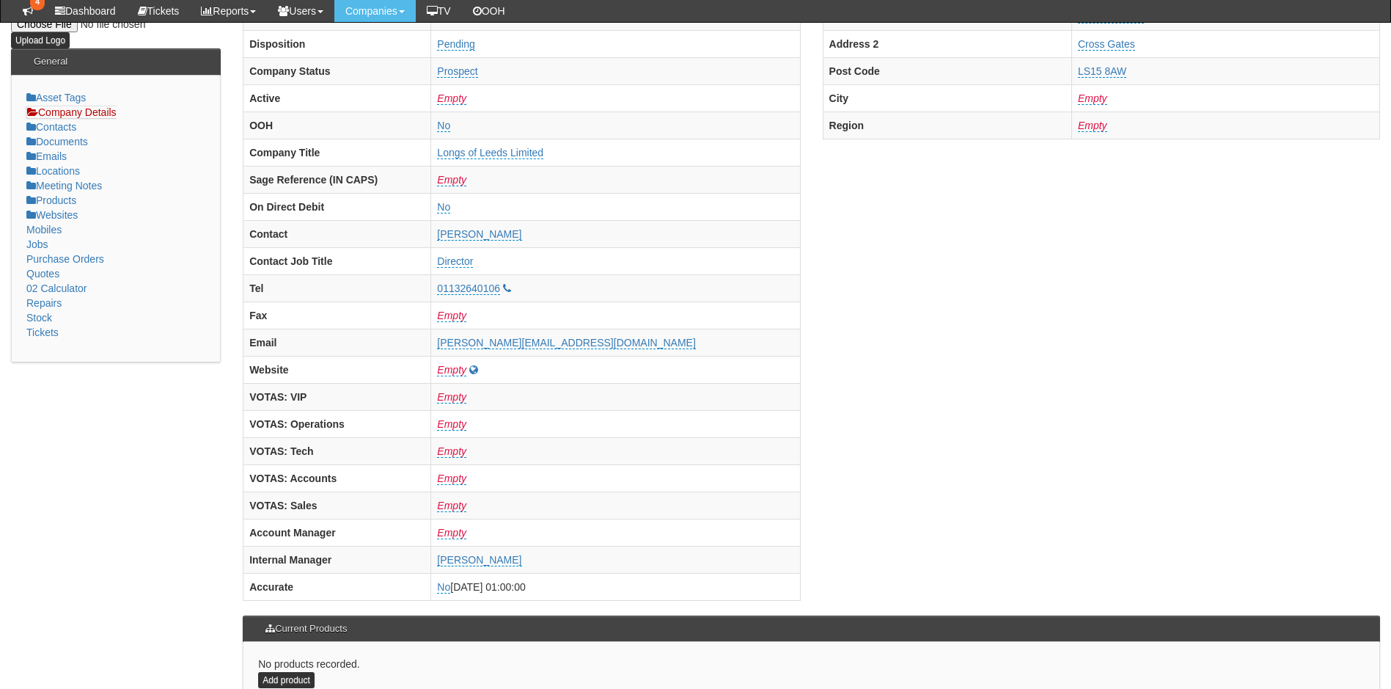
scroll to position [191, 0]
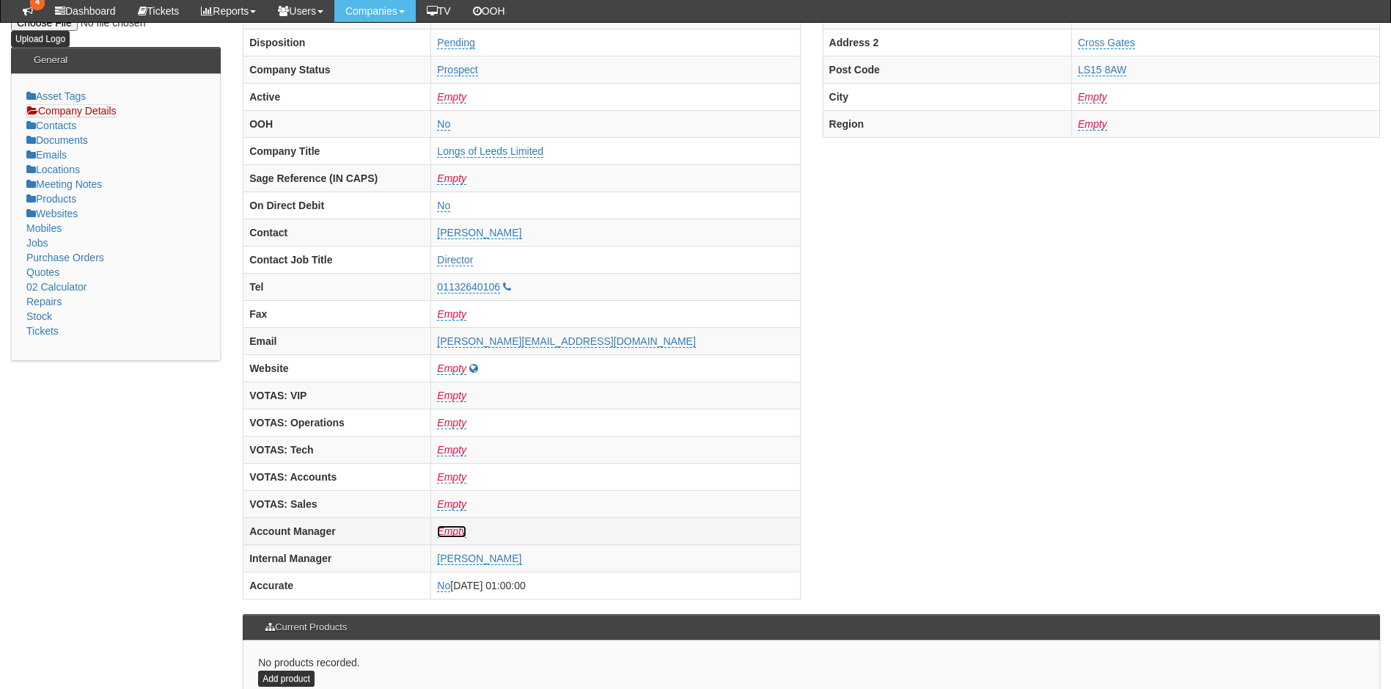
click at [467, 530] on link "Empty" at bounding box center [451, 531] width 29 height 12
click at [511, 500] on select "a sikotowsky [PERSON_NAME]-[PERSON_NAME] [PERSON_NAME] [PERSON_NAME] [PERSON_NA…" at bounding box center [541, 499] width 253 height 22
select select "[PERSON_NAME]"
click at [415, 488] on select "a sikotowsky [PERSON_NAME]-[PERSON_NAME] [PERSON_NAME] [PERSON_NAME] [PERSON_NA…" at bounding box center [541, 499] width 253 height 22
click at [681, 498] on icon "submit" at bounding box center [685, 498] width 9 height 9
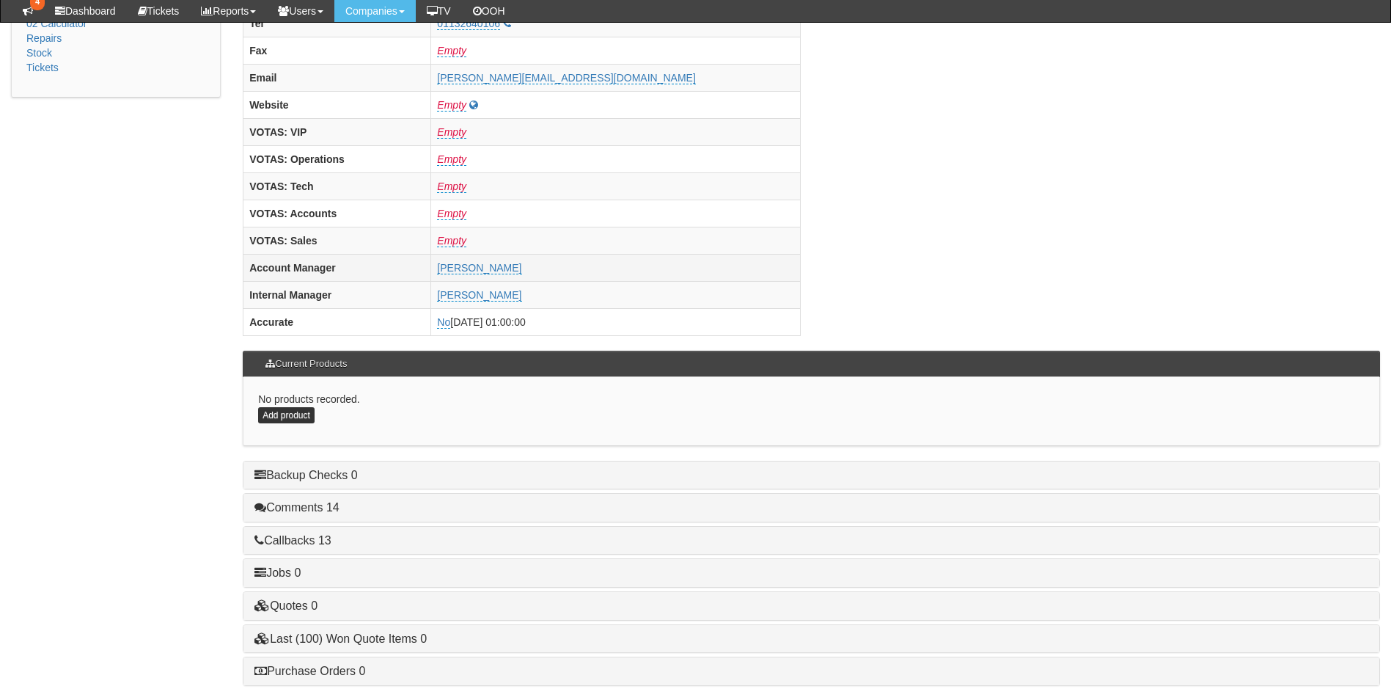
scroll to position [456, 0]
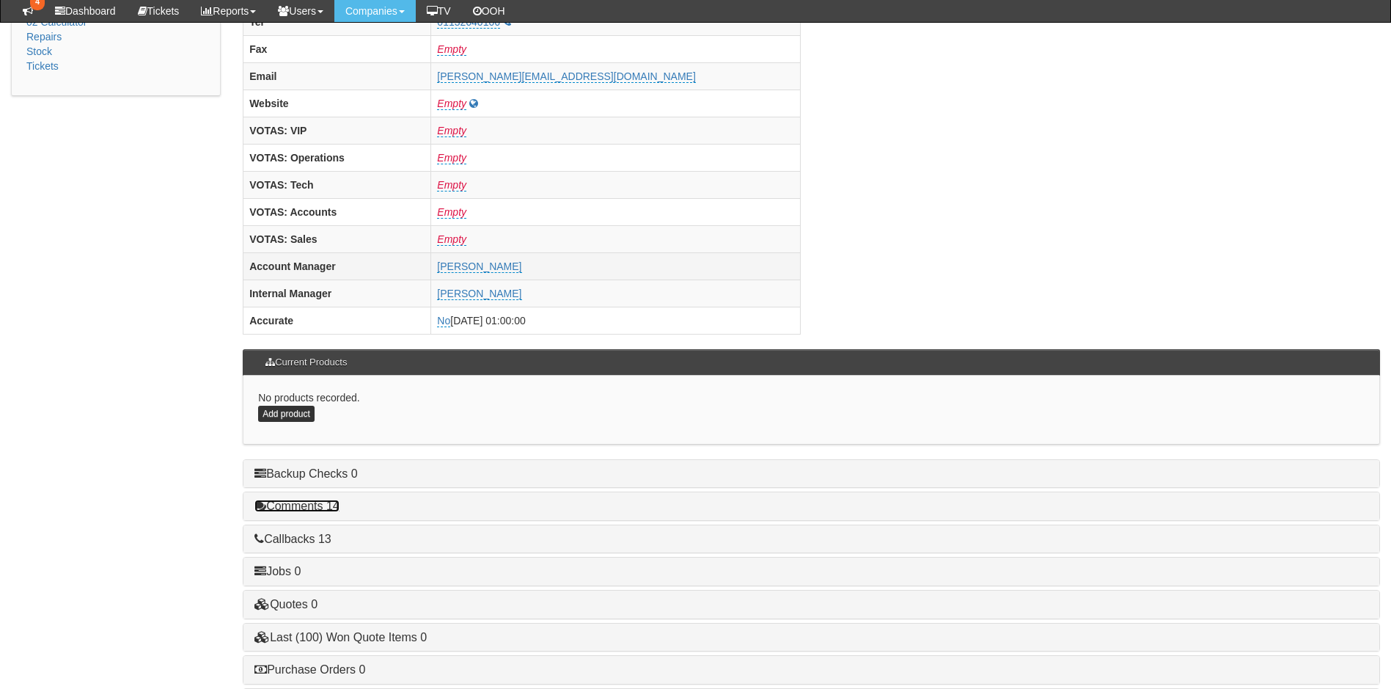
click at [284, 505] on link "Comments 14" at bounding box center [297, 506] width 85 height 12
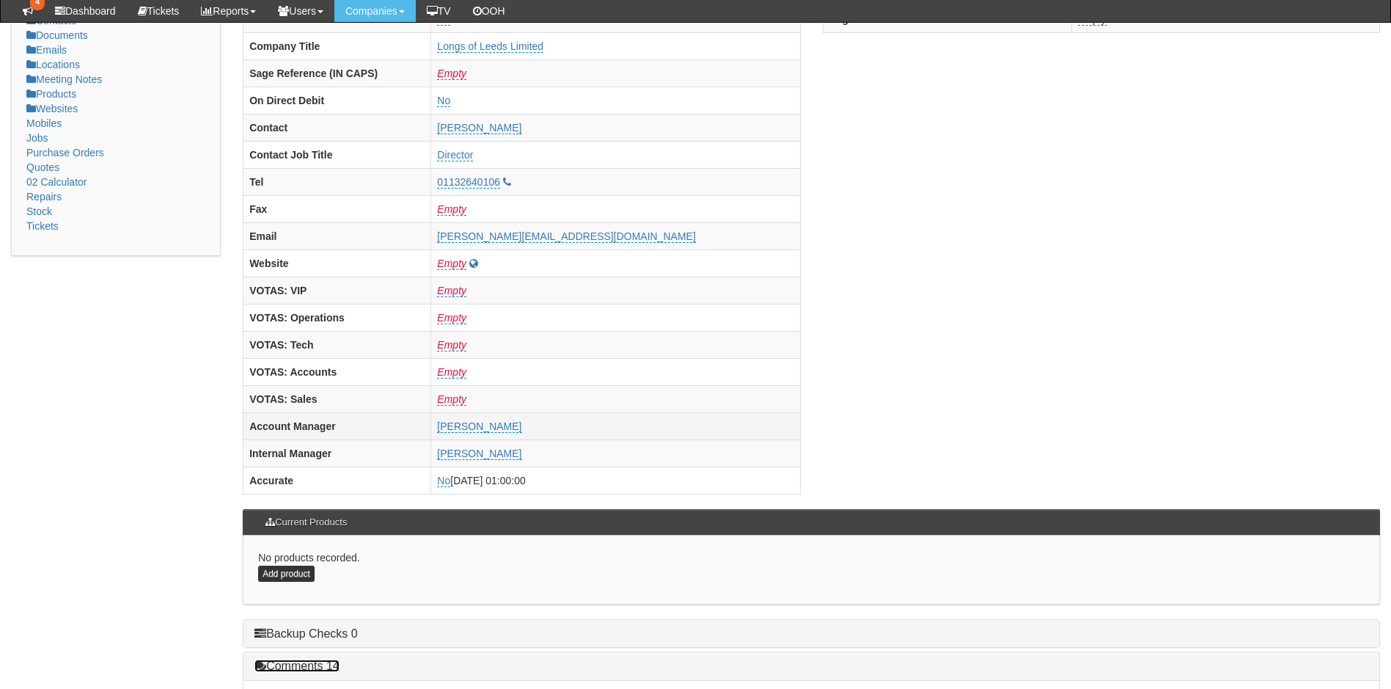
scroll to position [280, 0]
